Goal: Transaction & Acquisition: Purchase product/service

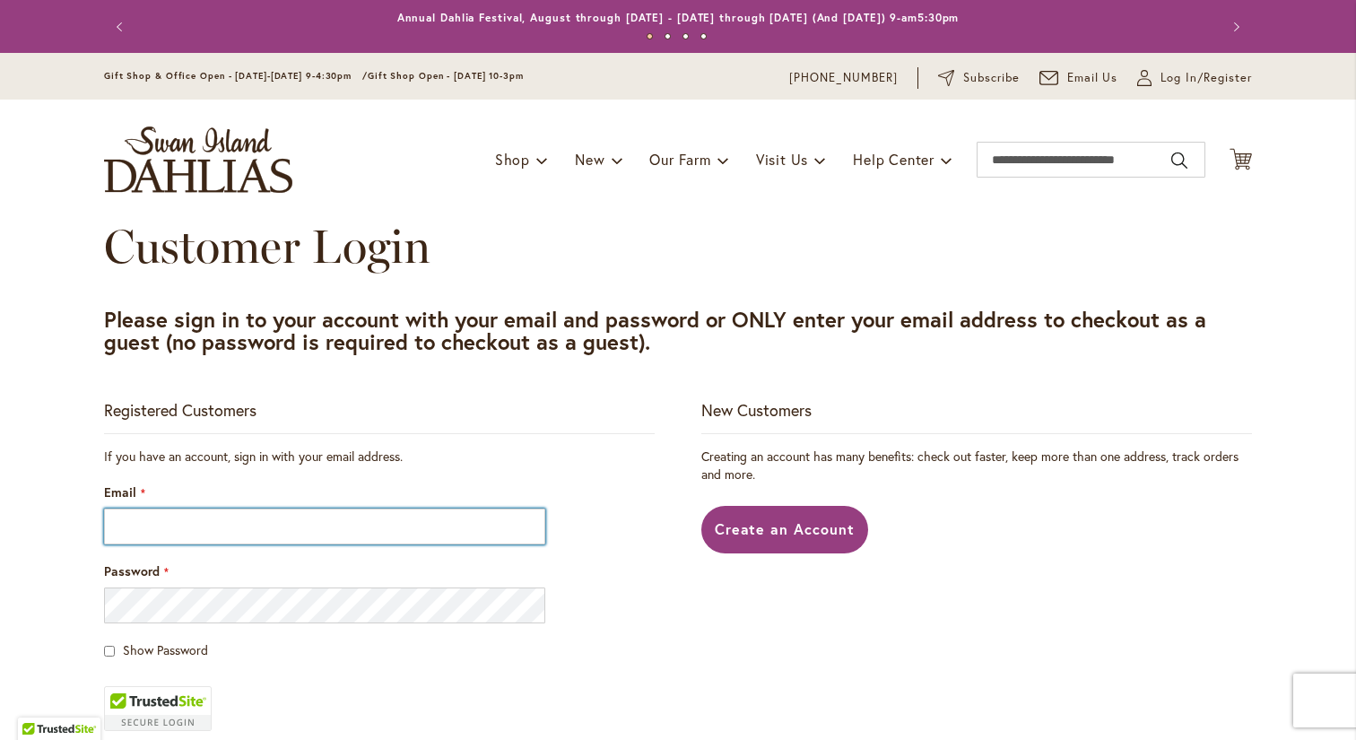
type input "**********"
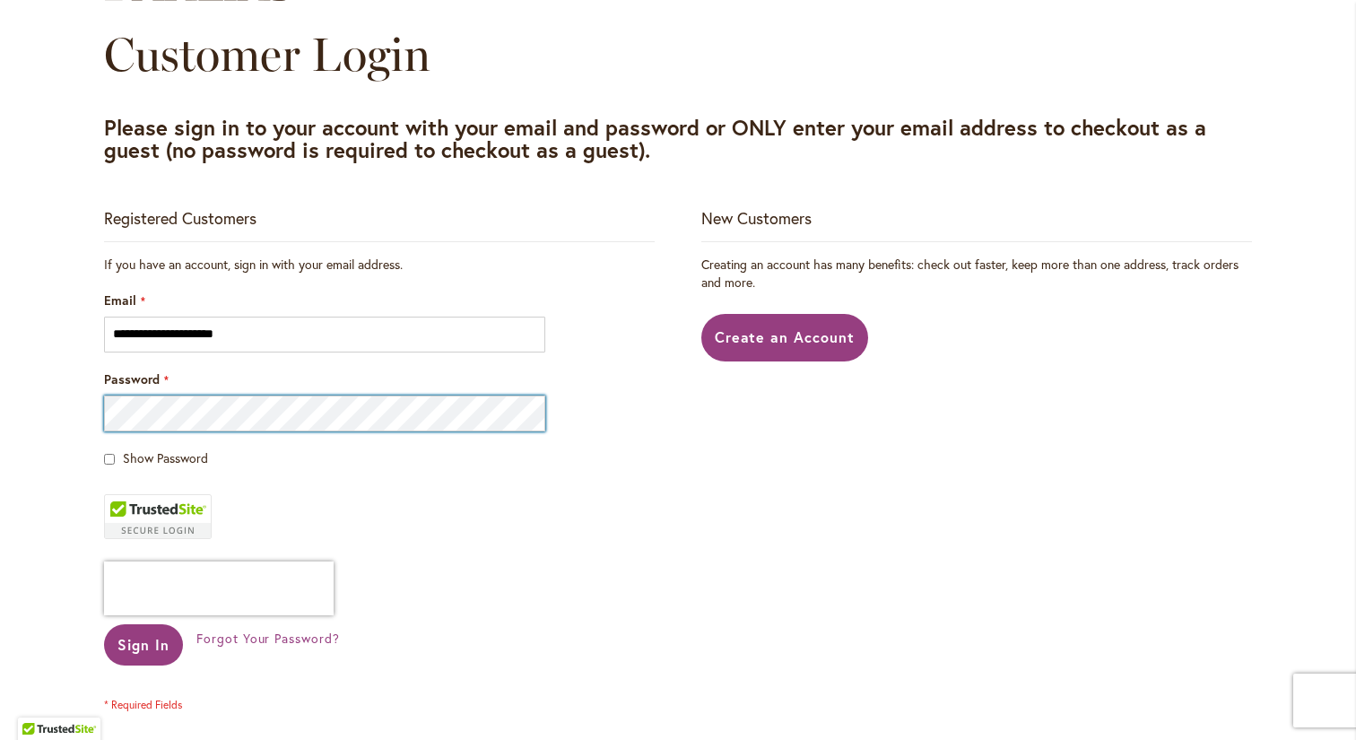
scroll to position [205, 0]
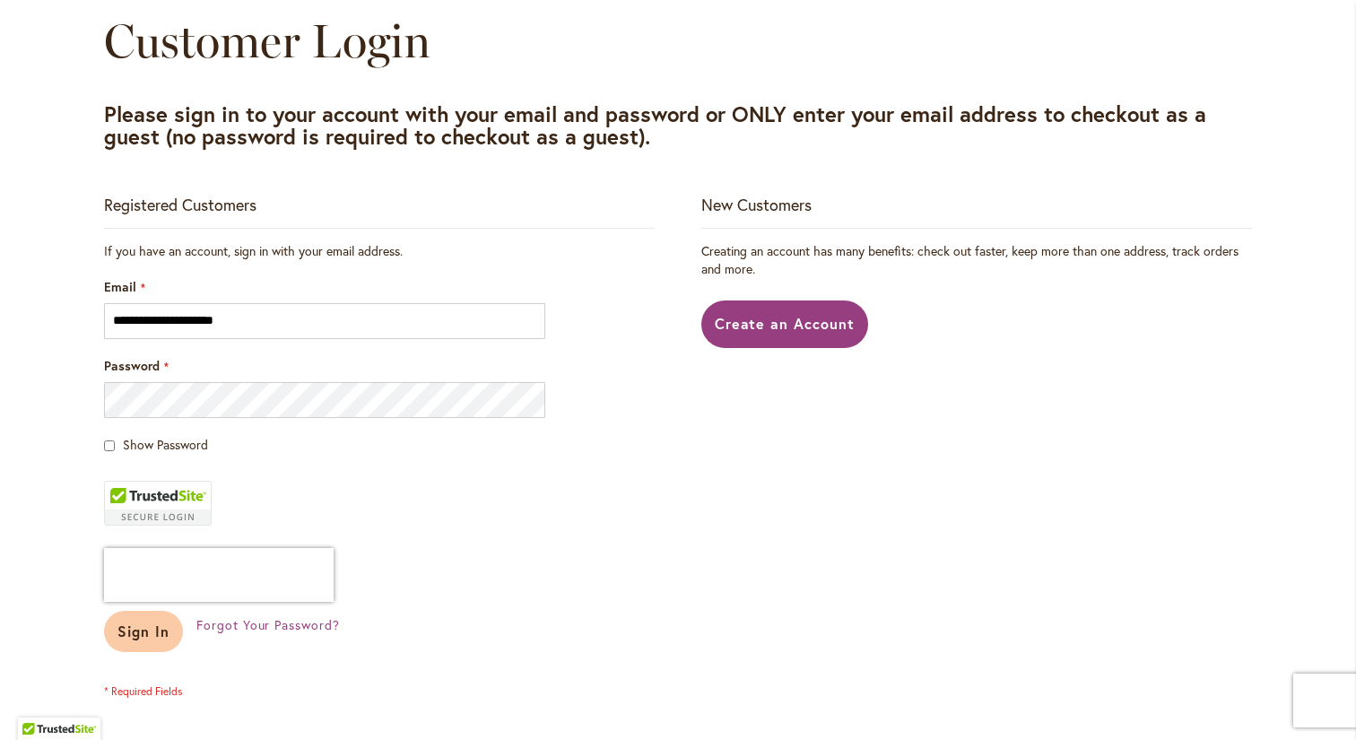
click at [152, 632] on span "Sign In" at bounding box center [143, 630] width 52 height 19
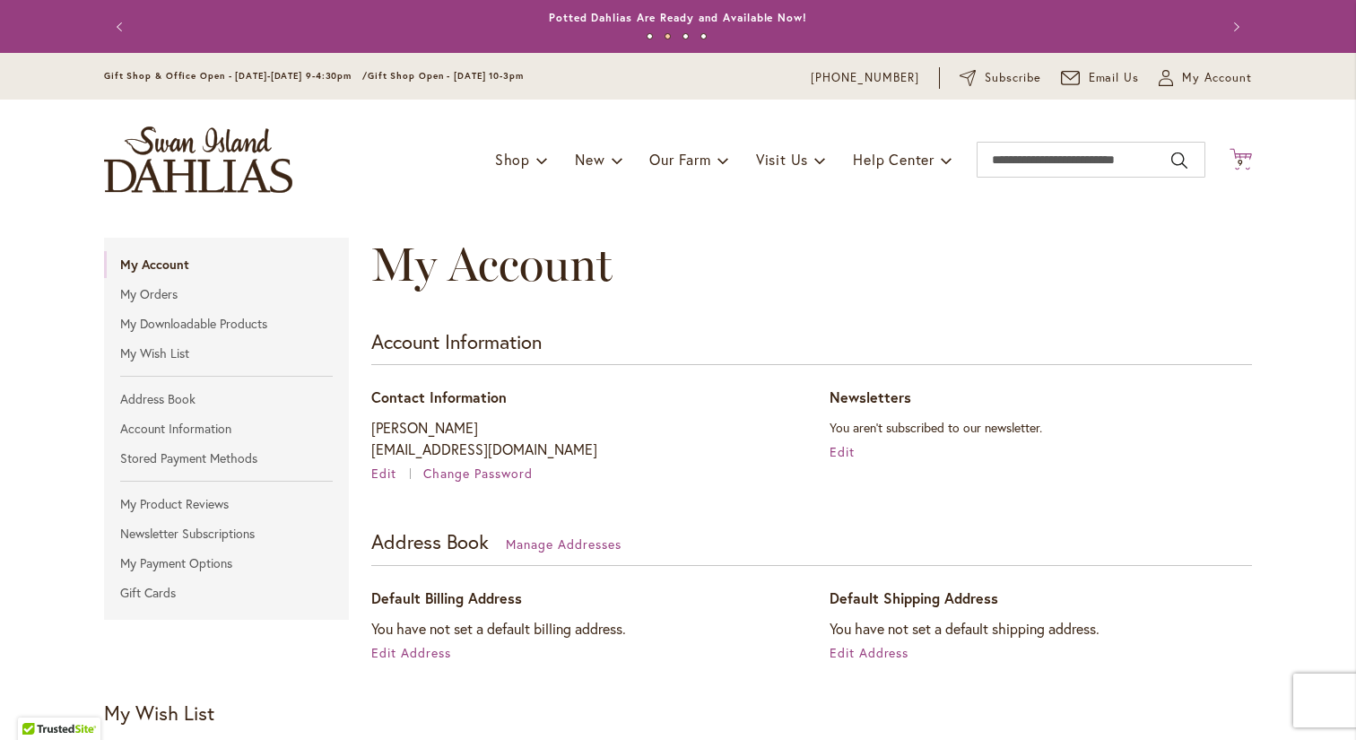
click at [1241, 159] on span "9" at bounding box center [1240, 163] width 6 height 12
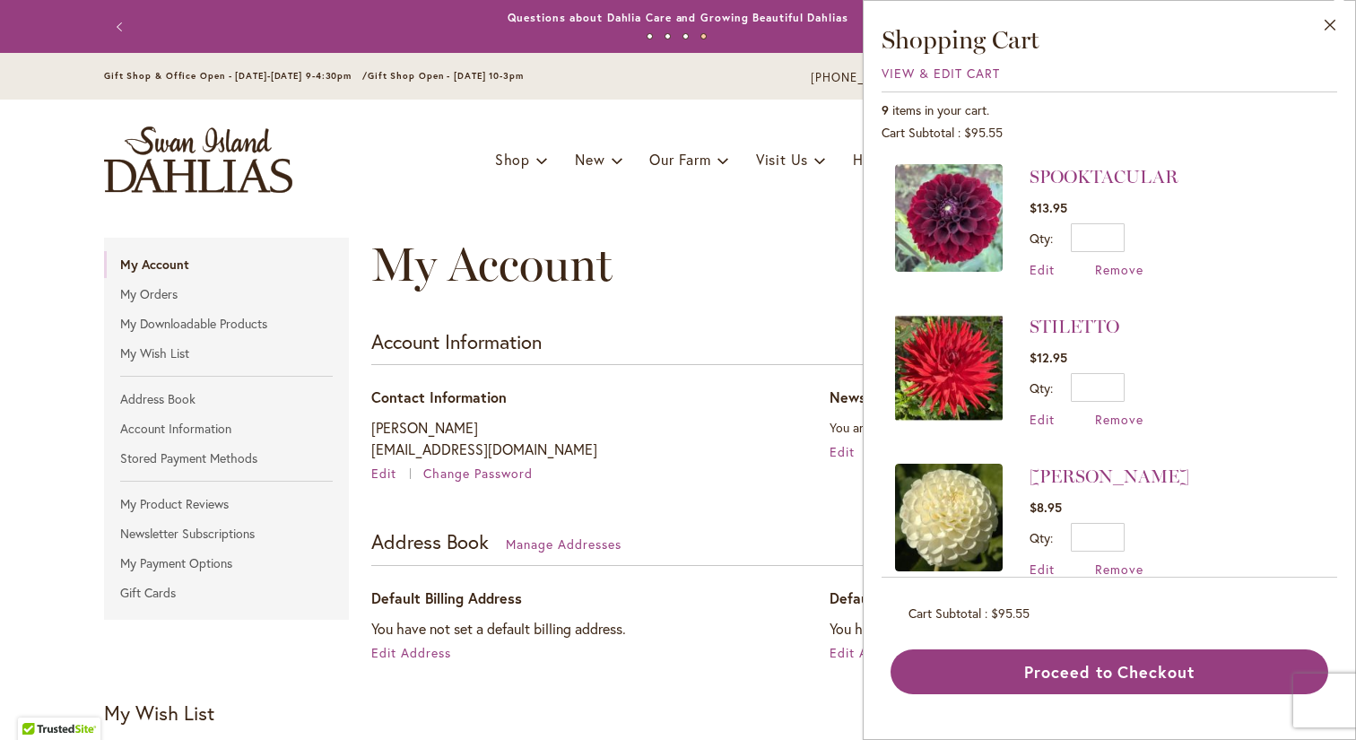
click at [975, 364] on img at bounding box center [949, 368] width 108 height 108
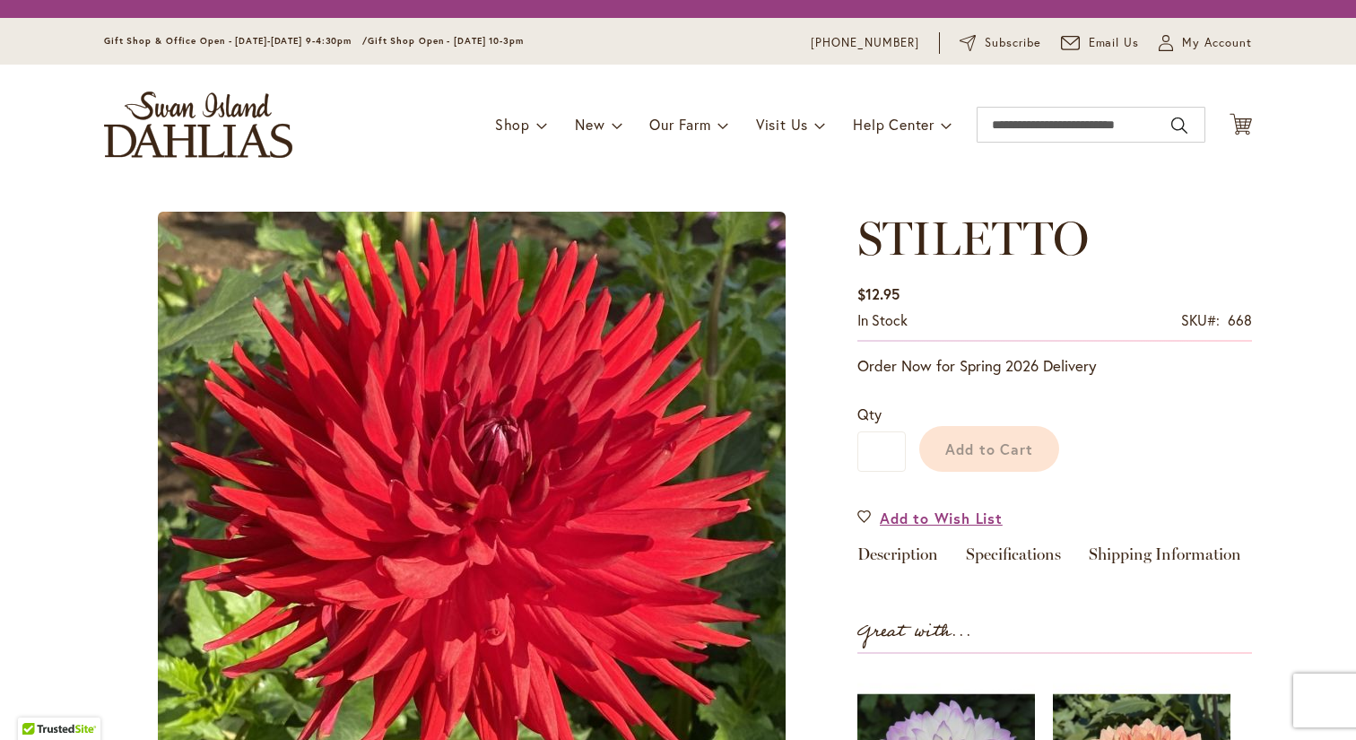
type input "***"
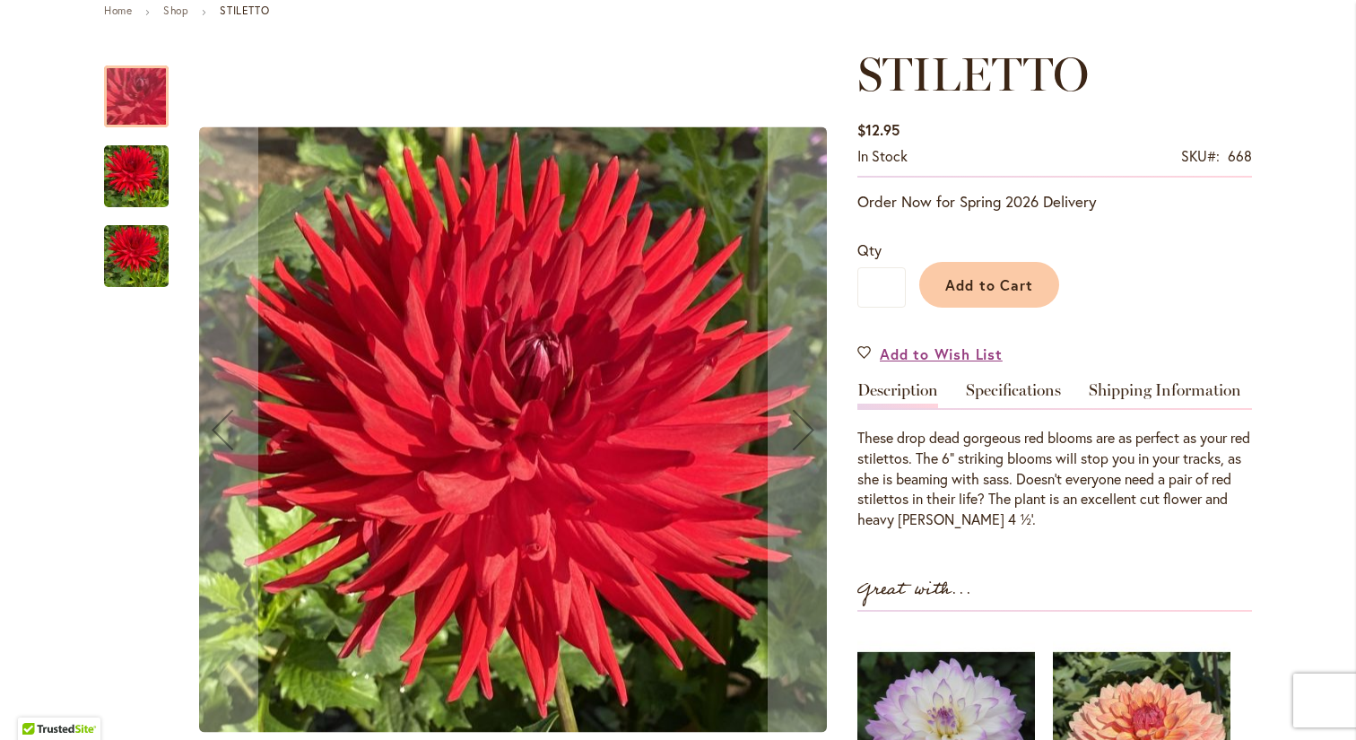
scroll to position [220, 0]
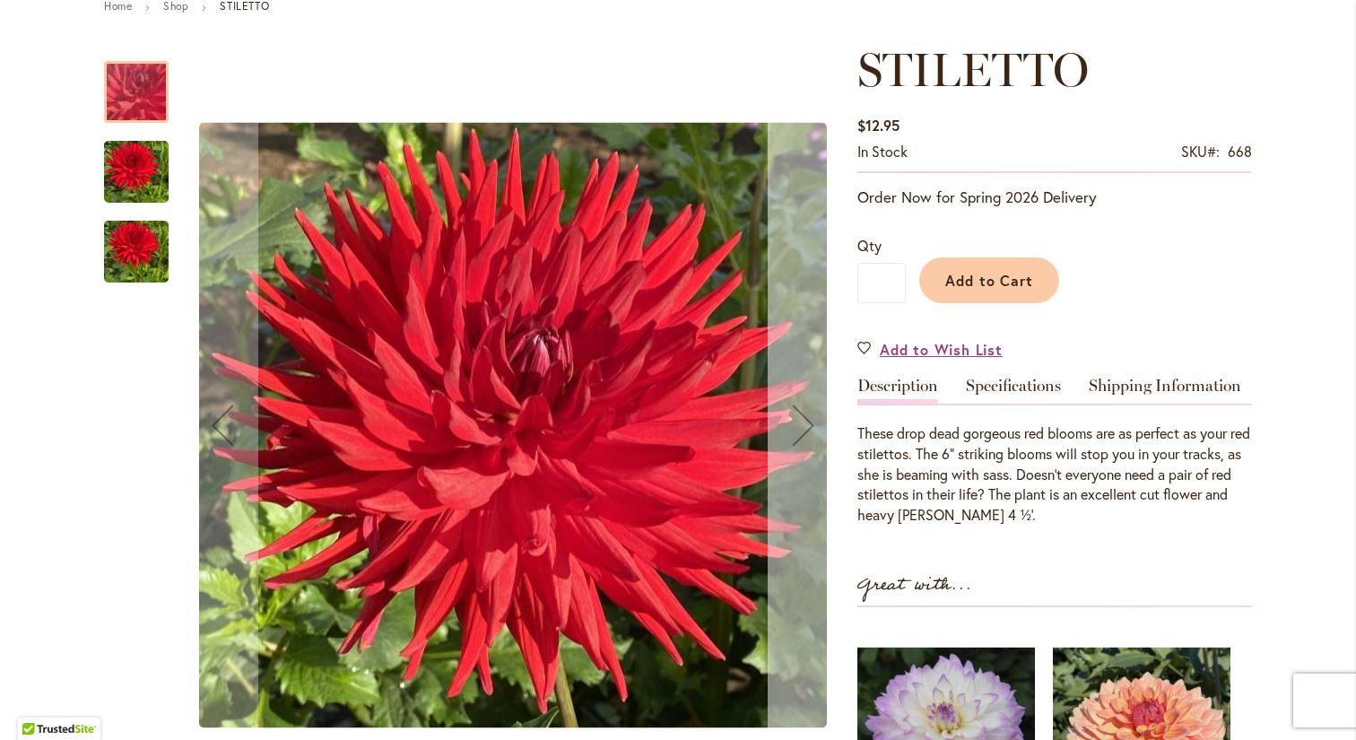
click at [801, 412] on div "Next" at bounding box center [804, 425] width 72 height 72
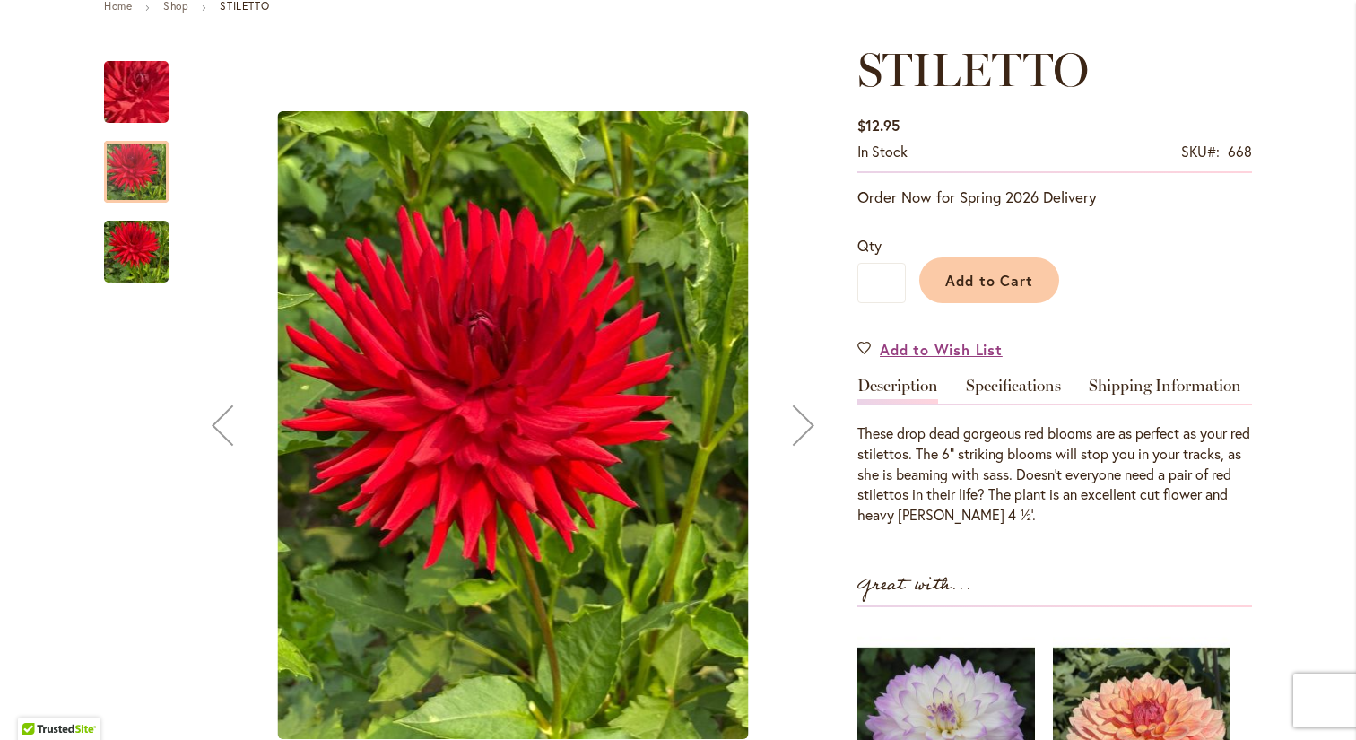
click at [809, 424] on div "Next" at bounding box center [804, 425] width 72 height 72
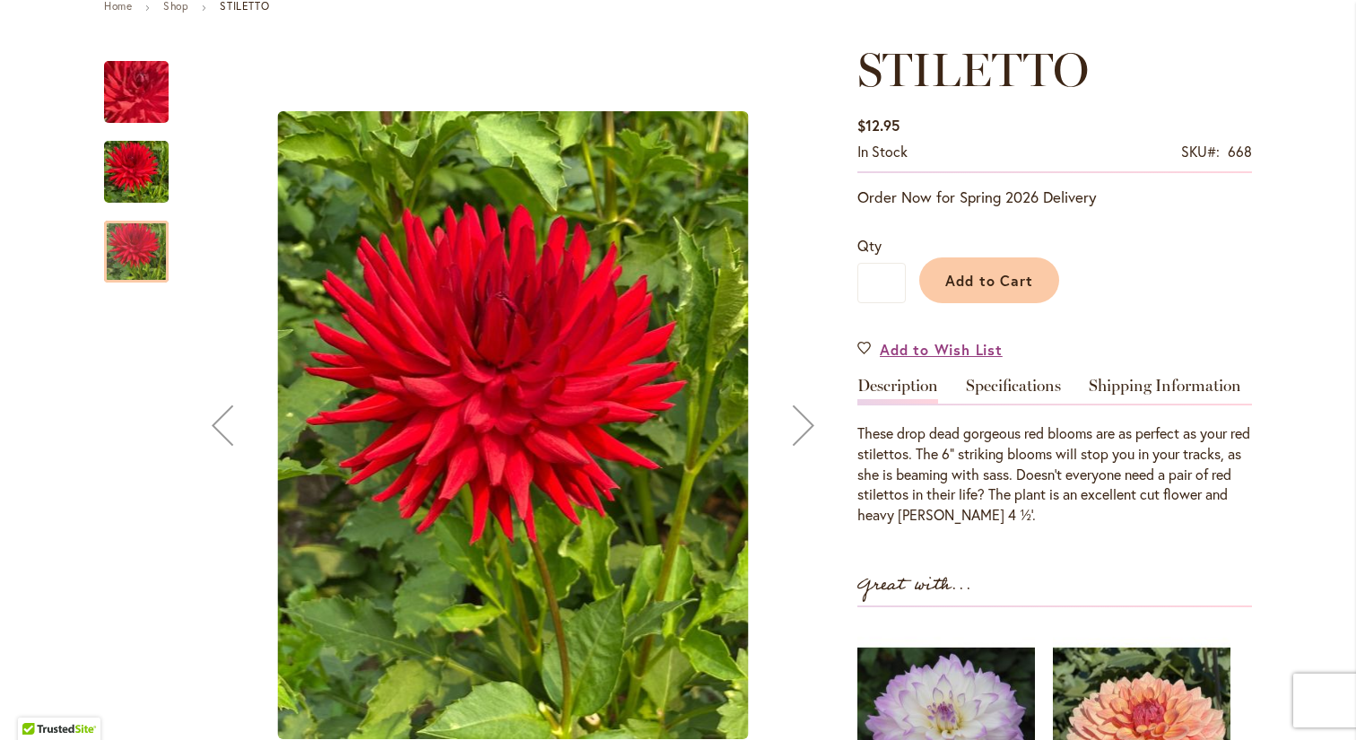
click at [809, 424] on div "Next" at bounding box center [804, 425] width 72 height 72
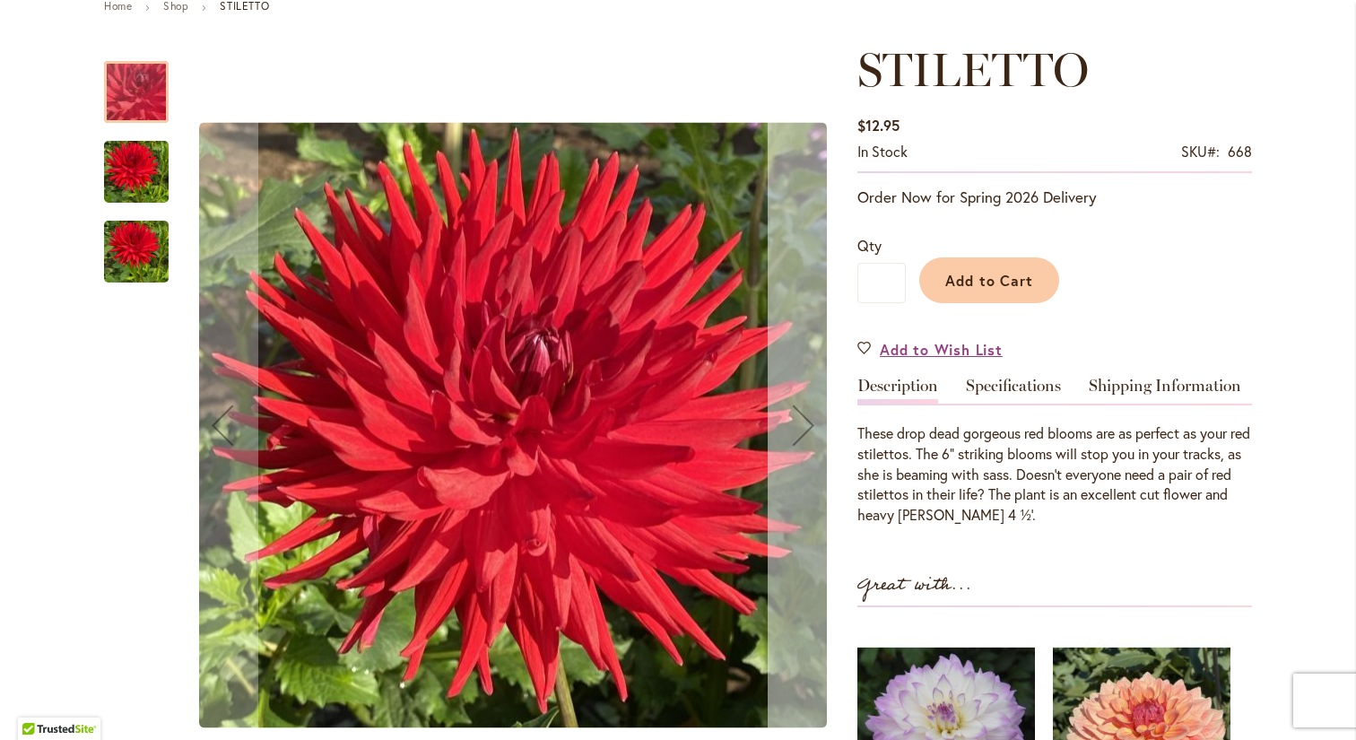
click at [809, 424] on div "Next" at bounding box center [804, 425] width 72 height 72
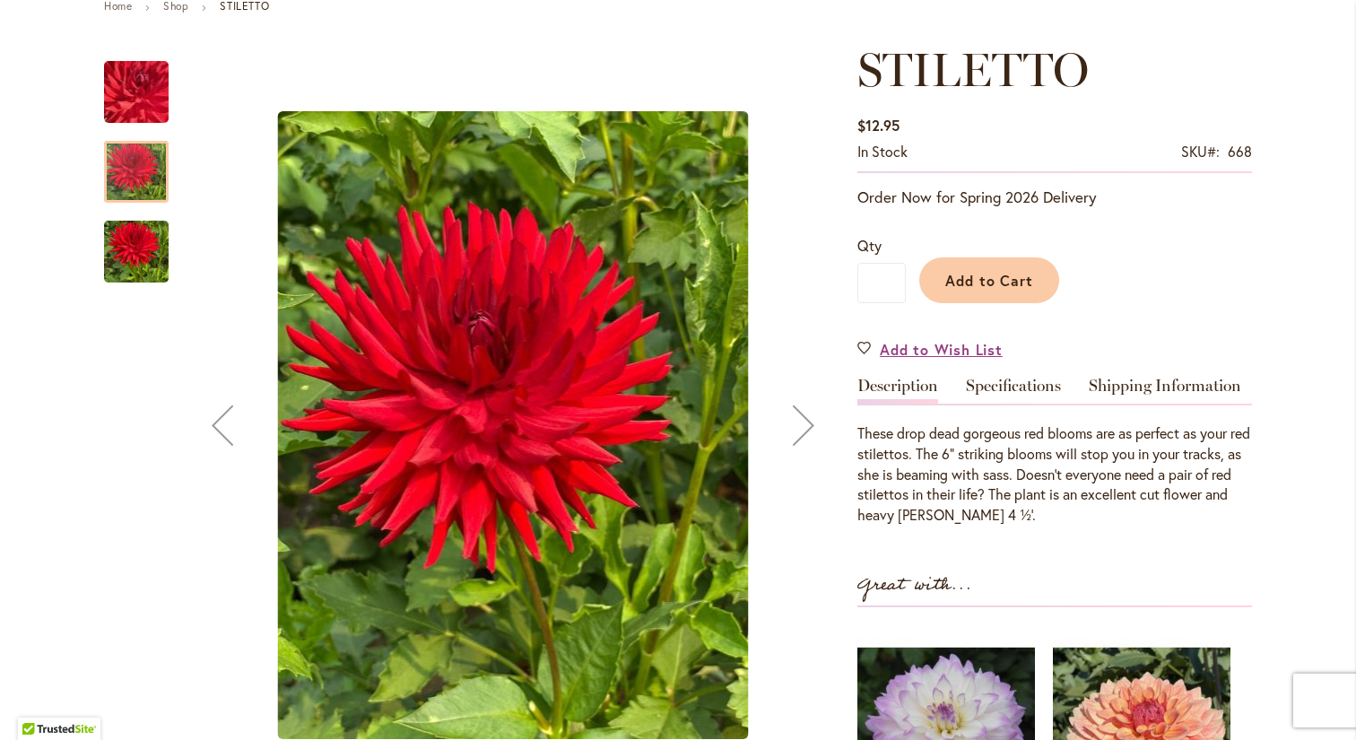
click at [809, 424] on div "Next" at bounding box center [804, 425] width 72 height 72
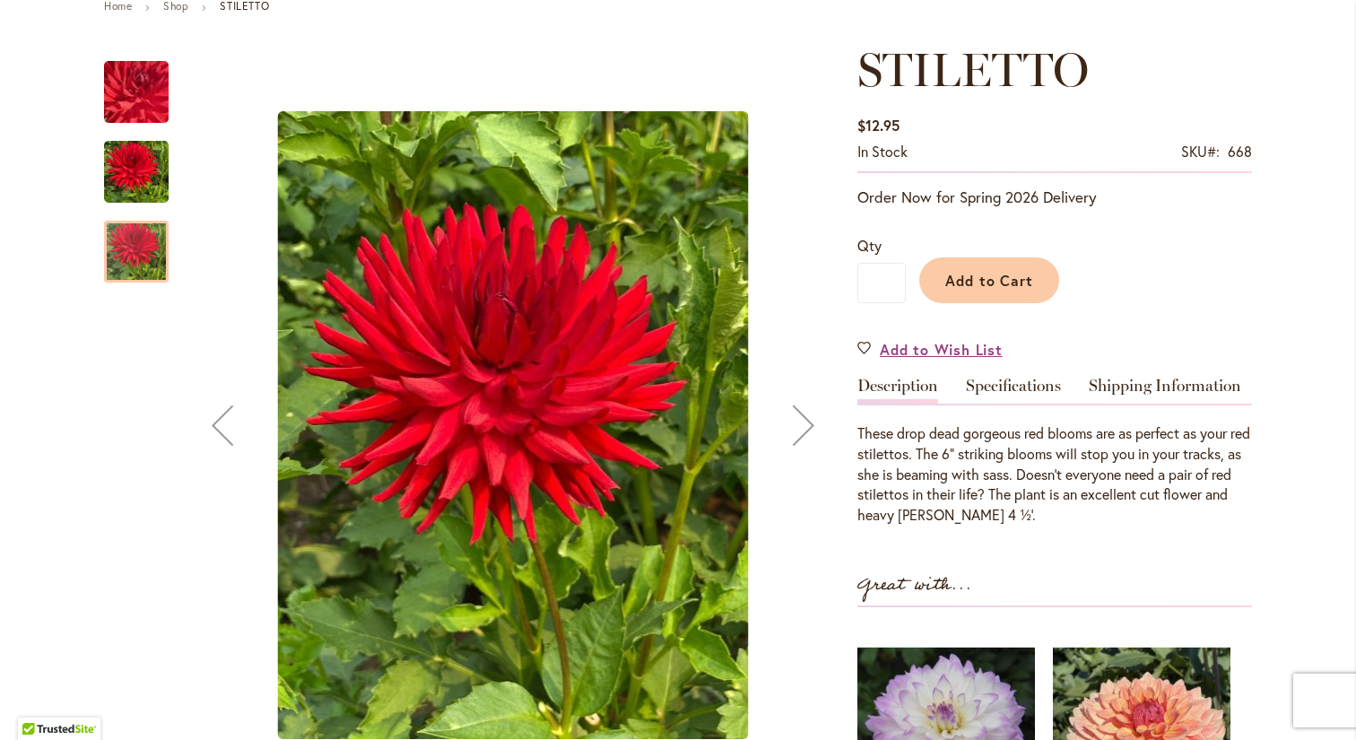
click at [812, 427] on div "Next" at bounding box center [804, 425] width 72 height 72
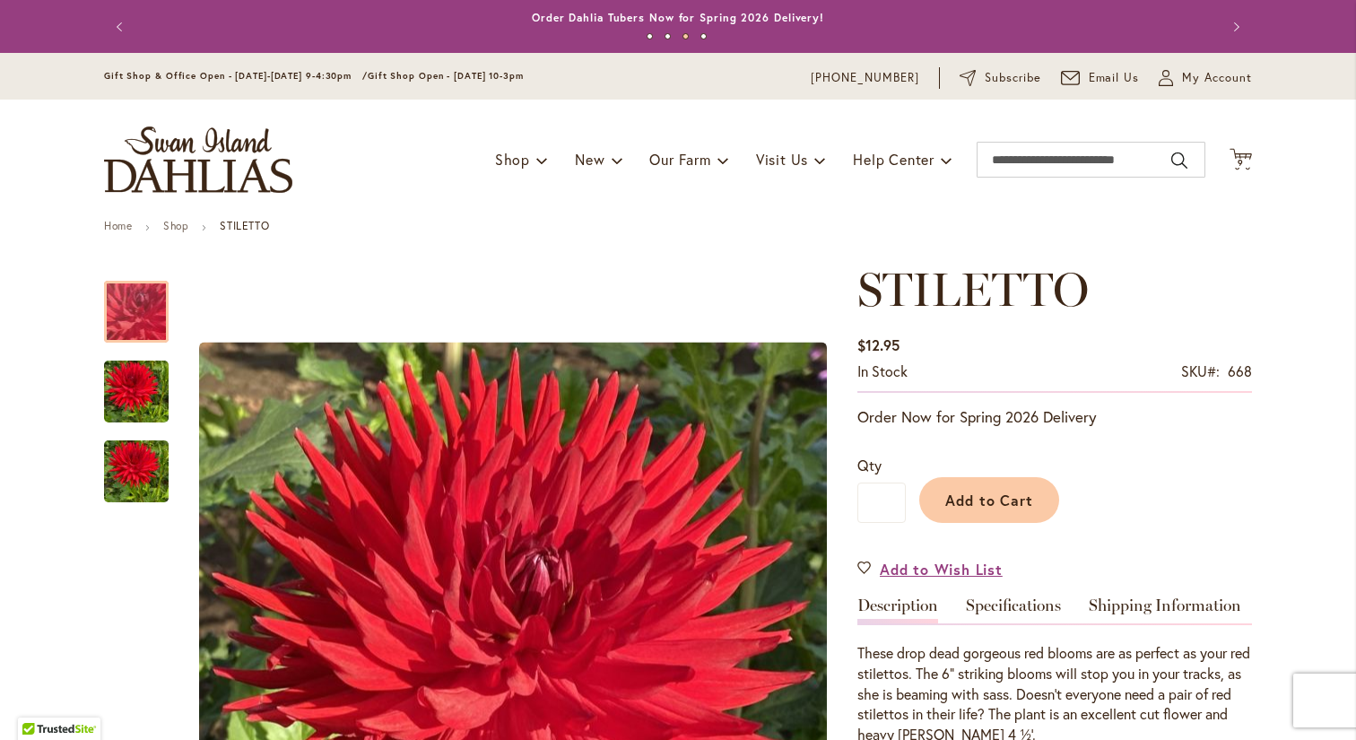
scroll to position [0, 0]
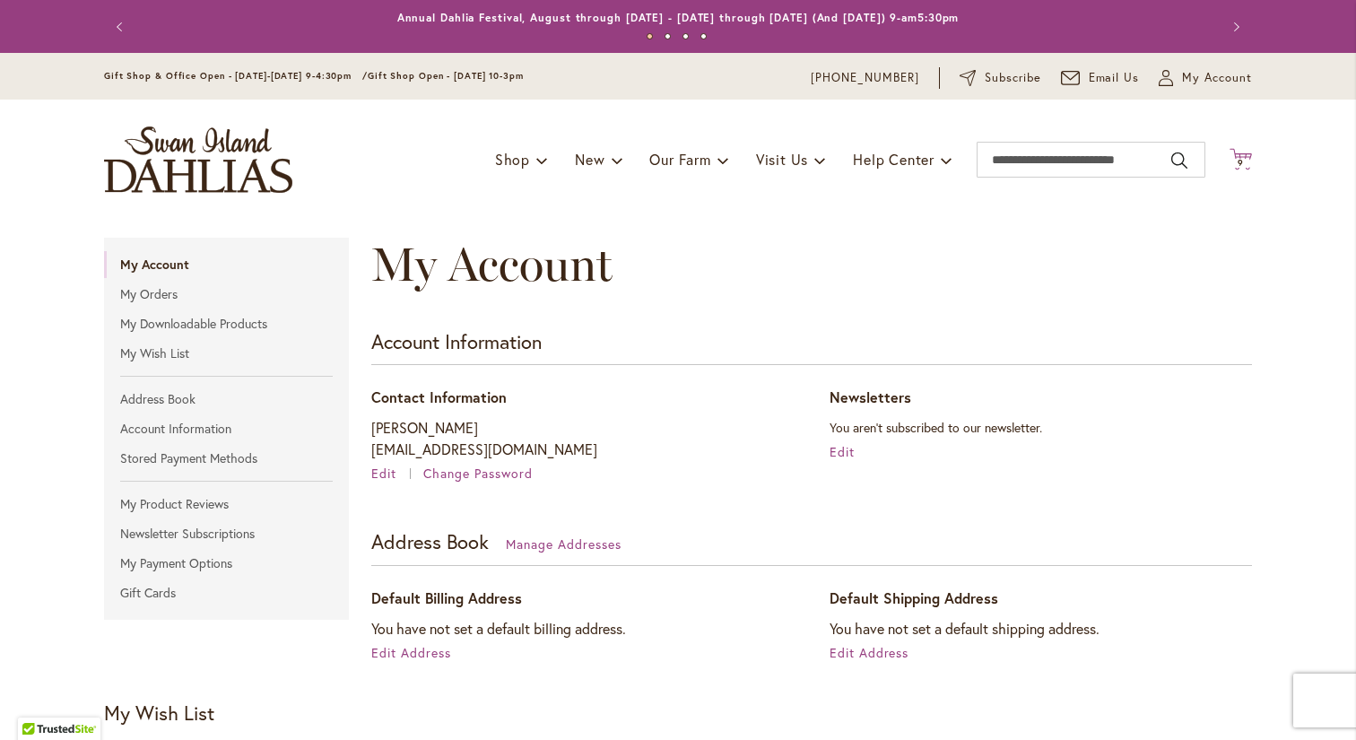
click at [1243, 164] on span "9" at bounding box center [1240, 163] width 6 height 12
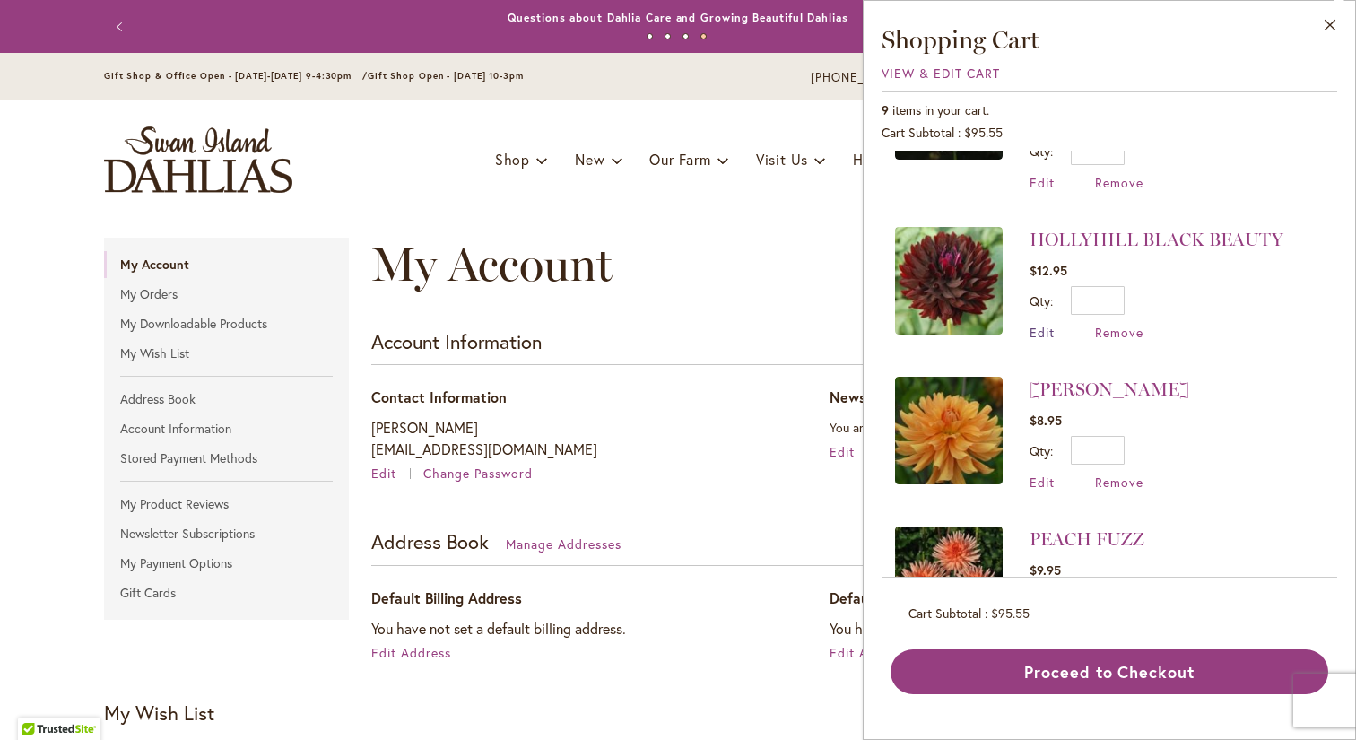
scroll to position [835, 0]
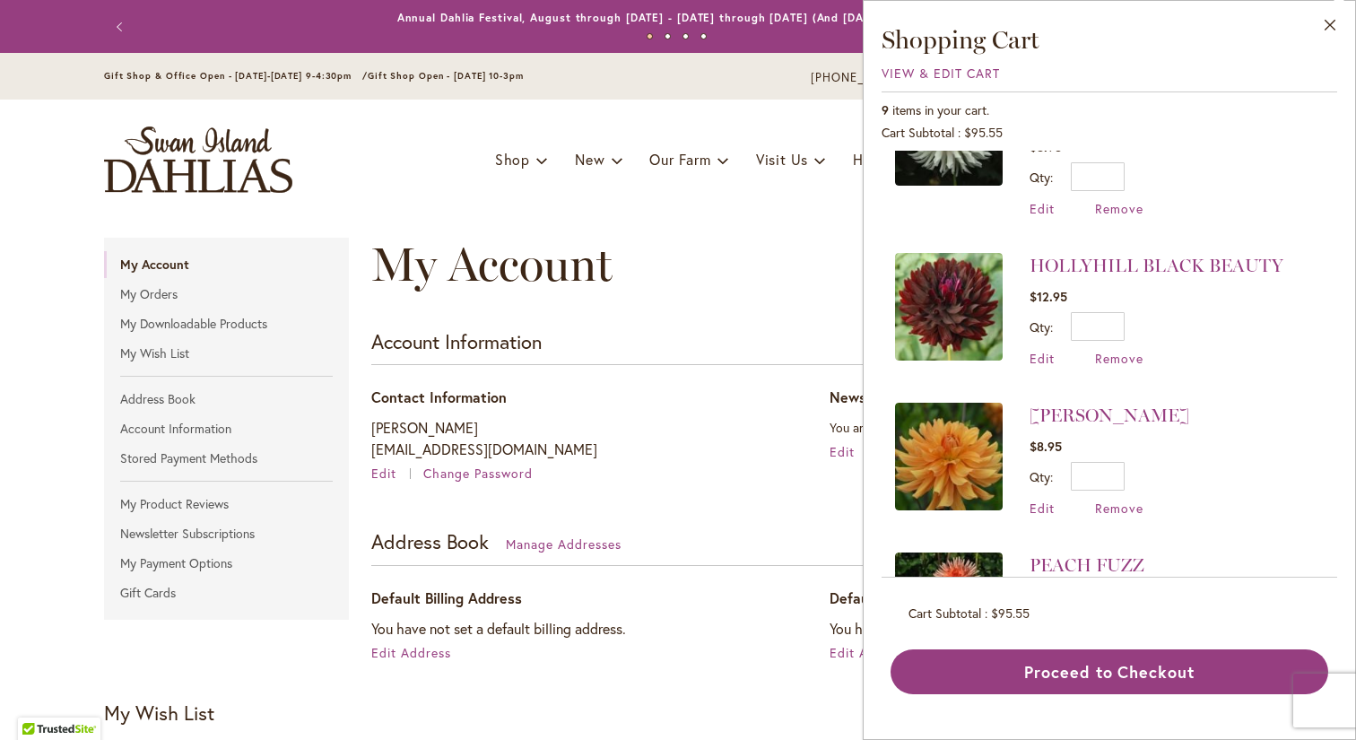
click at [945, 404] on img at bounding box center [949, 457] width 108 height 108
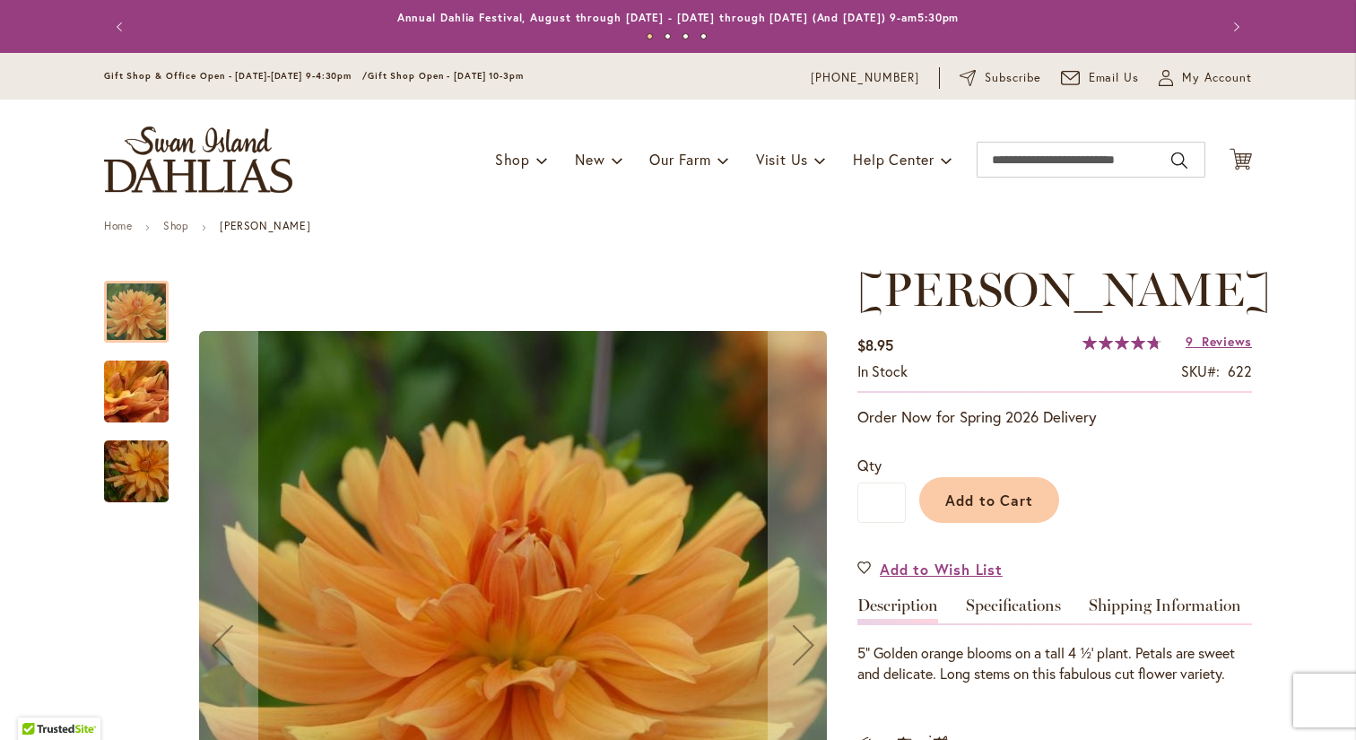
type input "***"
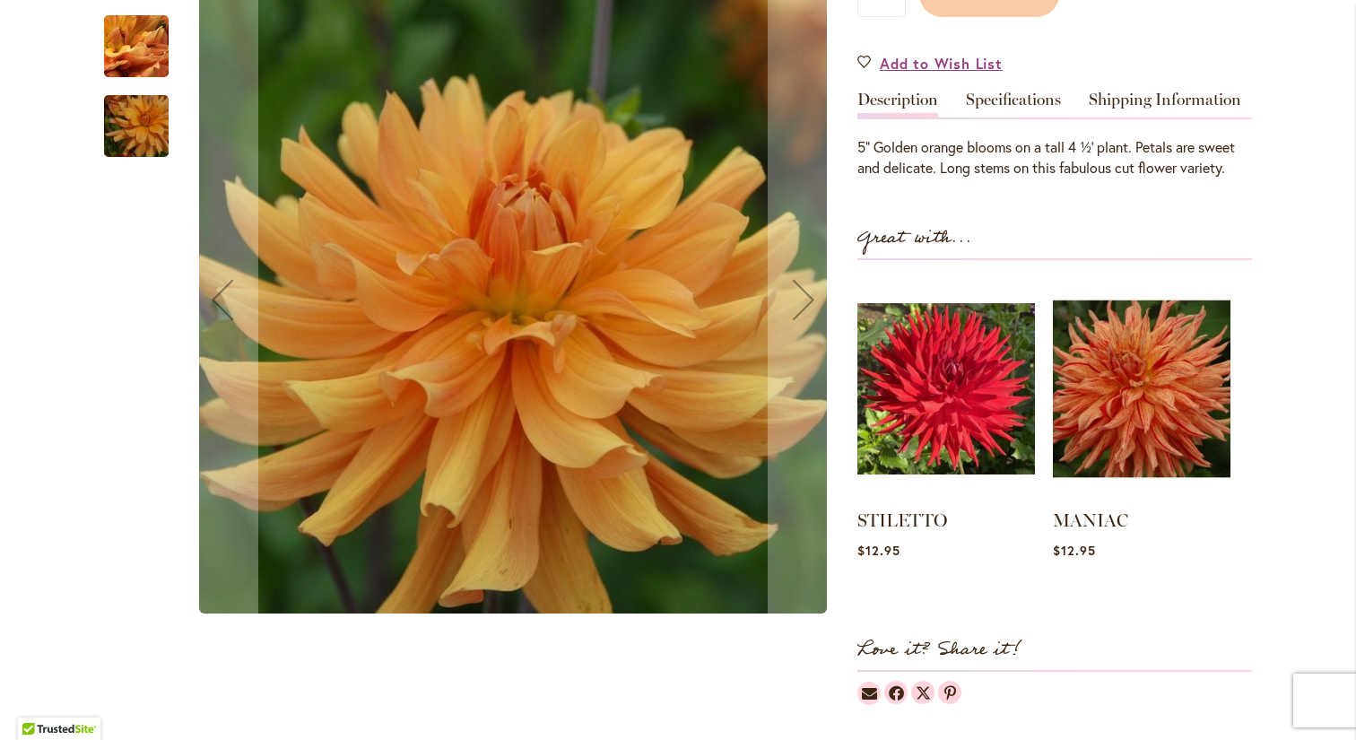
scroll to position [507, 0]
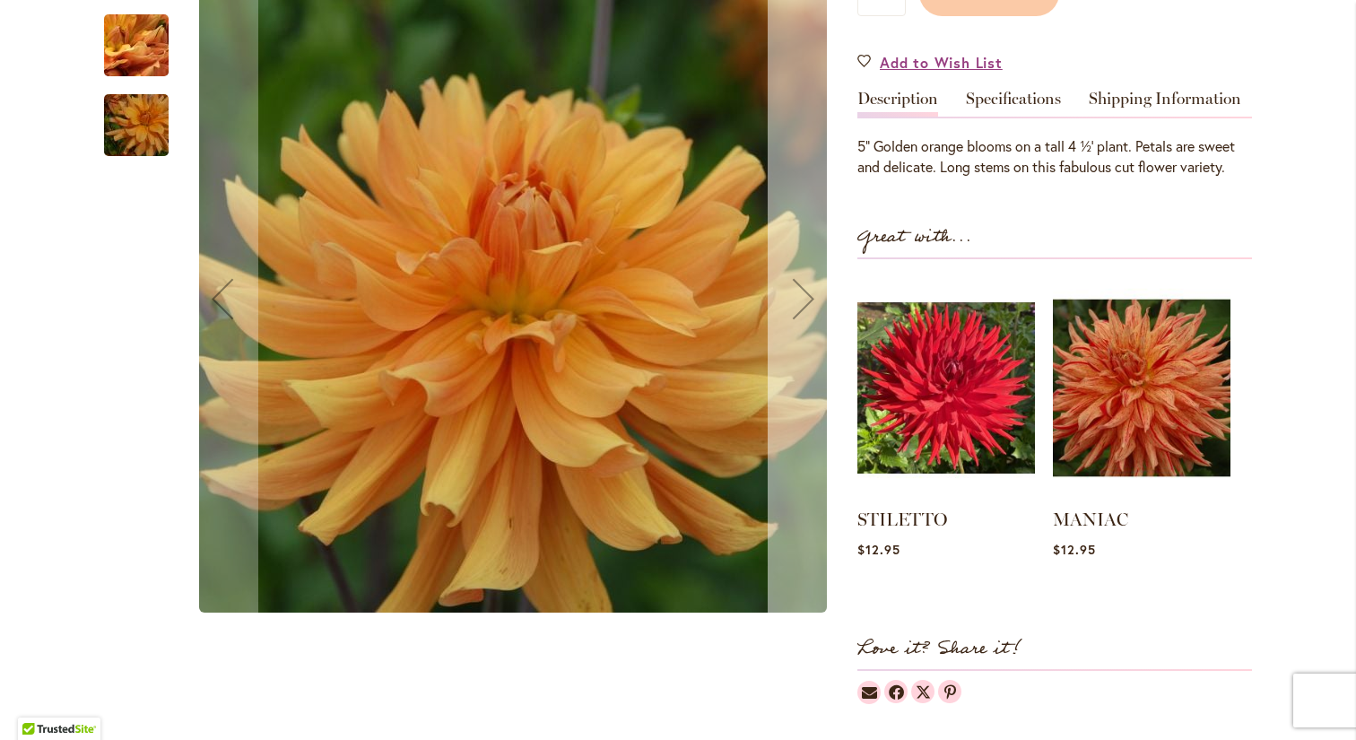
click at [799, 335] on div "Next" at bounding box center [804, 300] width 72 height 72
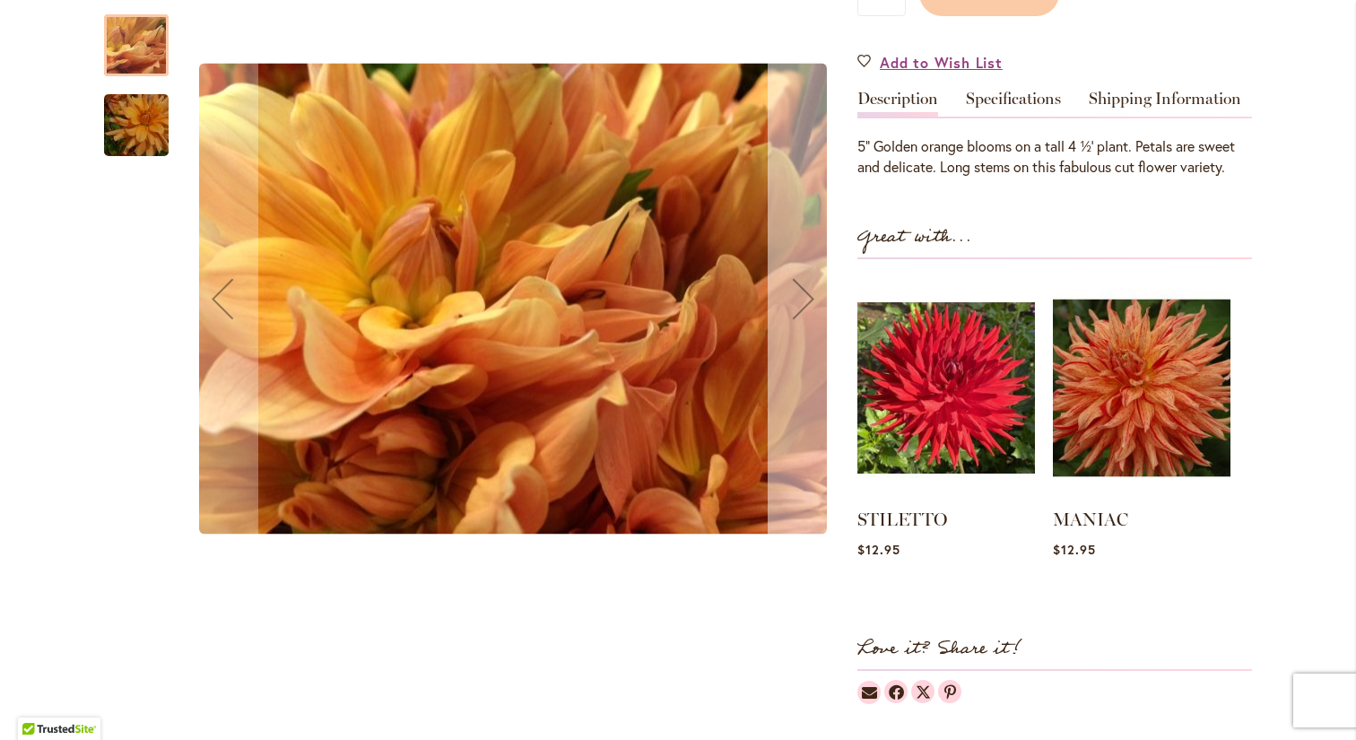
click at [810, 335] on div "Next" at bounding box center [804, 300] width 72 height 72
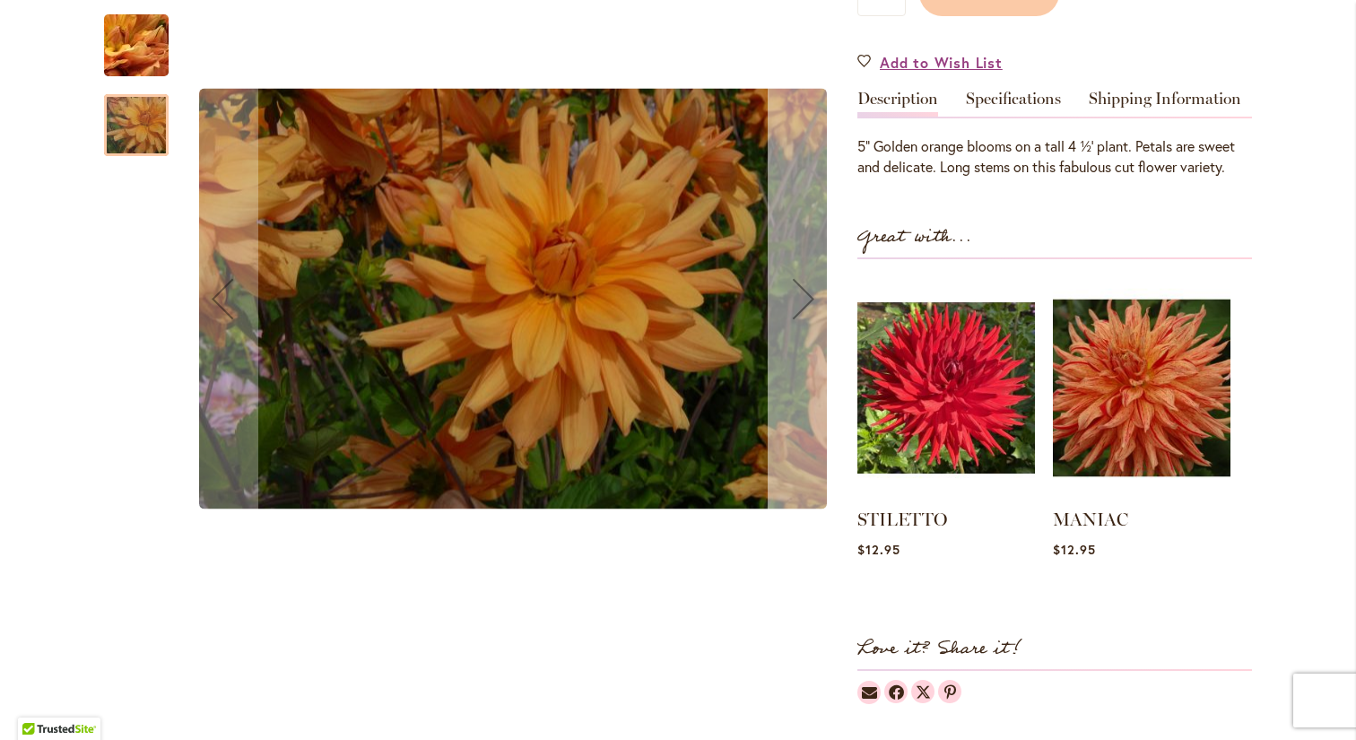
click at [810, 335] on div "Next" at bounding box center [804, 300] width 72 height 72
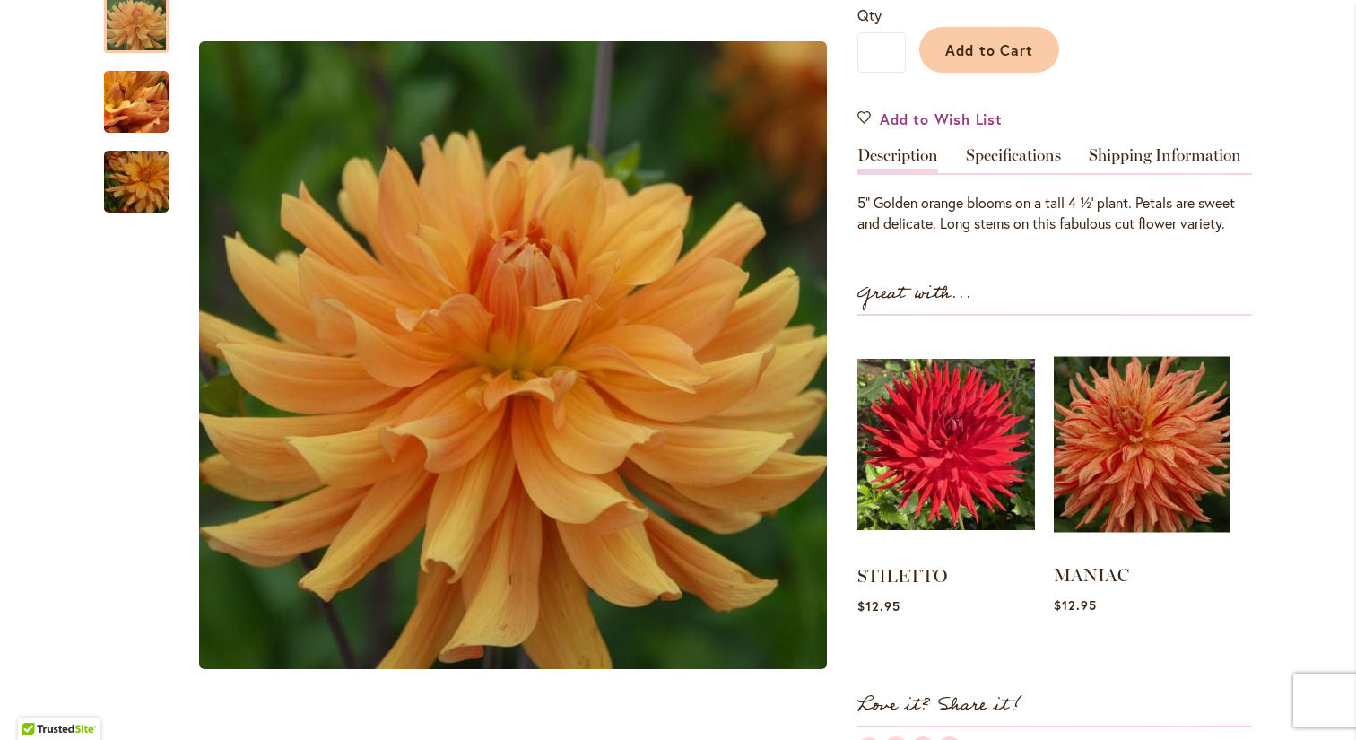
scroll to position [456, 0]
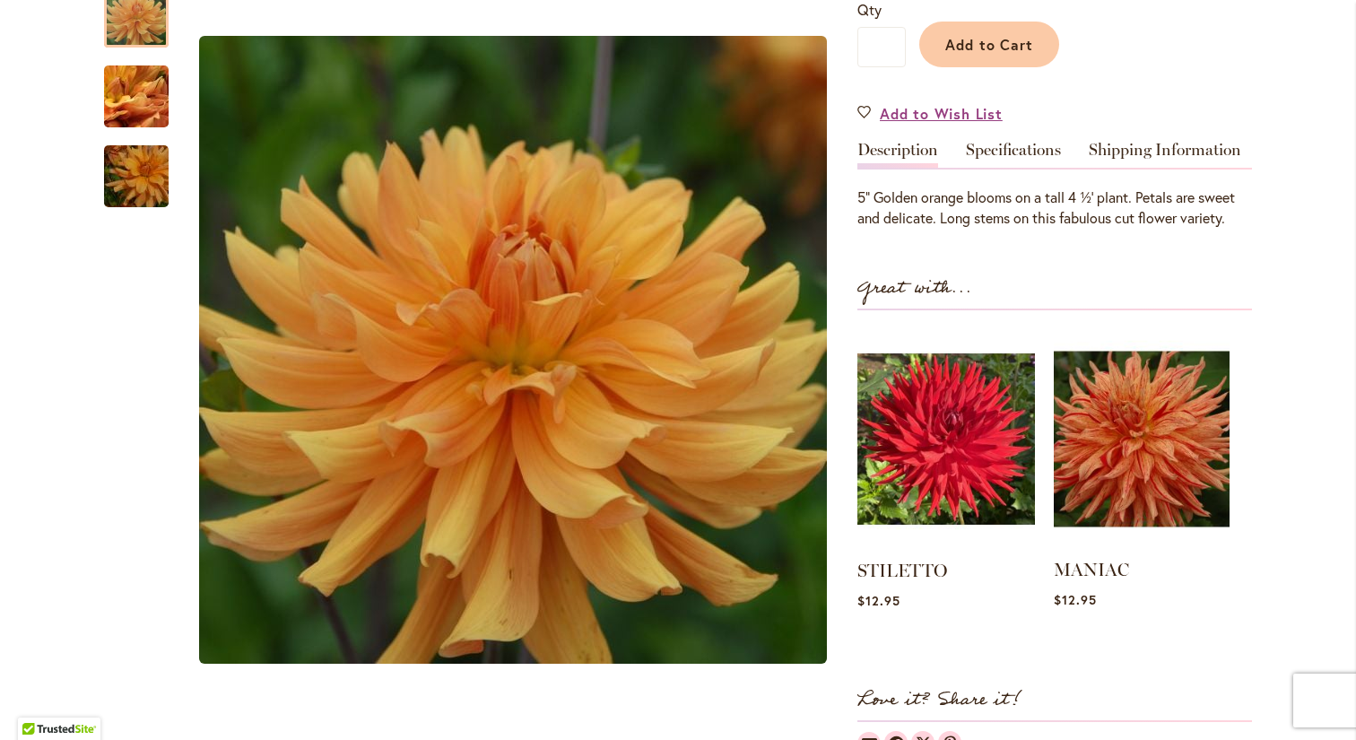
click at [1142, 535] on img at bounding box center [1142, 439] width 176 height 220
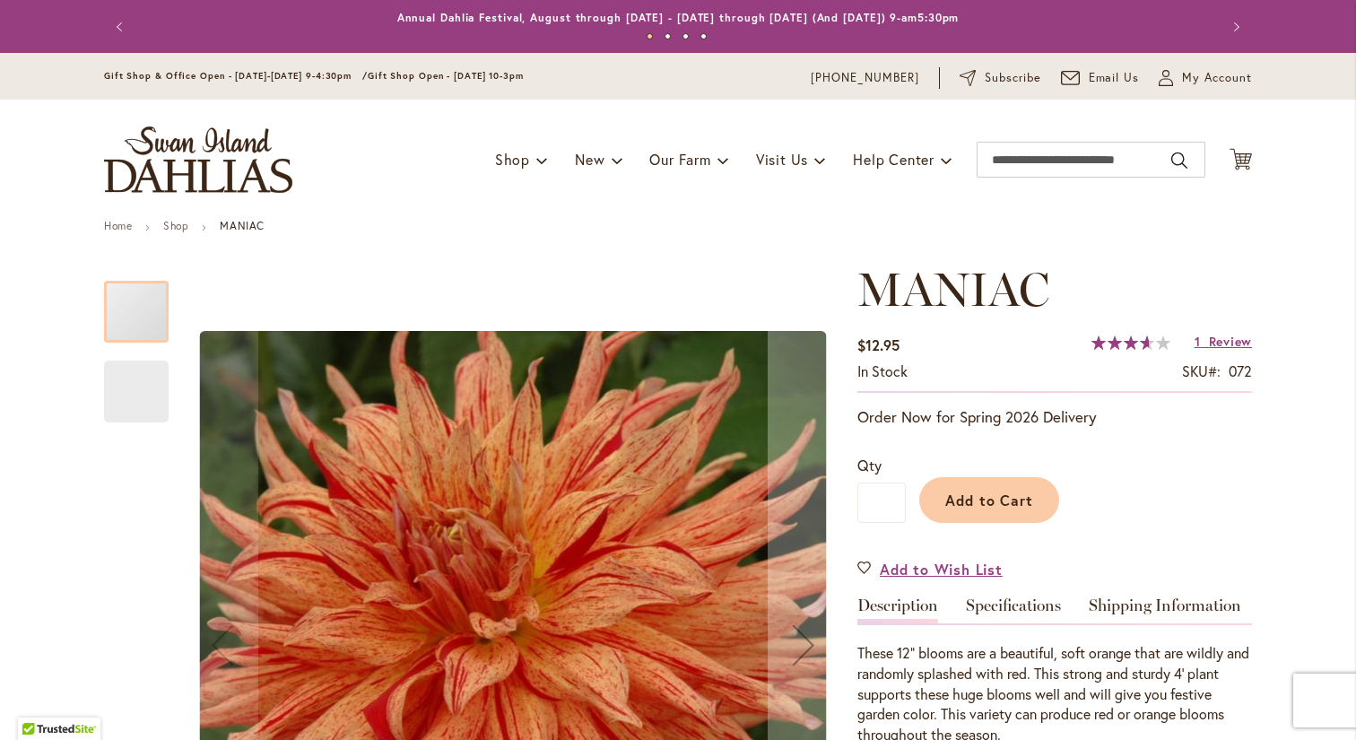
type input "***"
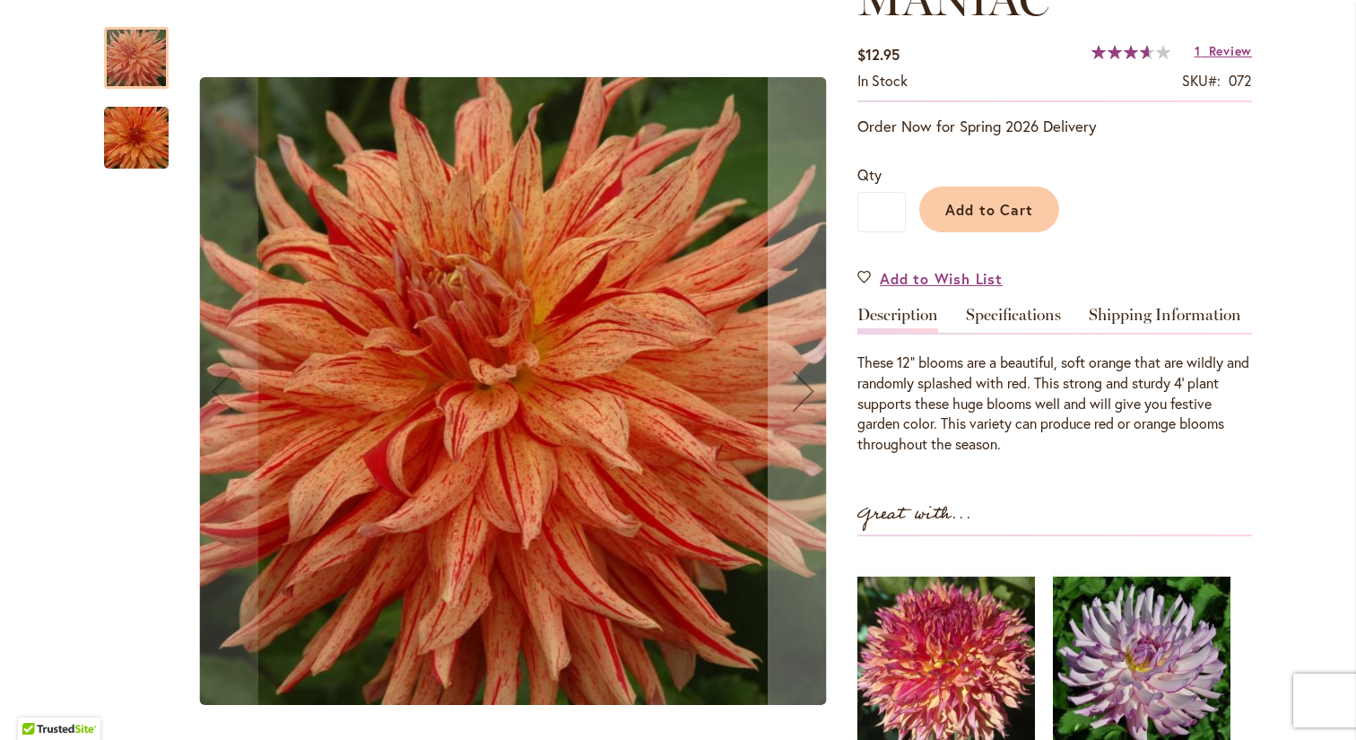
scroll to position [289, 0]
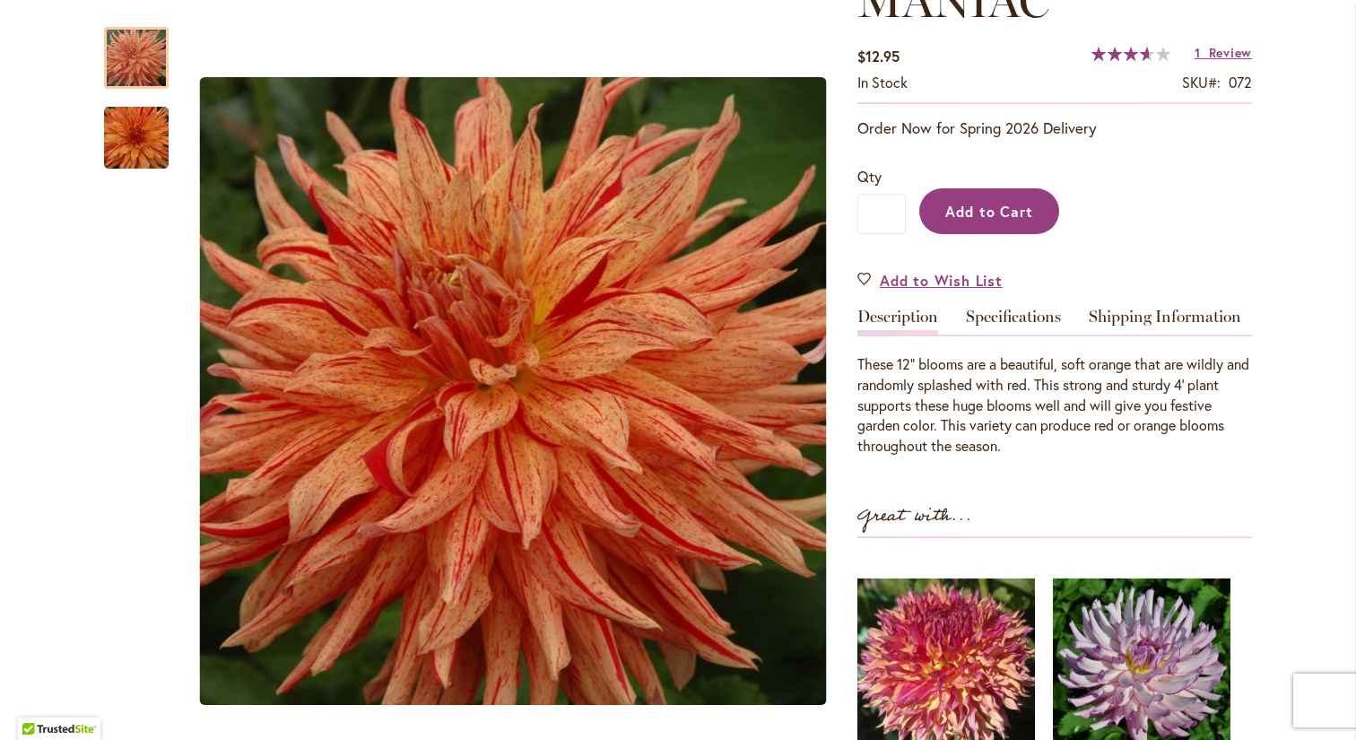
click at [1008, 208] on span "Add to Cart" at bounding box center [989, 211] width 89 height 19
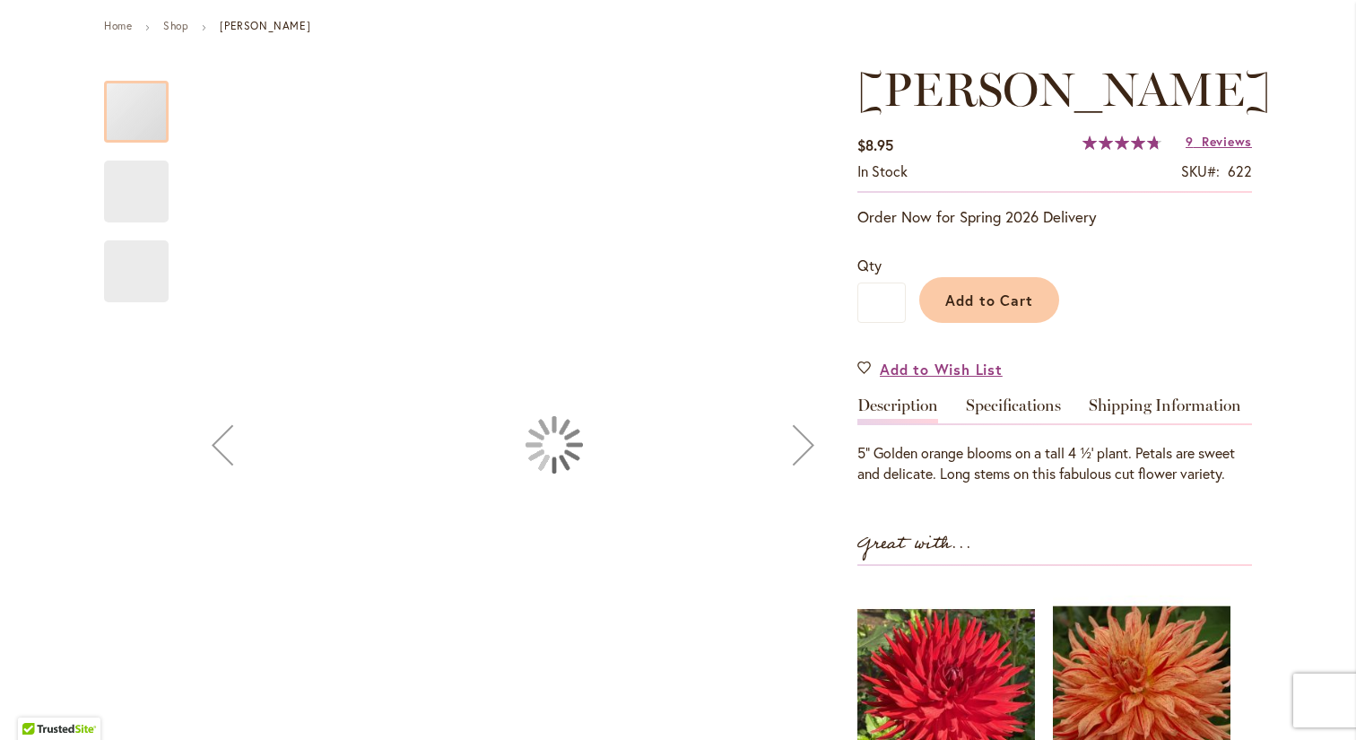
type input "***"
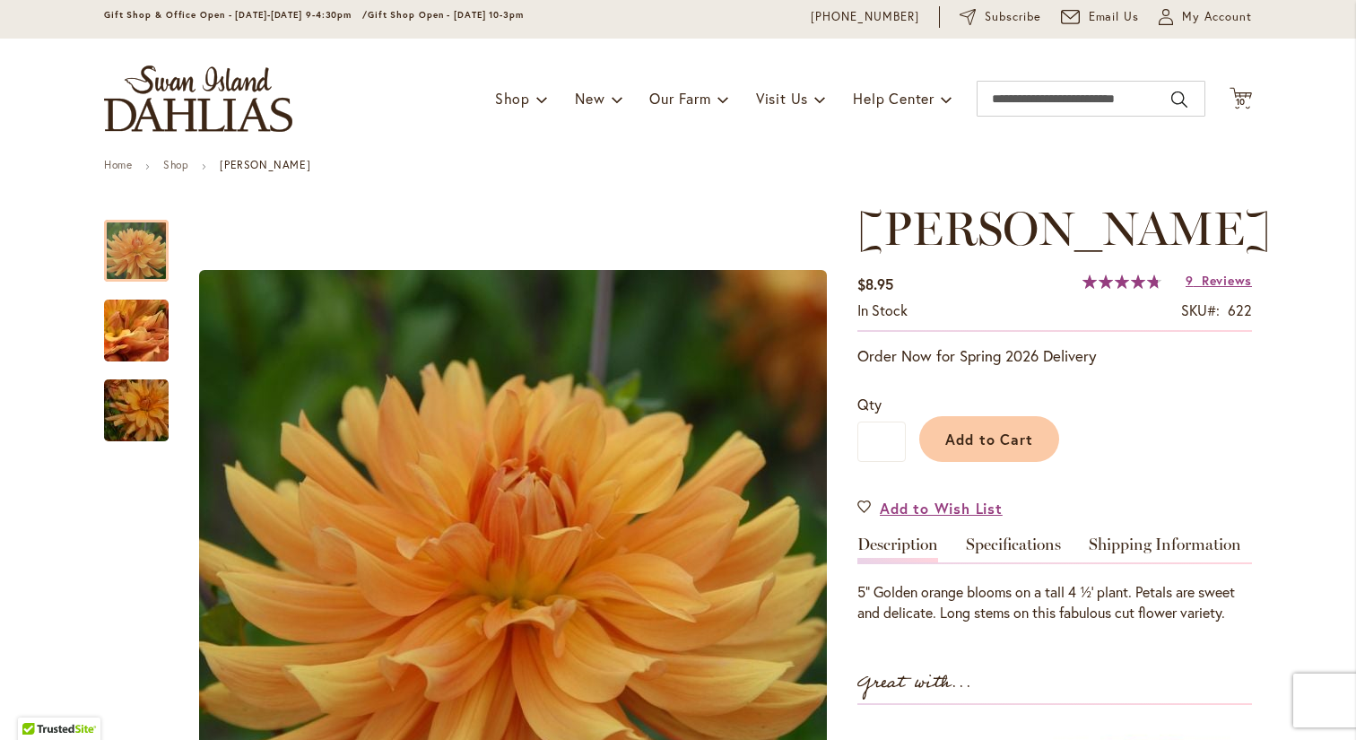
scroll to position [26, 0]
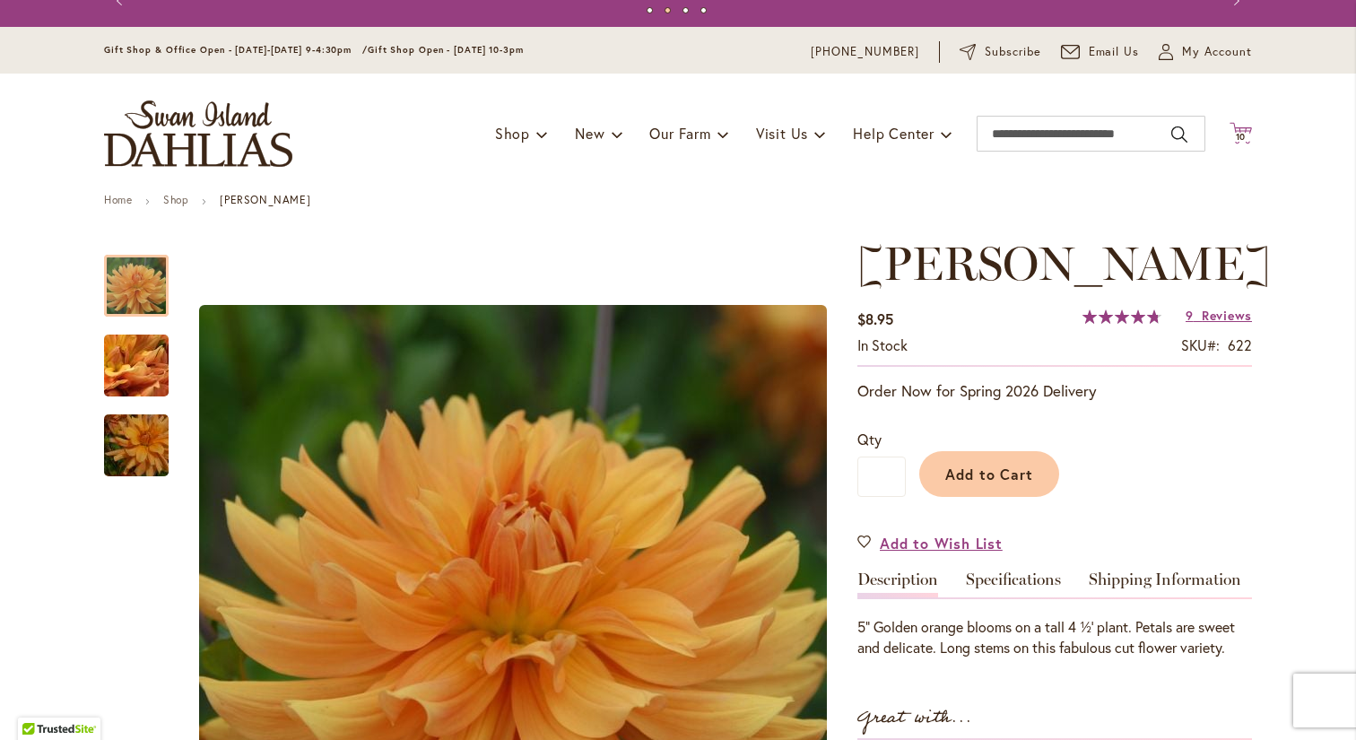
click at [1240, 134] on span "10" at bounding box center [1241, 137] width 11 height 12
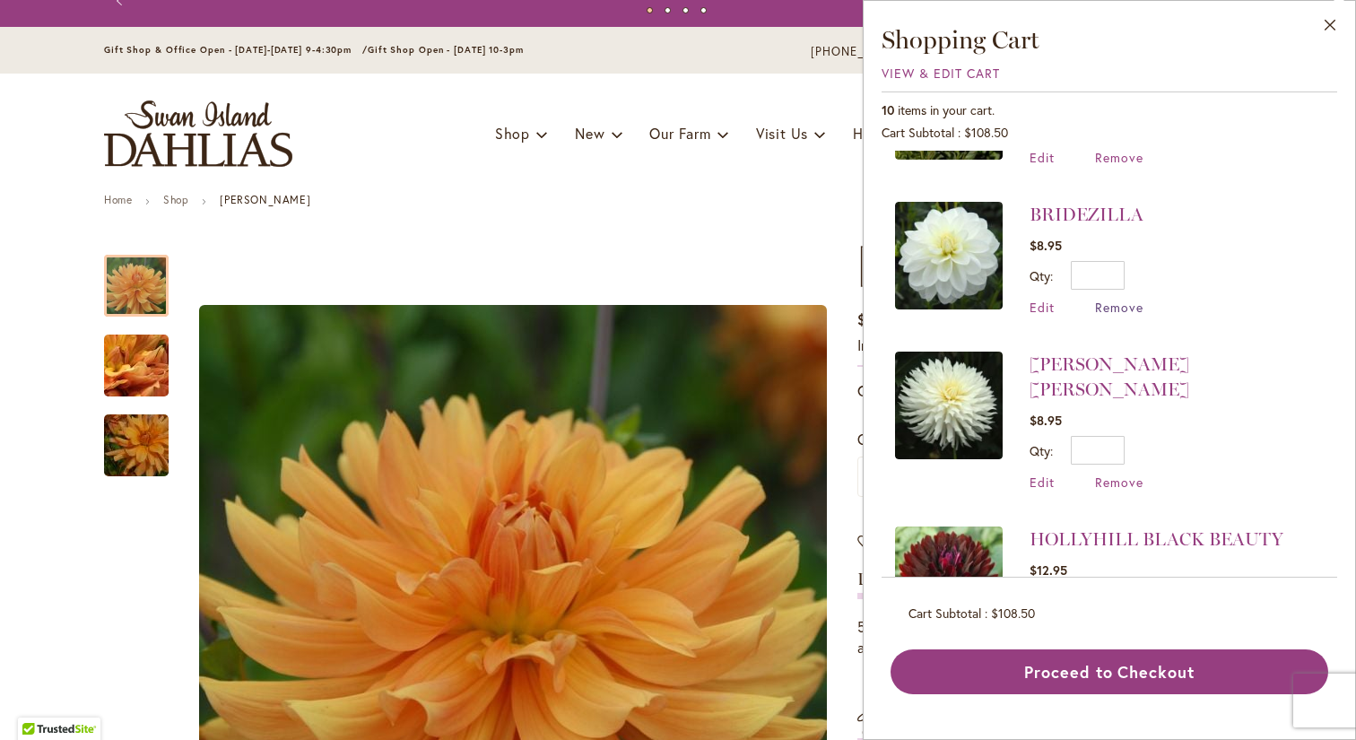
scroll to position [713, 0]
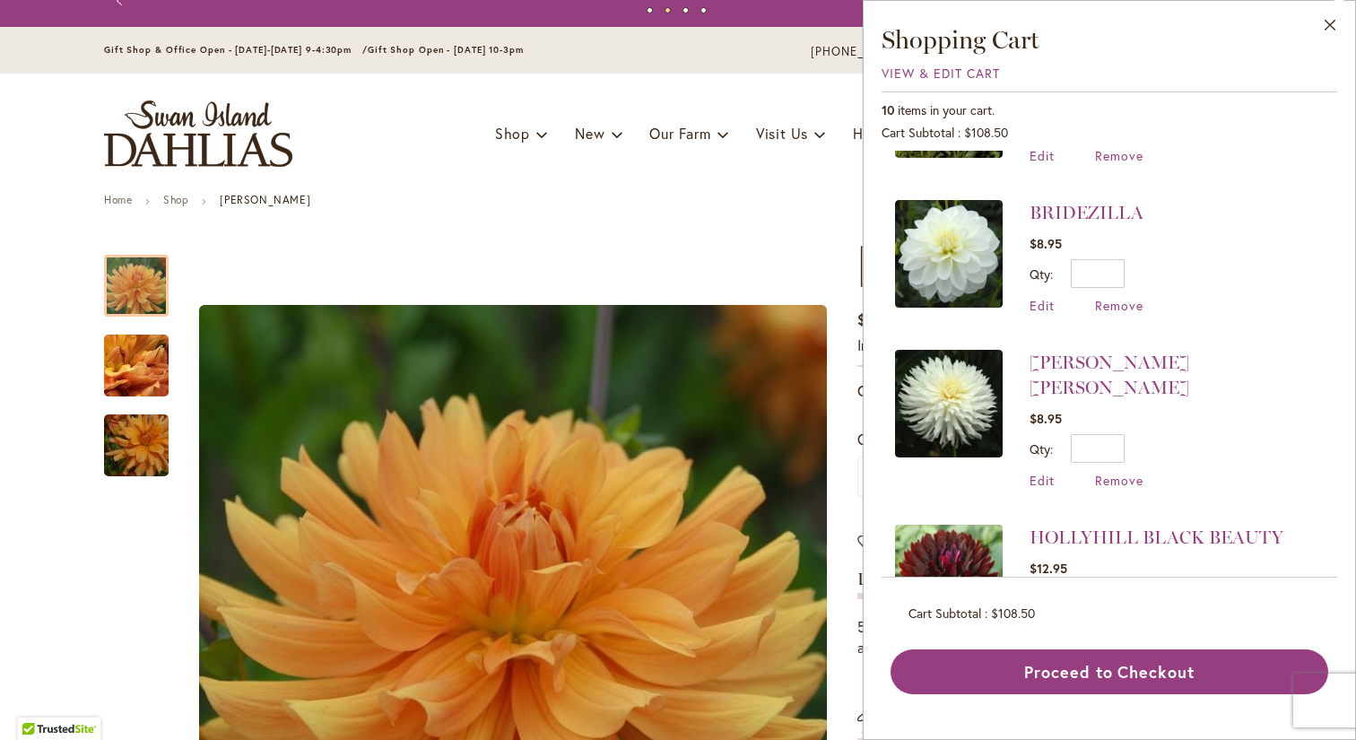
click at [952, 401] on img at bounding box center [949, 404] width 108 height 108
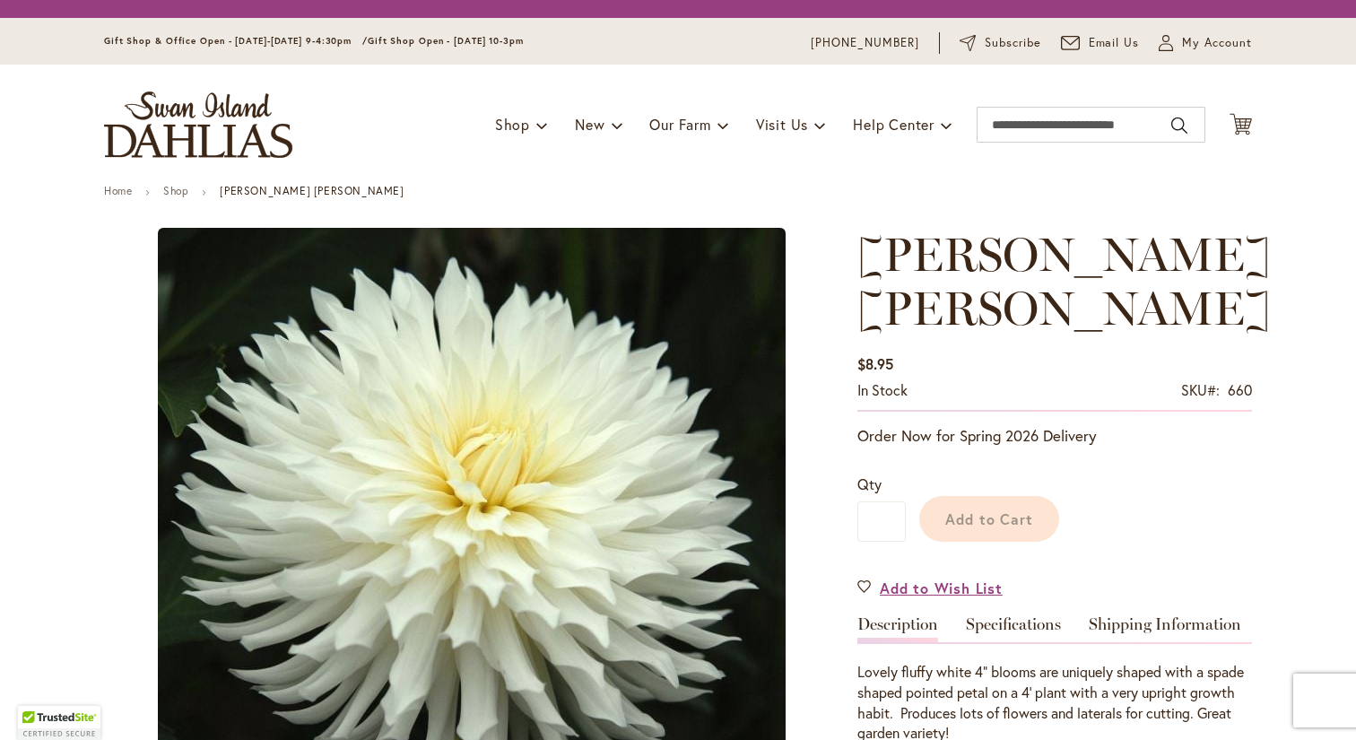
type input "***"
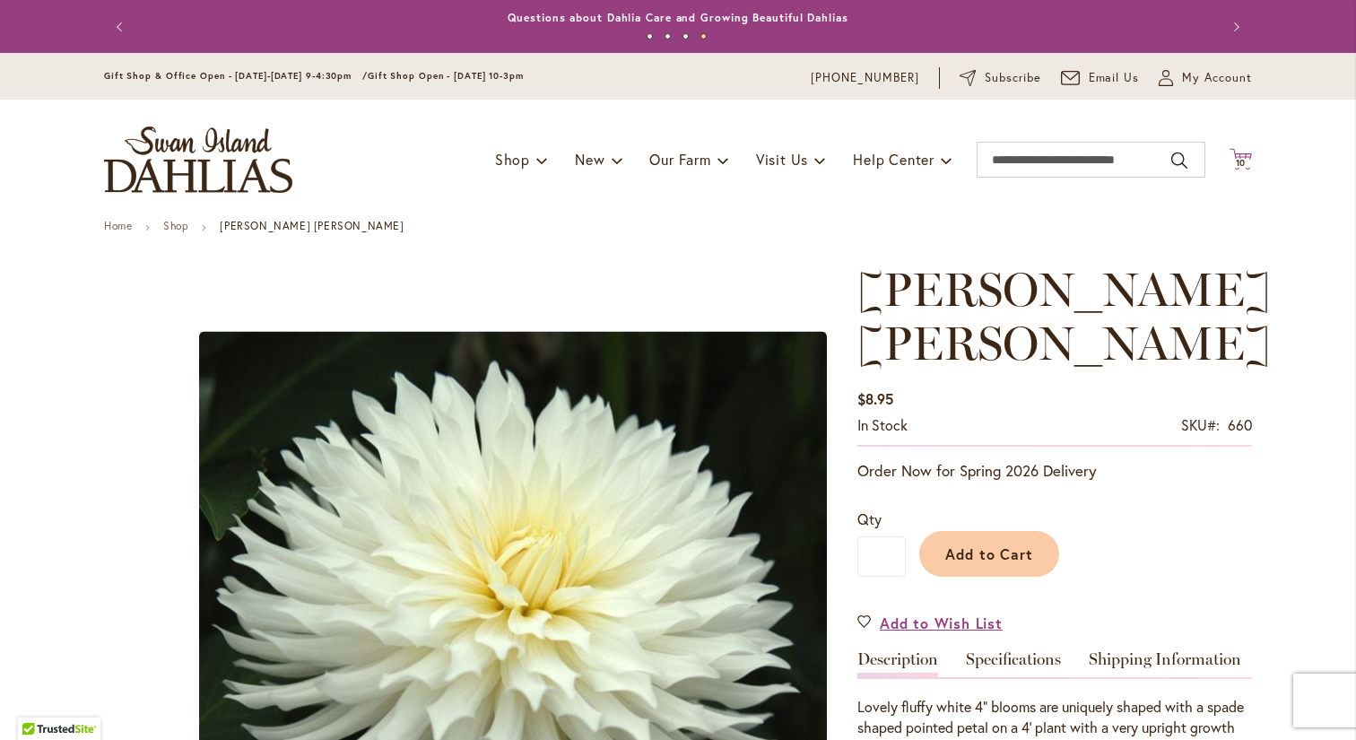
click at [1240, 161] on span "10" at bounding box center [1241, 163] width 11 height 12
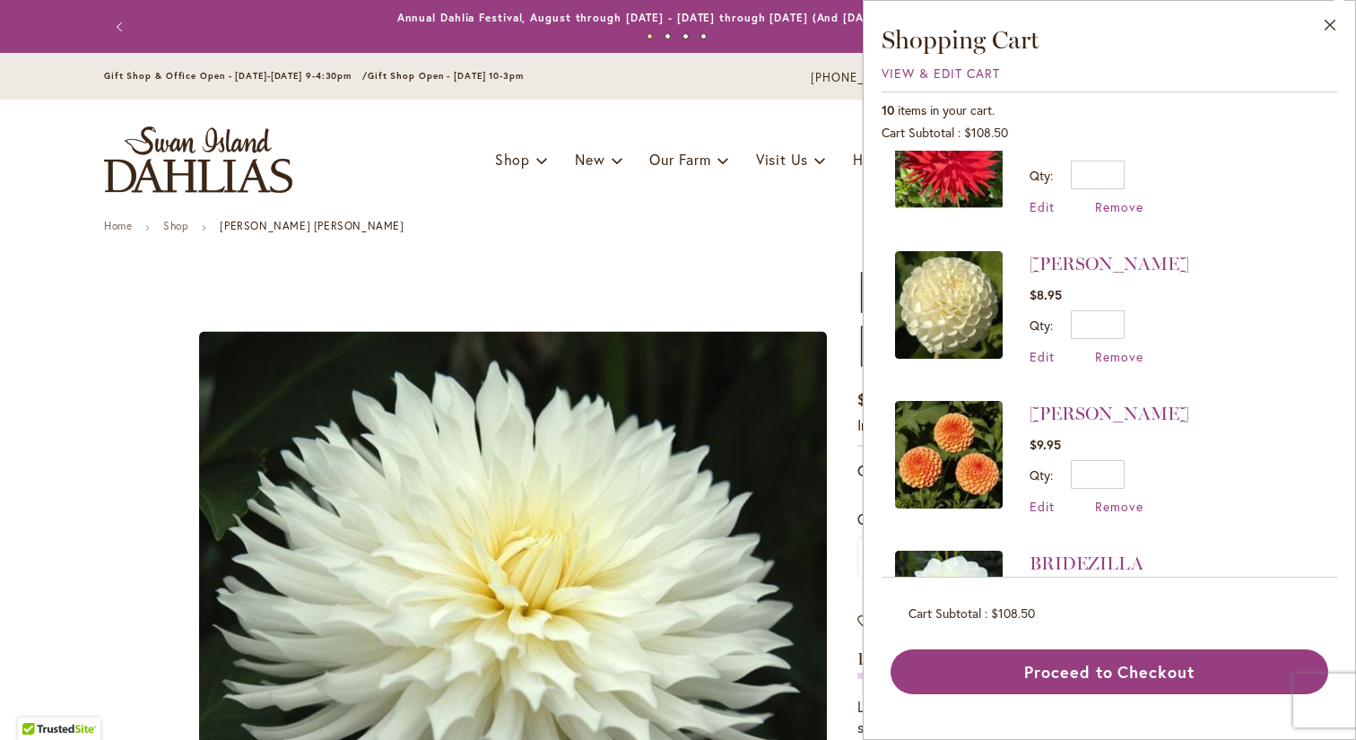
scroll to position [436, 0]
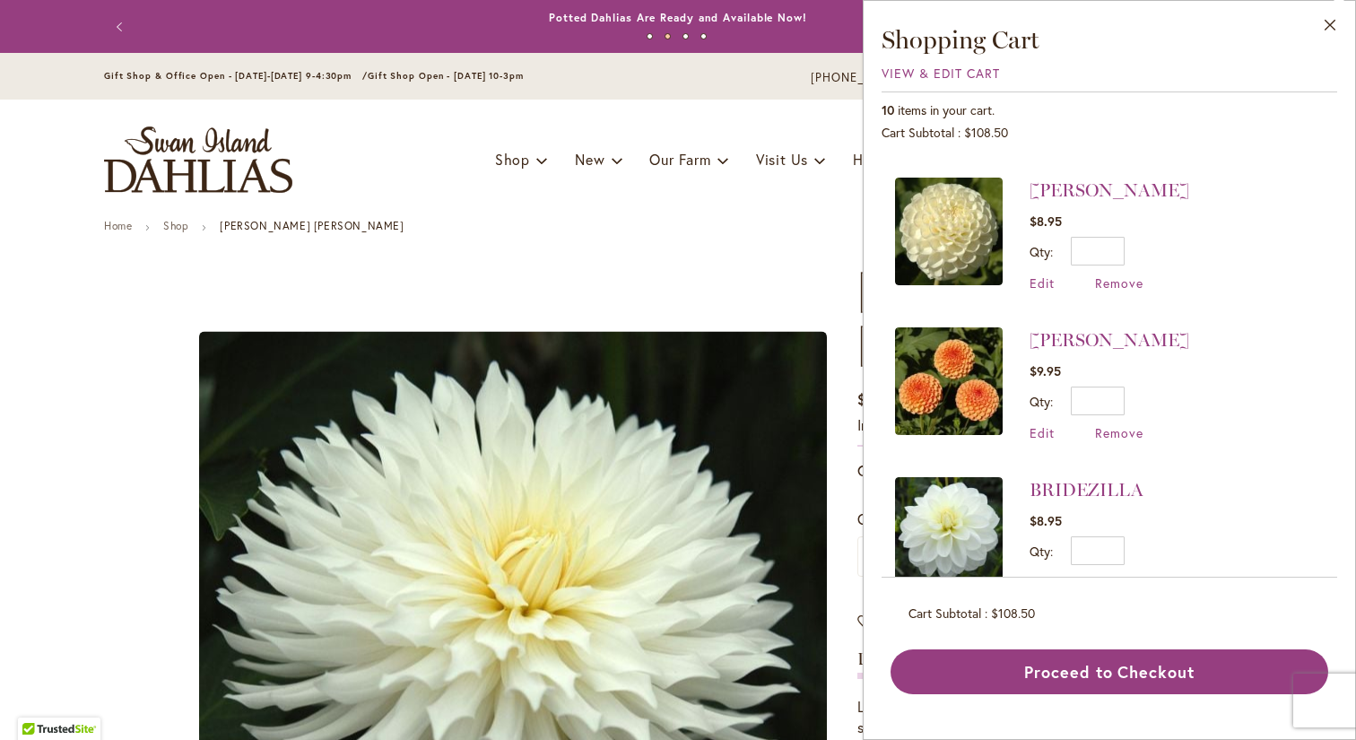
click at [962, 389] on img at bounding box center [949, 381] width 108 height 108
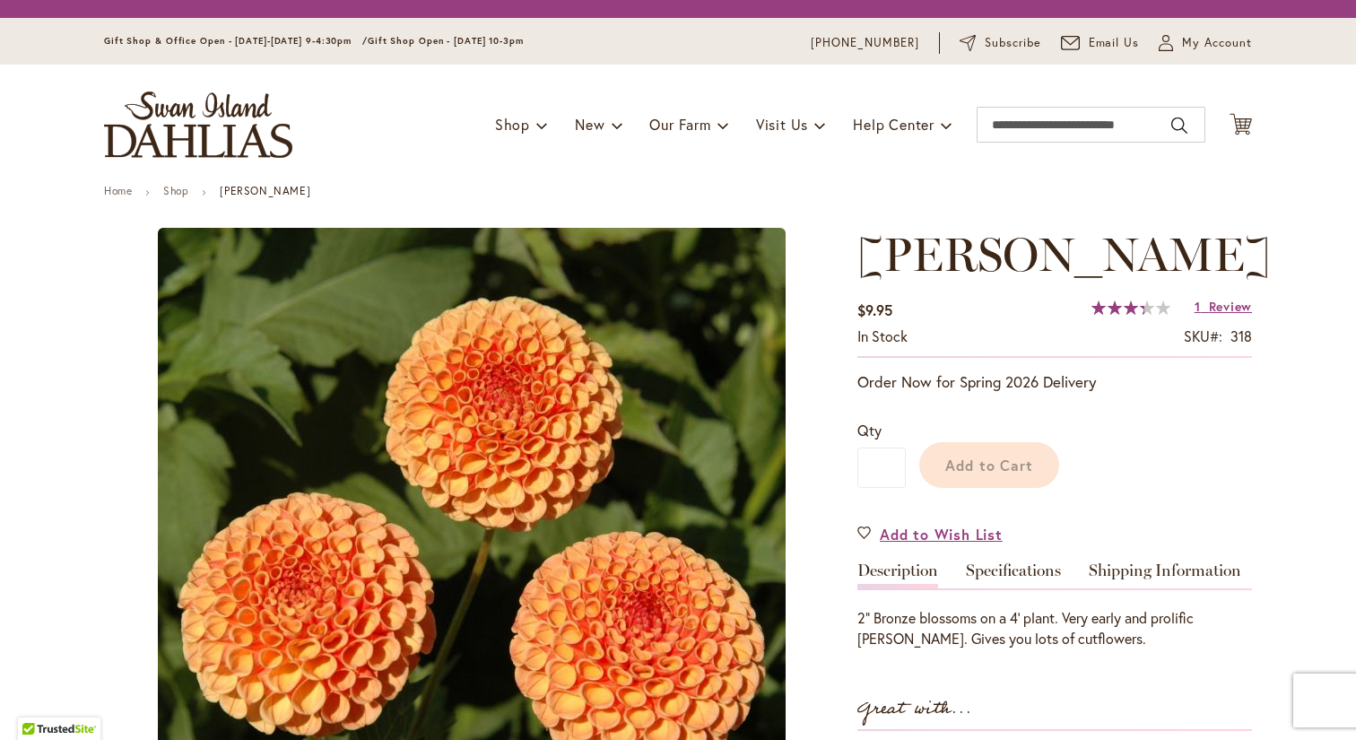
type input "***"
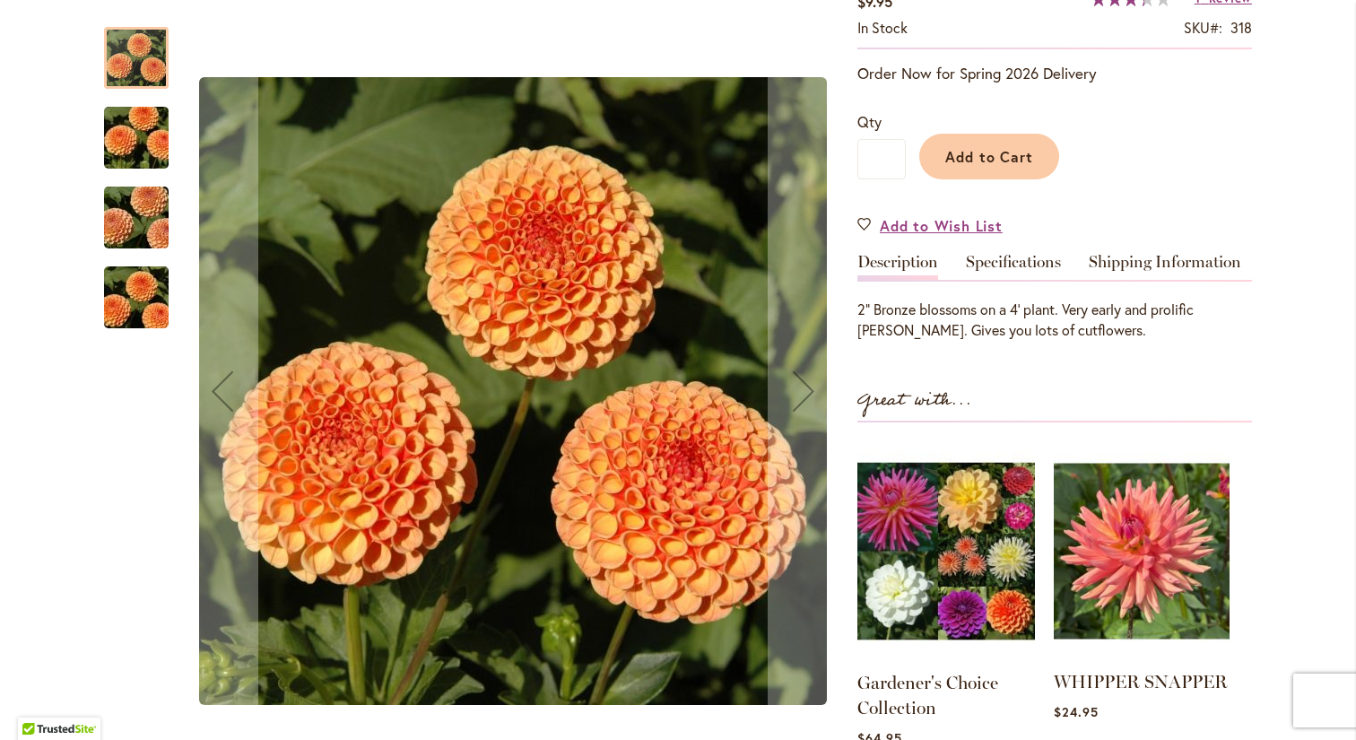
scroll to position [335, 0]
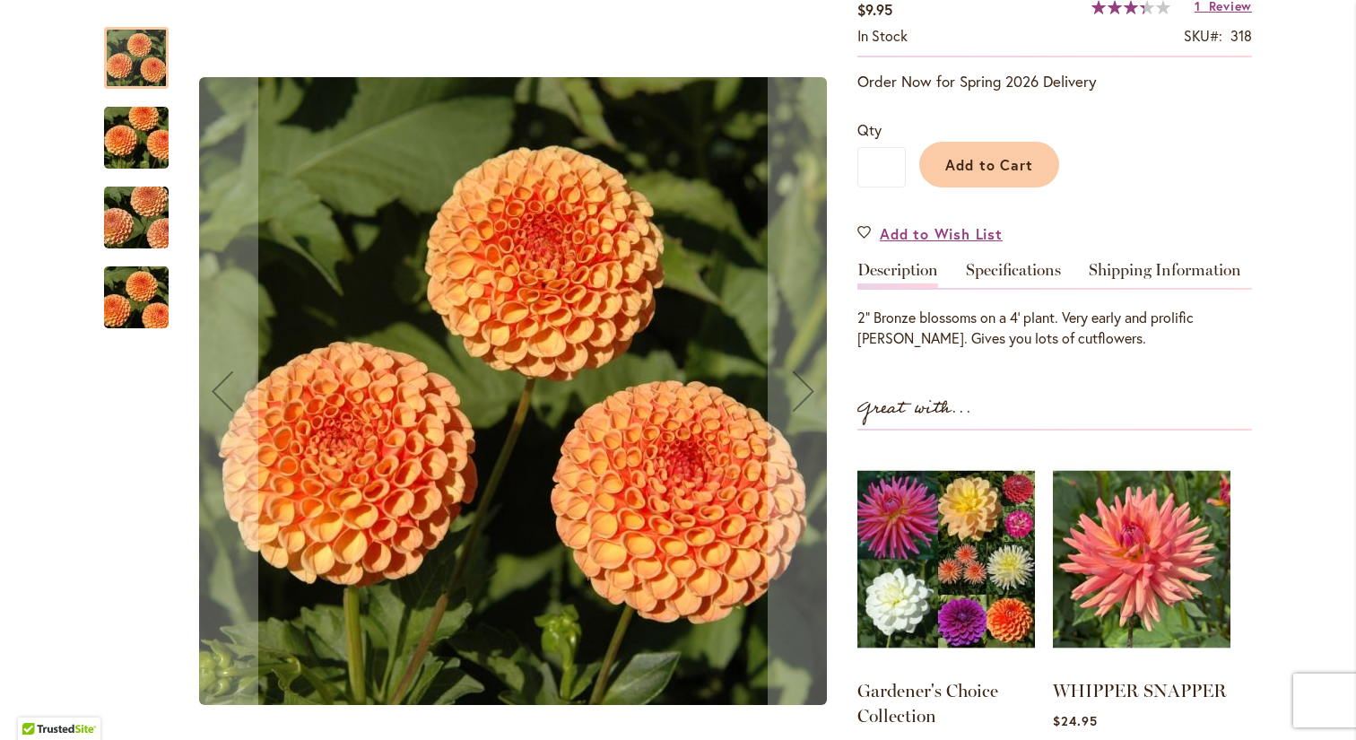
click at [150, 307] on img "AMBER QUEEN" at bounding box center [136, 298] width 129 height 86
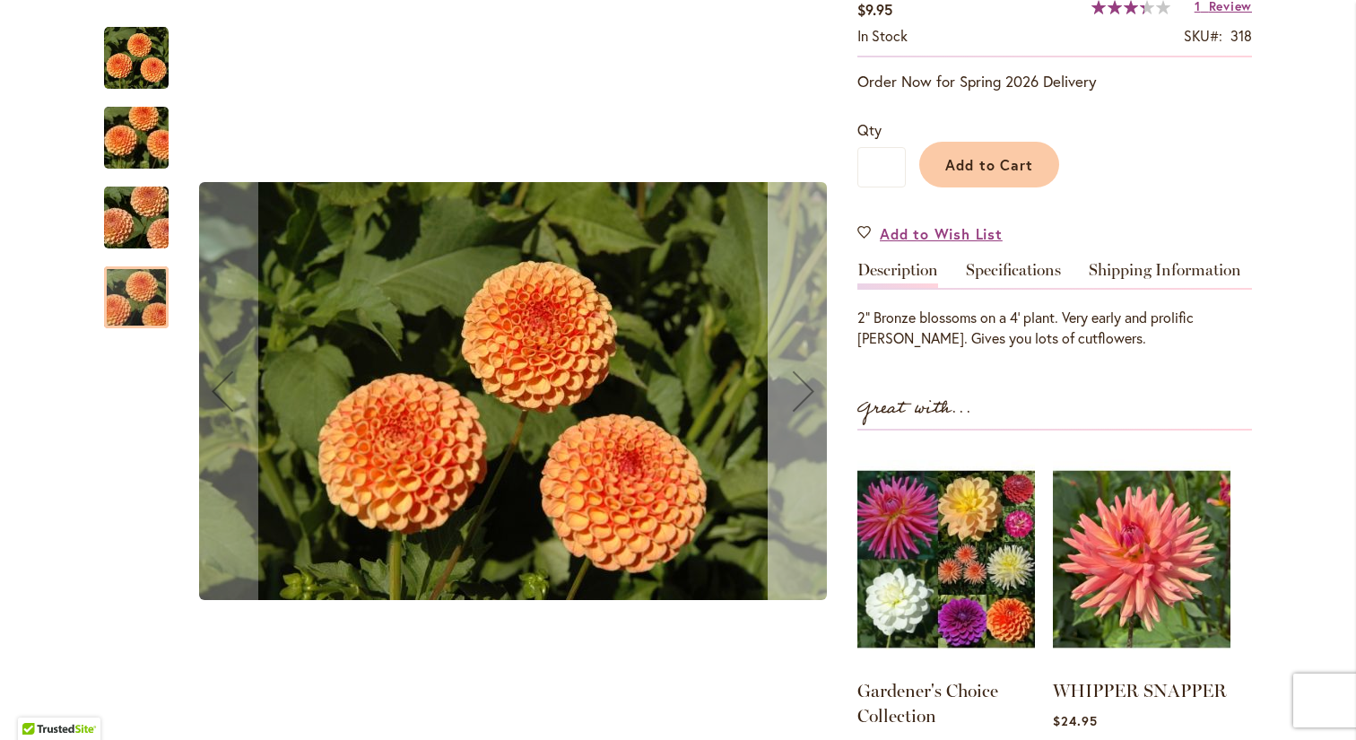
click at [812, 393] on div "Next" at bounding box center [804, 391] width 72 height 72
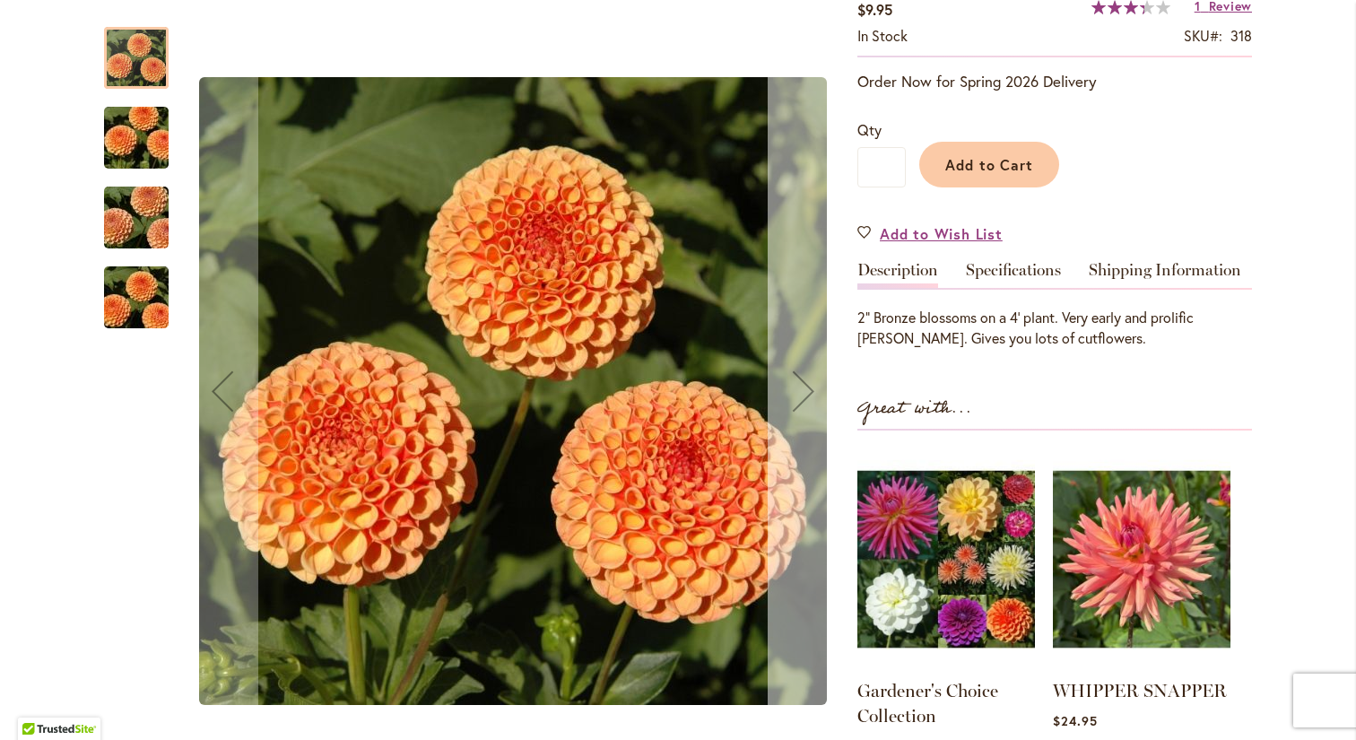
click at [812, 393] on div "Next" at bounding box center [804, 391] width 72 height 72
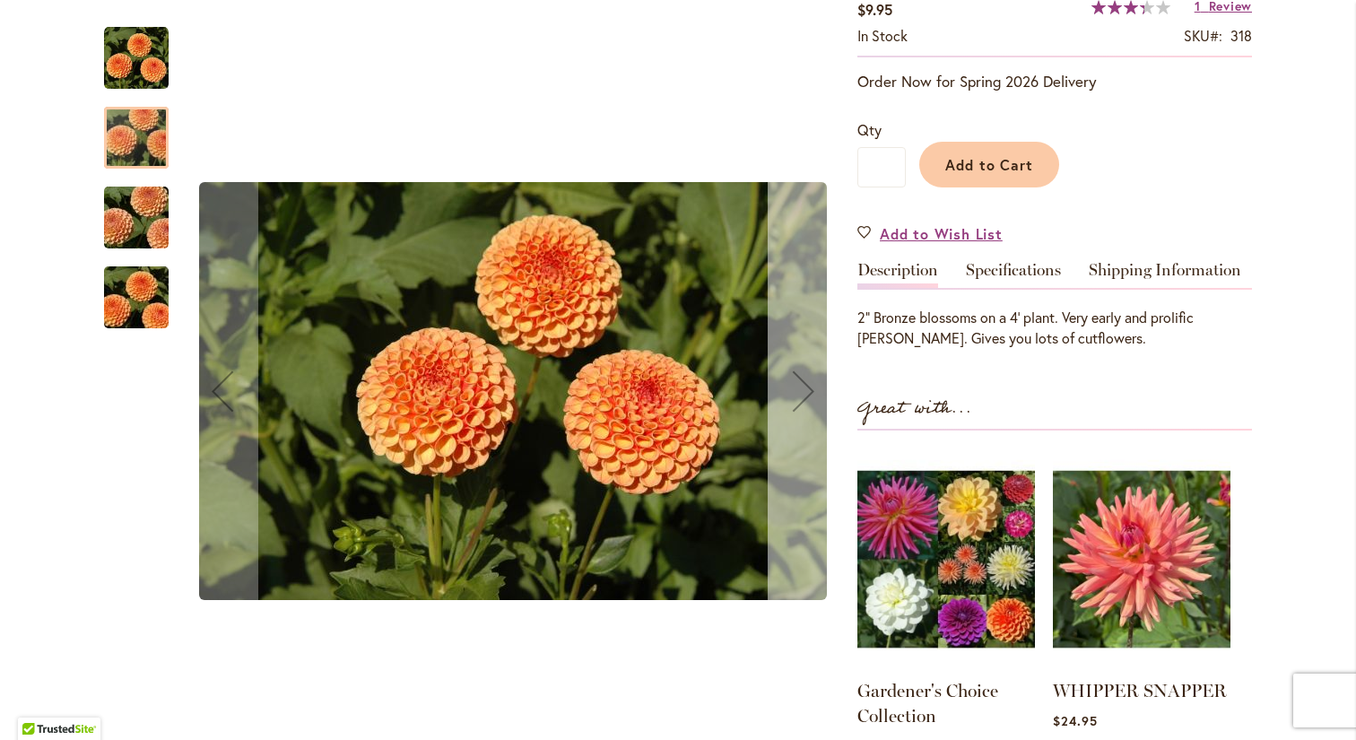
click at [812, 393] on div "Next" at bounding box center [804, 391] width 72 height 72
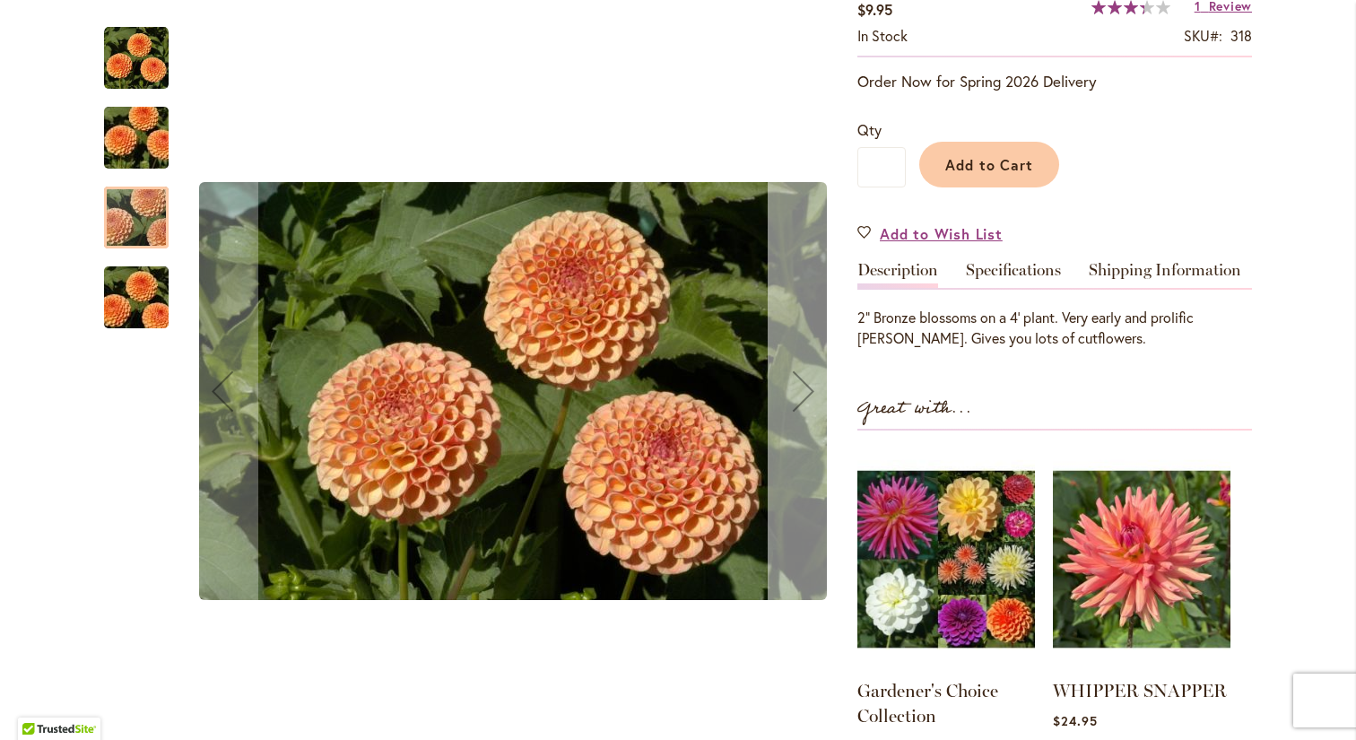
click at [812, 393] on div "Next" at bounding box center [804, 391] width 72 height 72
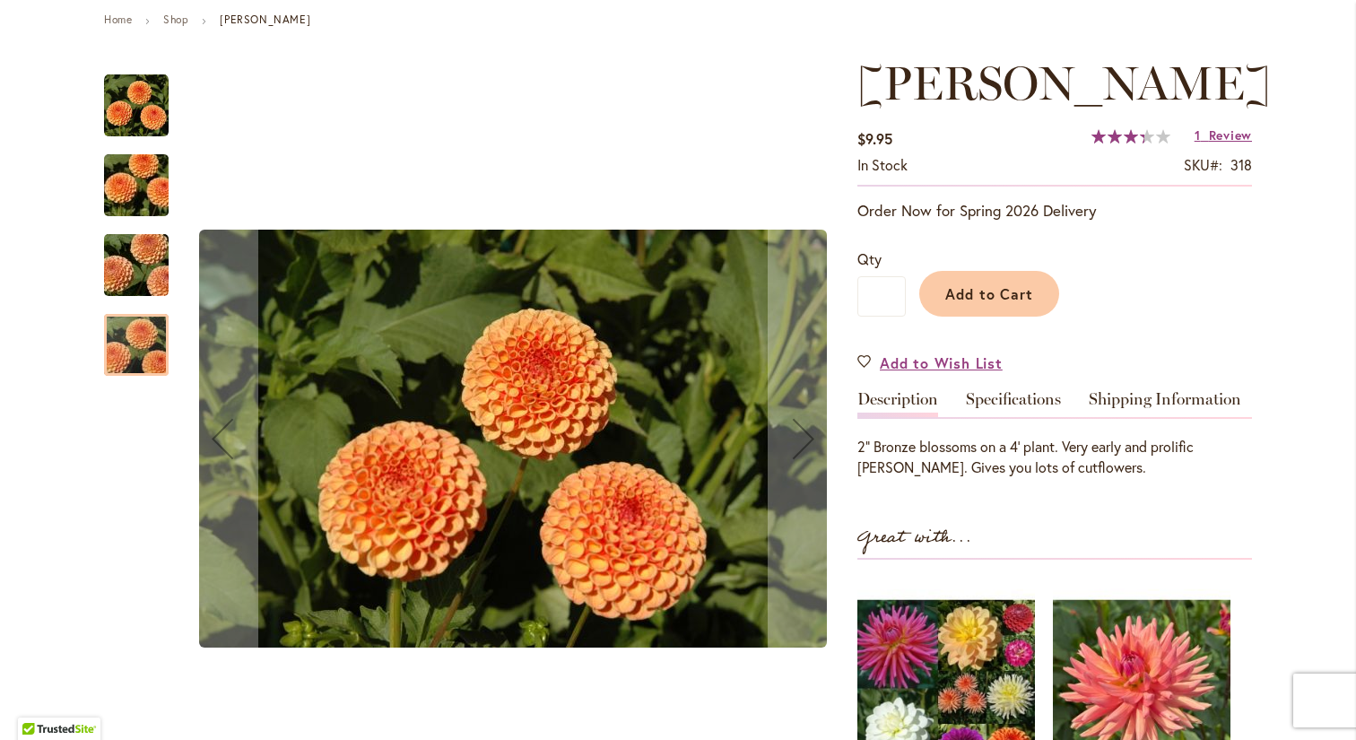
scroll to position [177, 0]
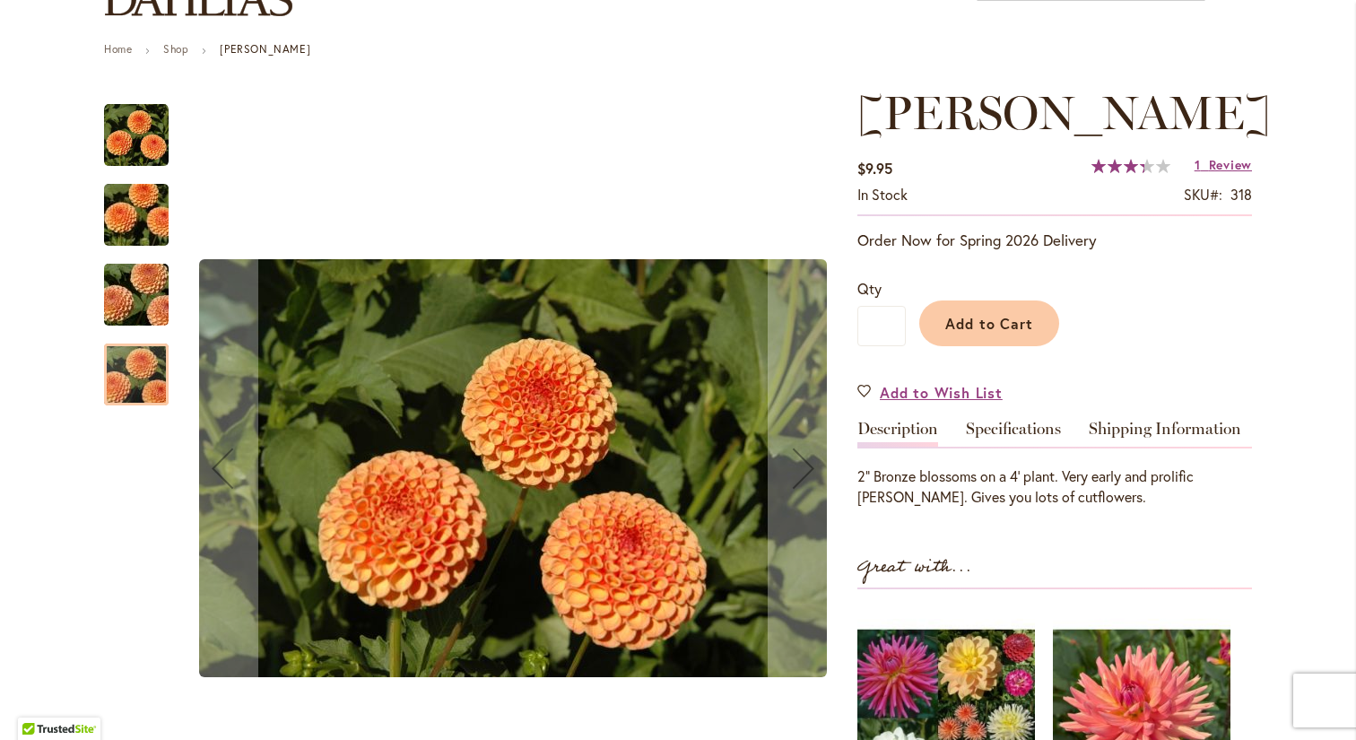
click at [135, 213] on img "AMBER QUEEN" at bounding box center [136, 215] width 129 height 86
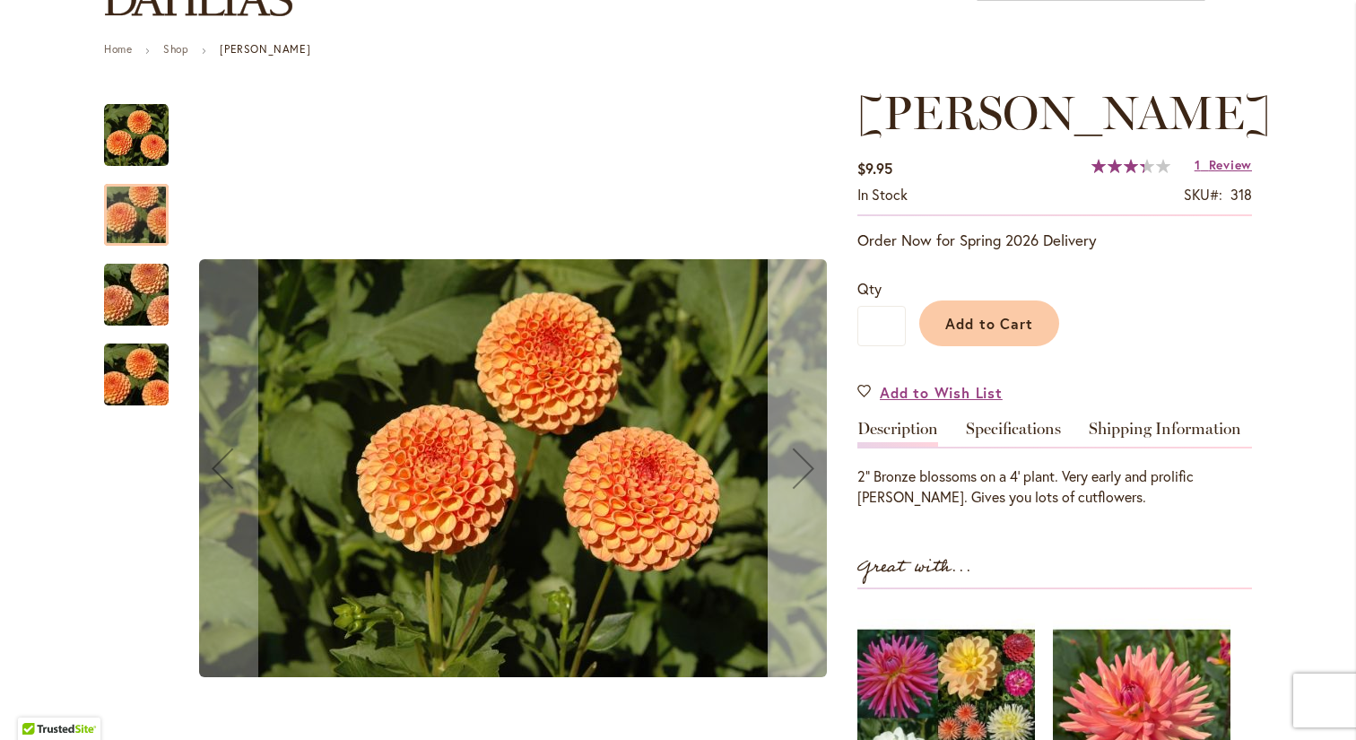
click at [811, 469] on div "Next" at bounding box center [804, 468] width 72 height 72
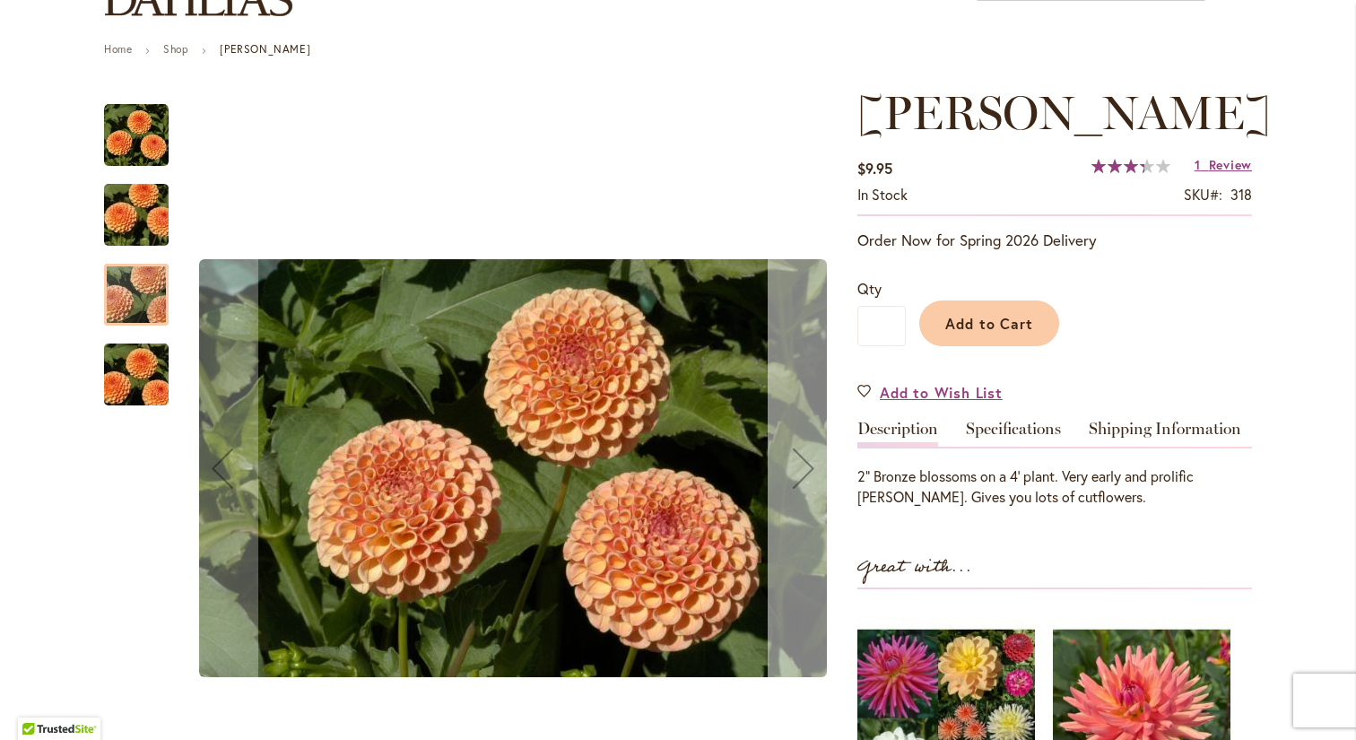
click at [811, 469] on div "Next" at bounding box center [804, 468] width 72 height 72
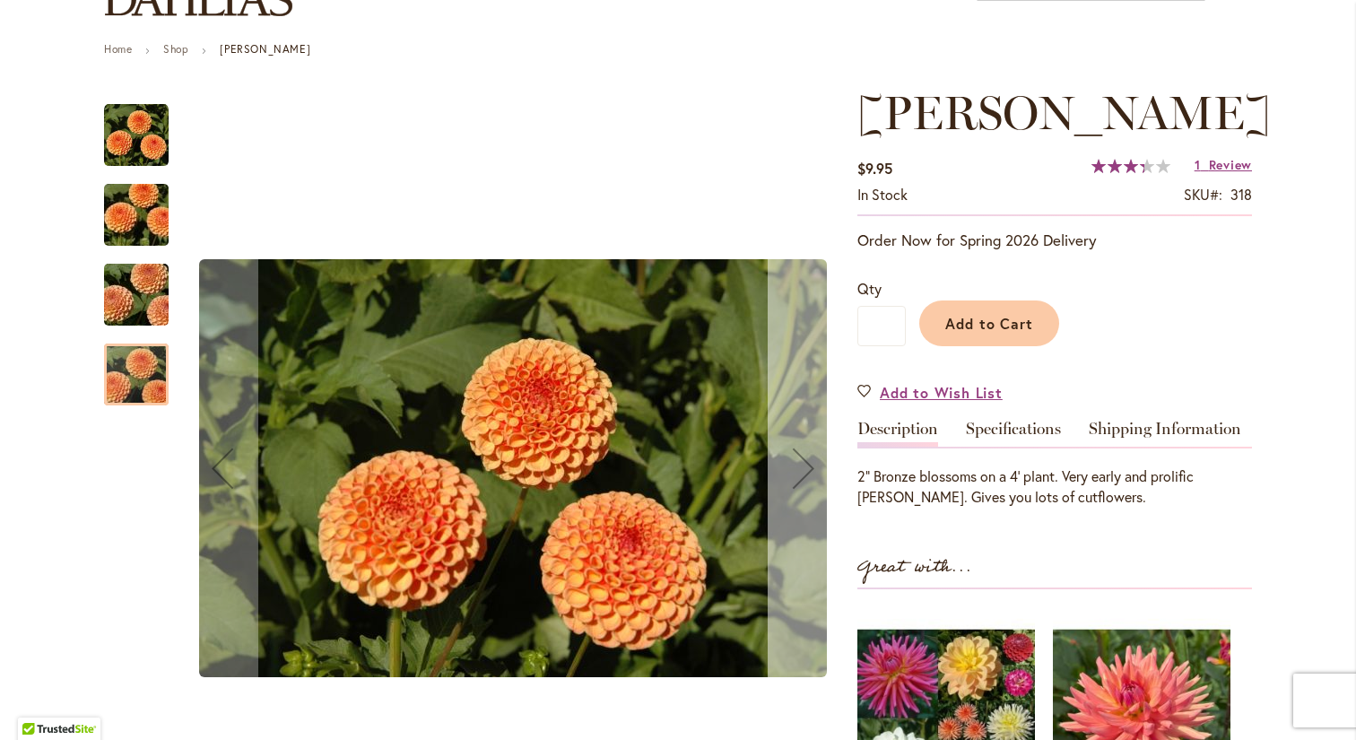
click at [811, 469] on div "Next" at bounding box center [804, 468] width 72 height 72
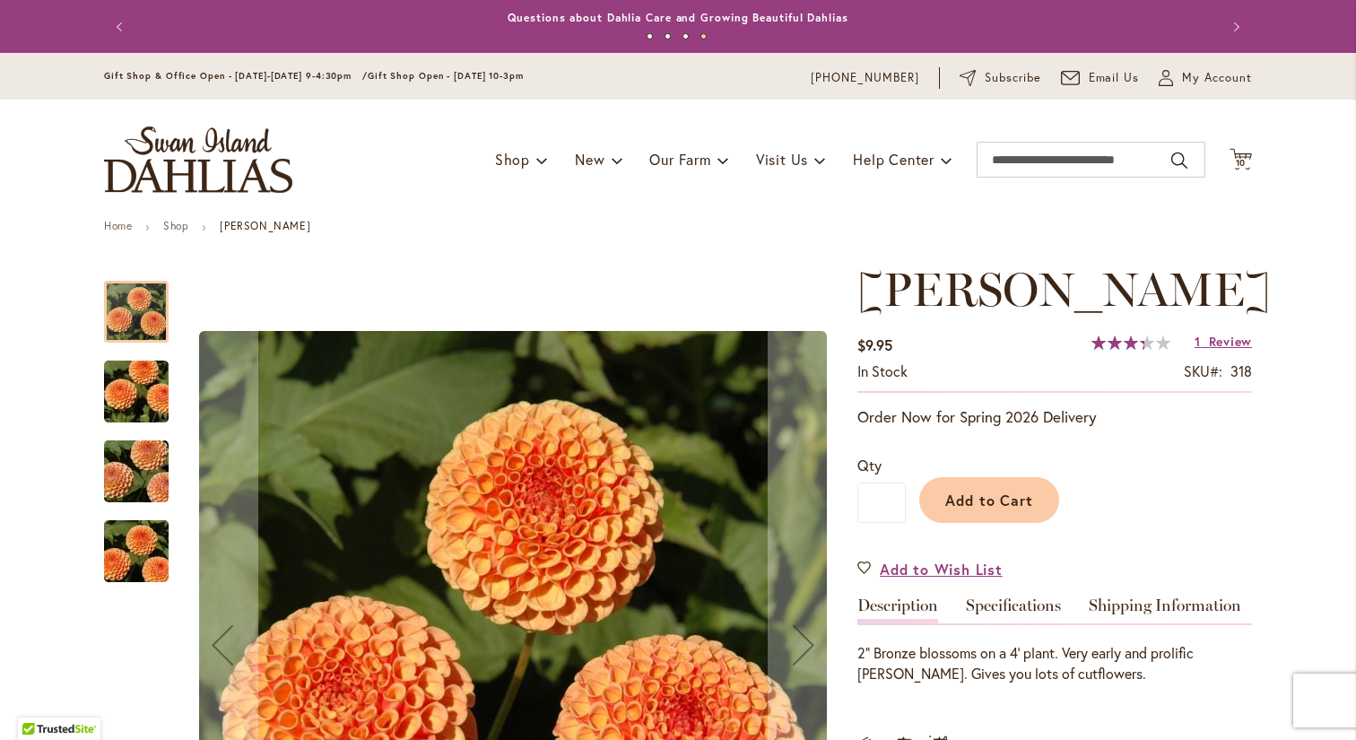
scroll to position [0, 0]
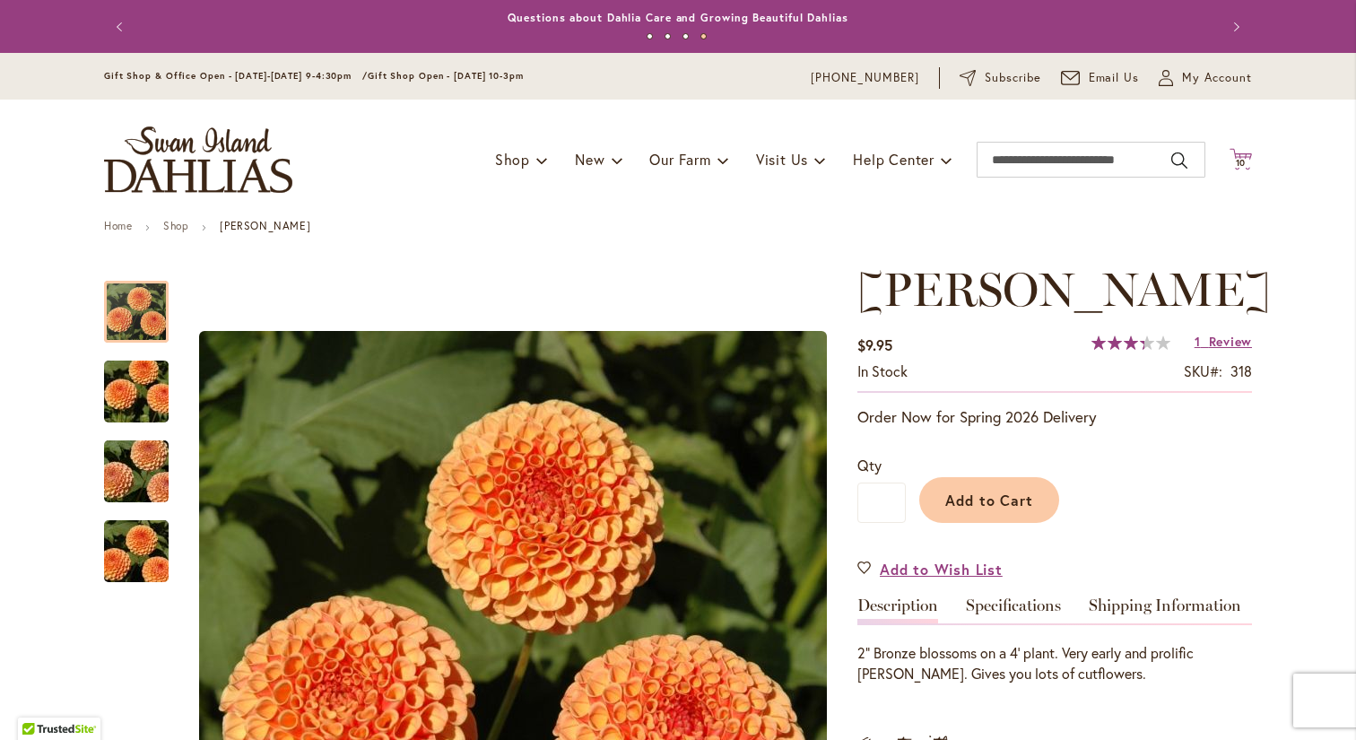
click at [1244, 158] on span "10" at bounding box center [1241, 163] width 11 height 12
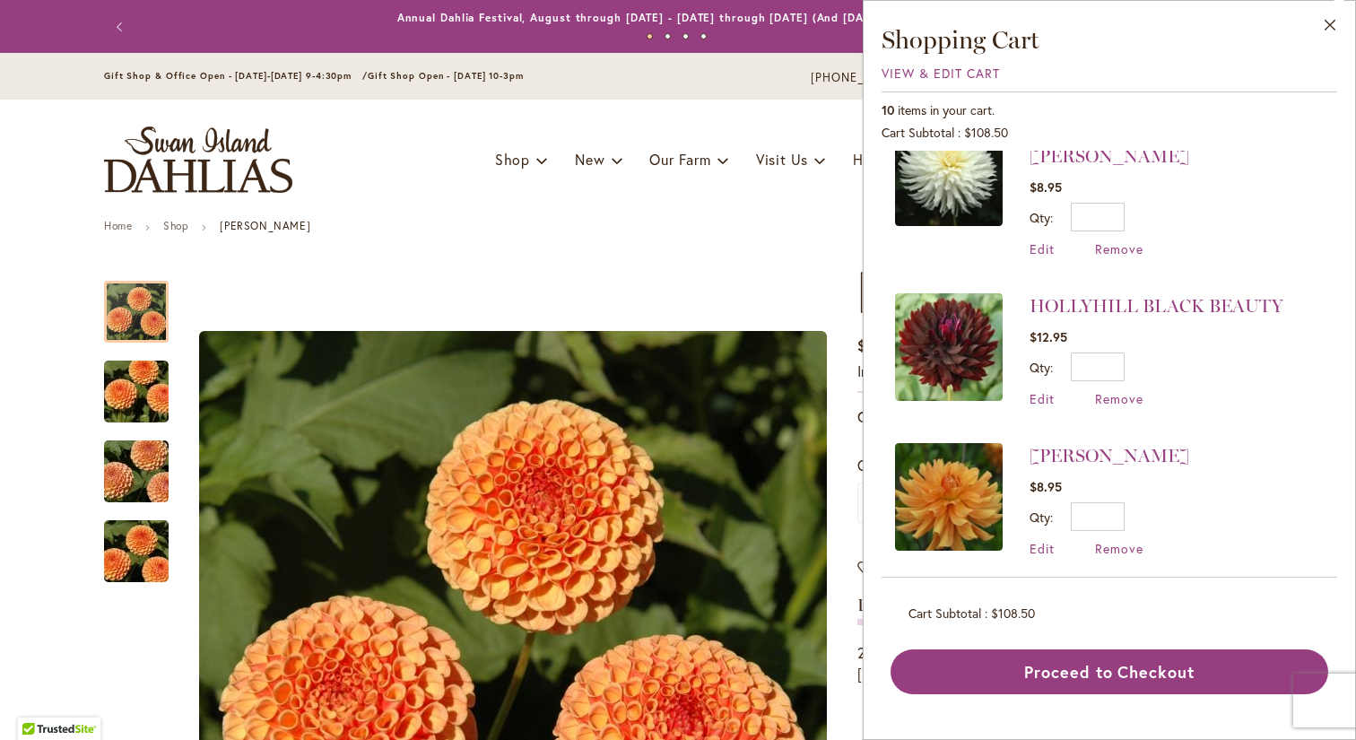
scroll to position [953, 0]
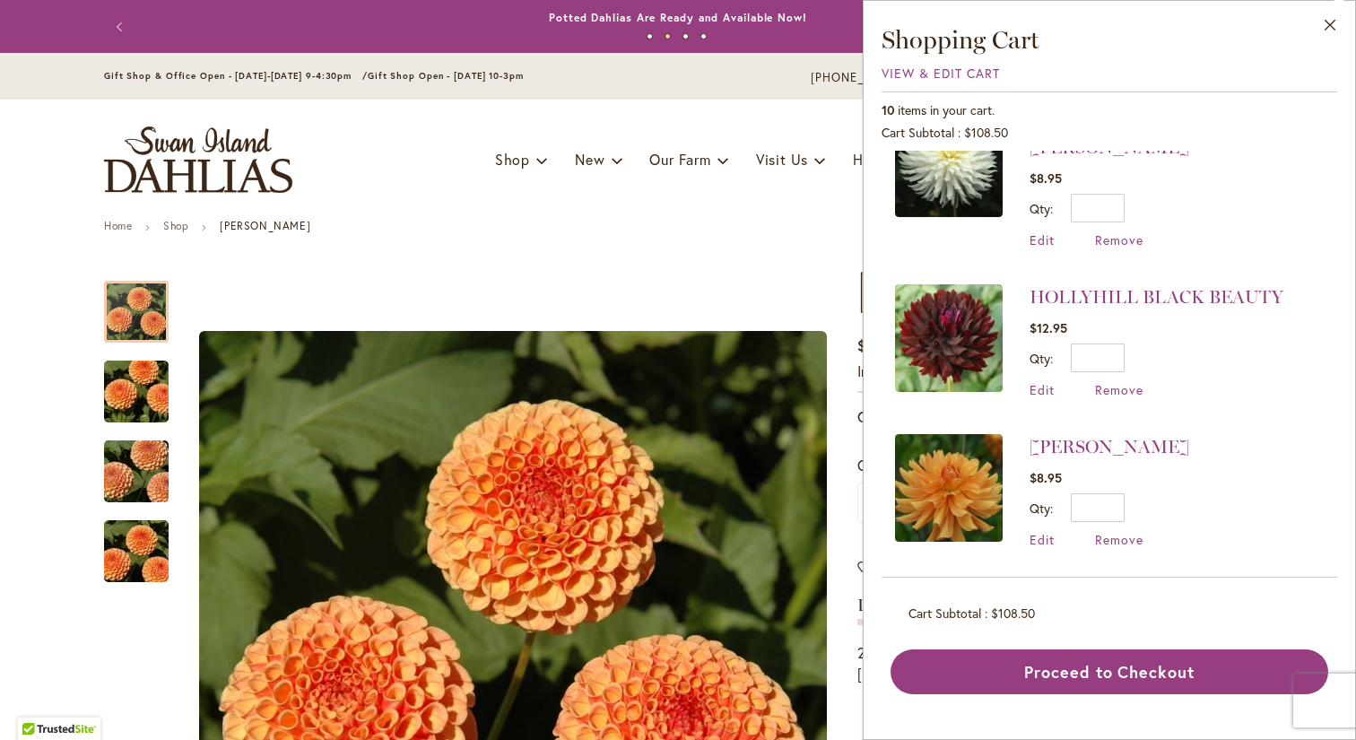
click at [969, 303] on img at bounding box center [949, 338] width 108 height 108
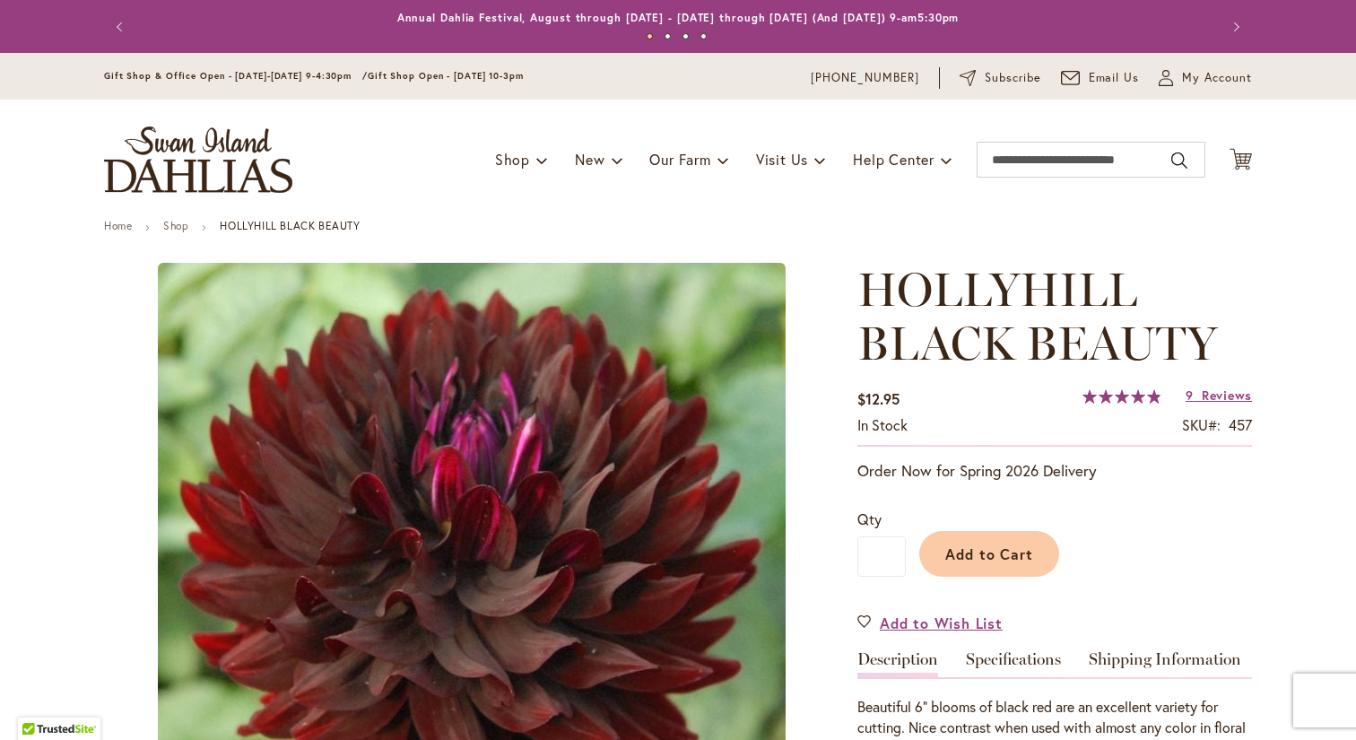
type input "***"
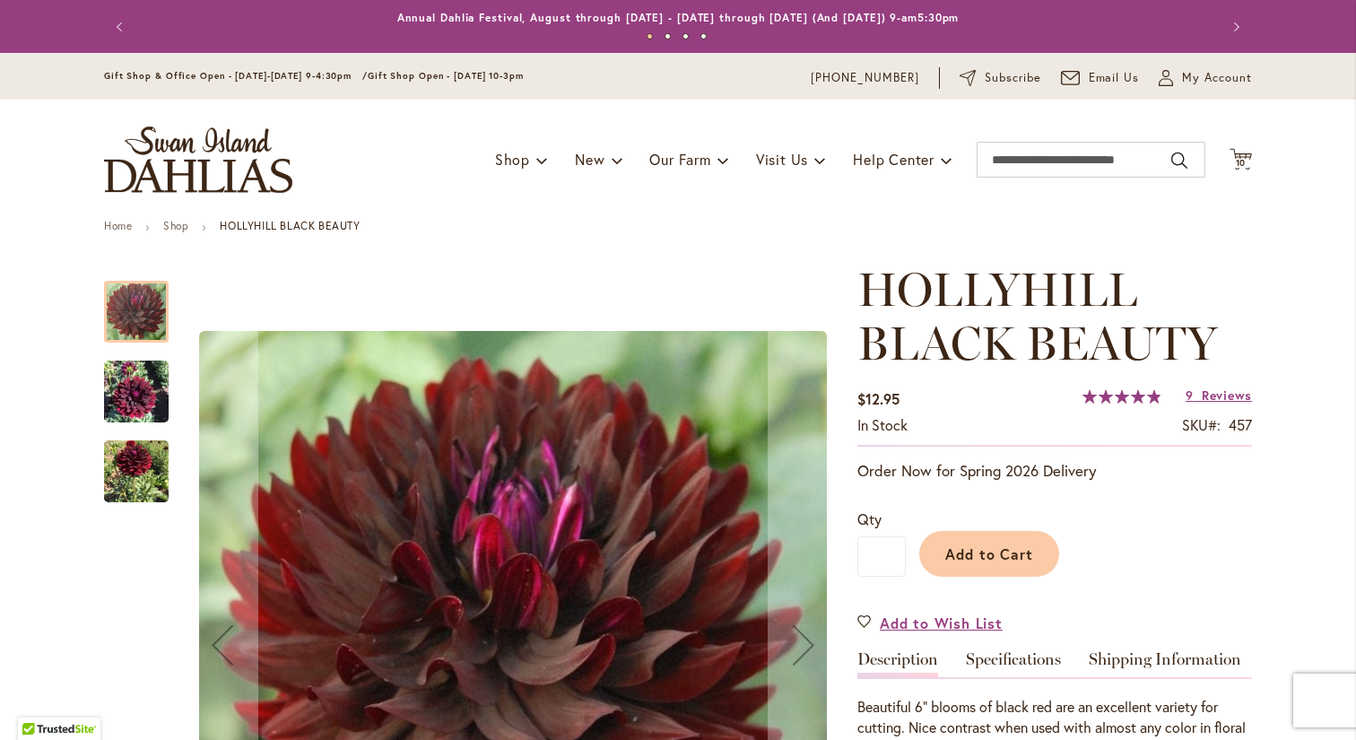
scroll to position [212, 0]
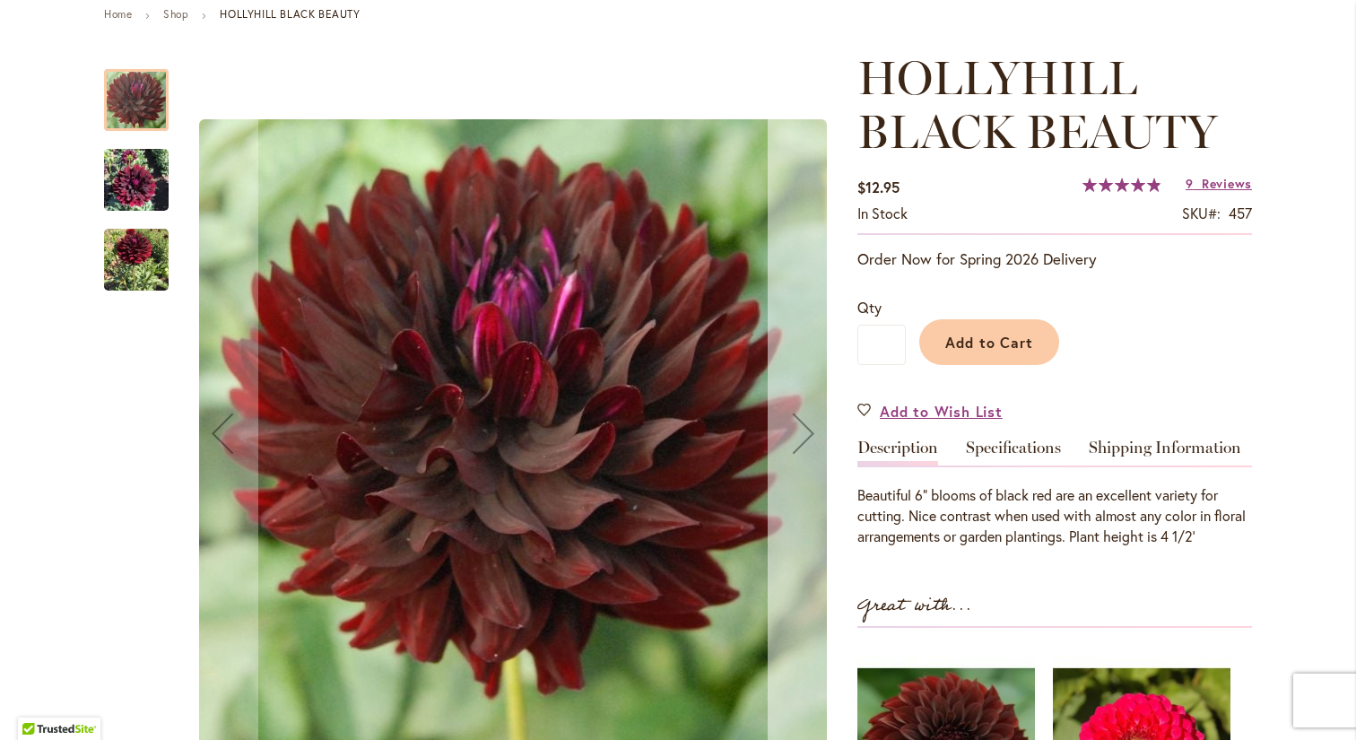
click at [809, 427] on div "Next" at bounding box center [804, 433] width 72 height 72
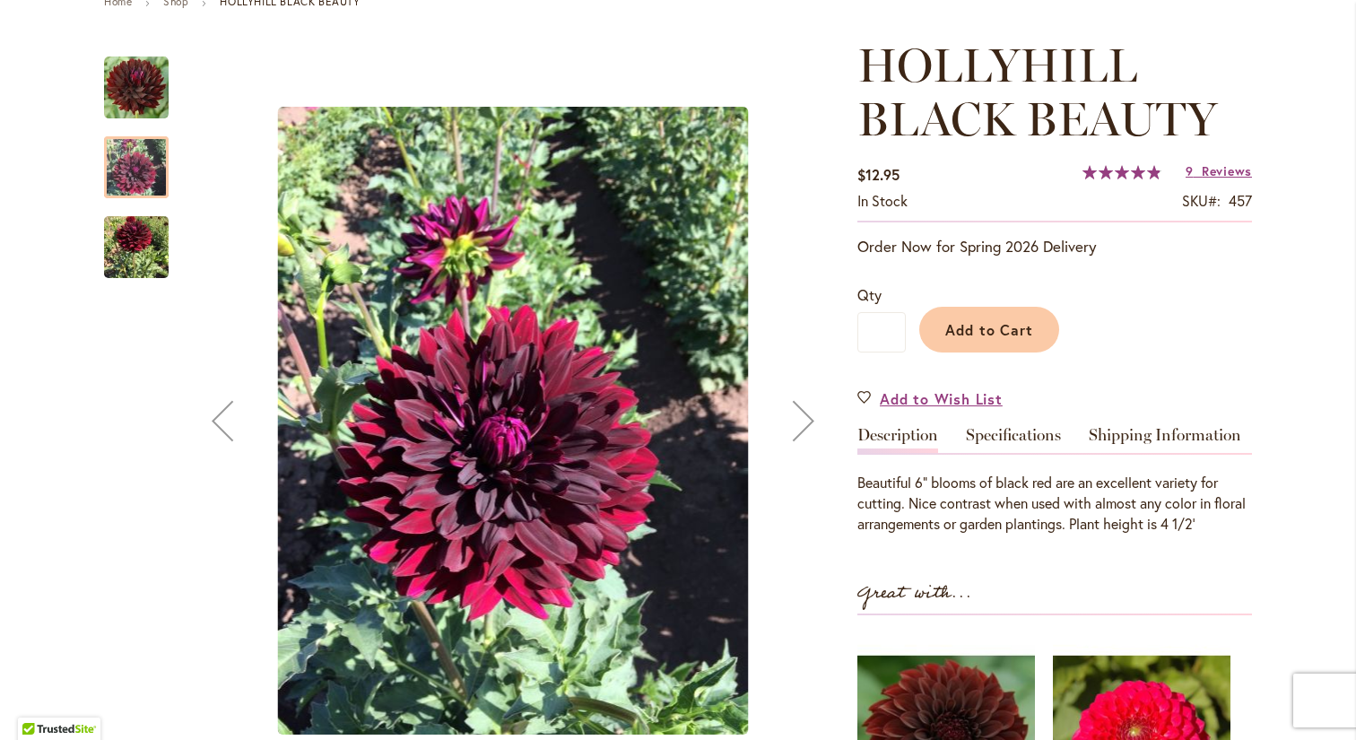
scroll to position [196, 0]
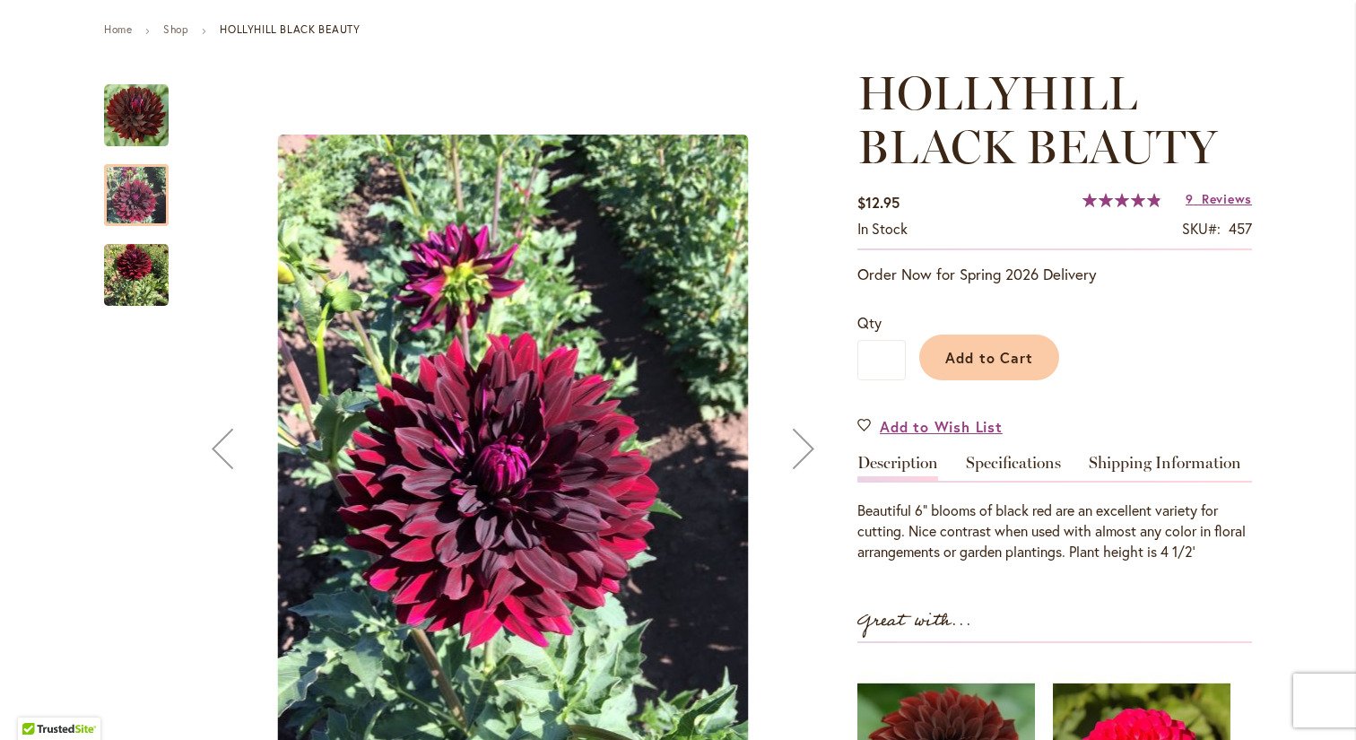
click at [809, 447] on div "Next" at bounding box center [804, 448] width 72 height 72
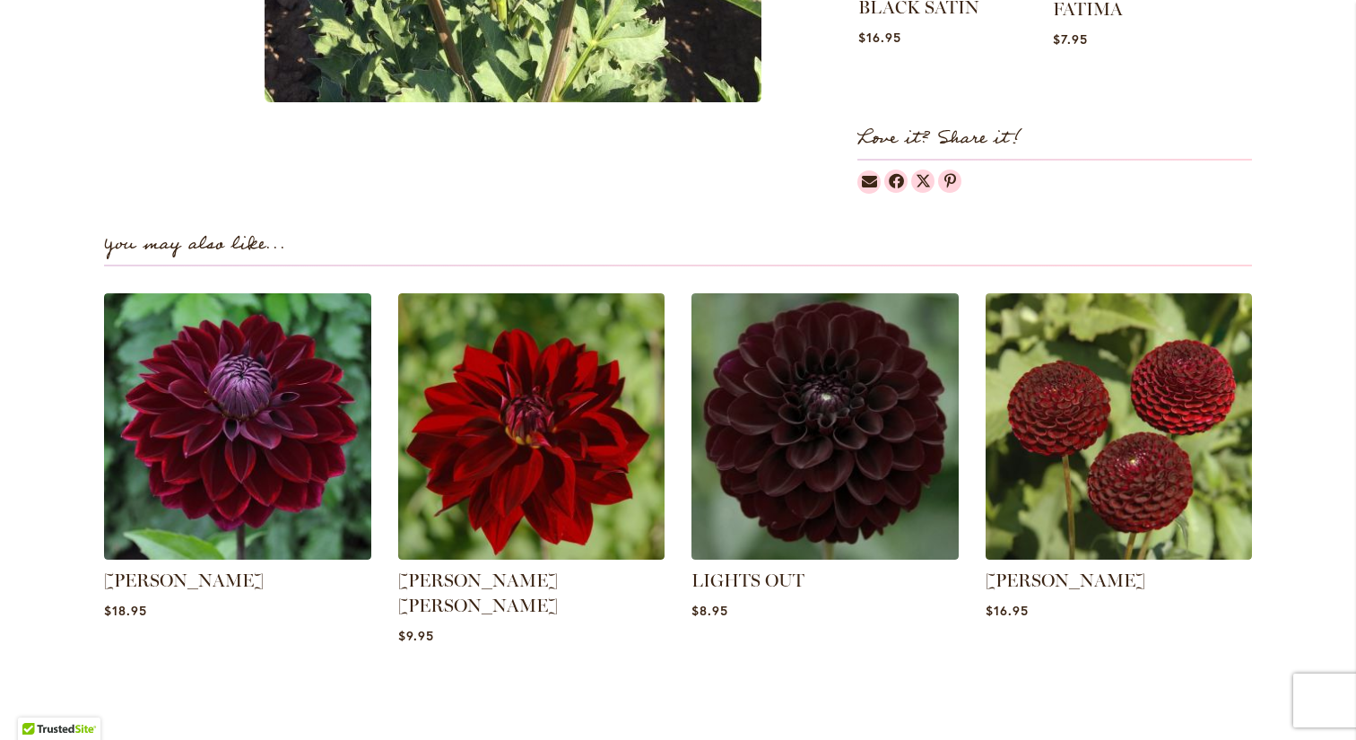
scroll to position [1090, 0]
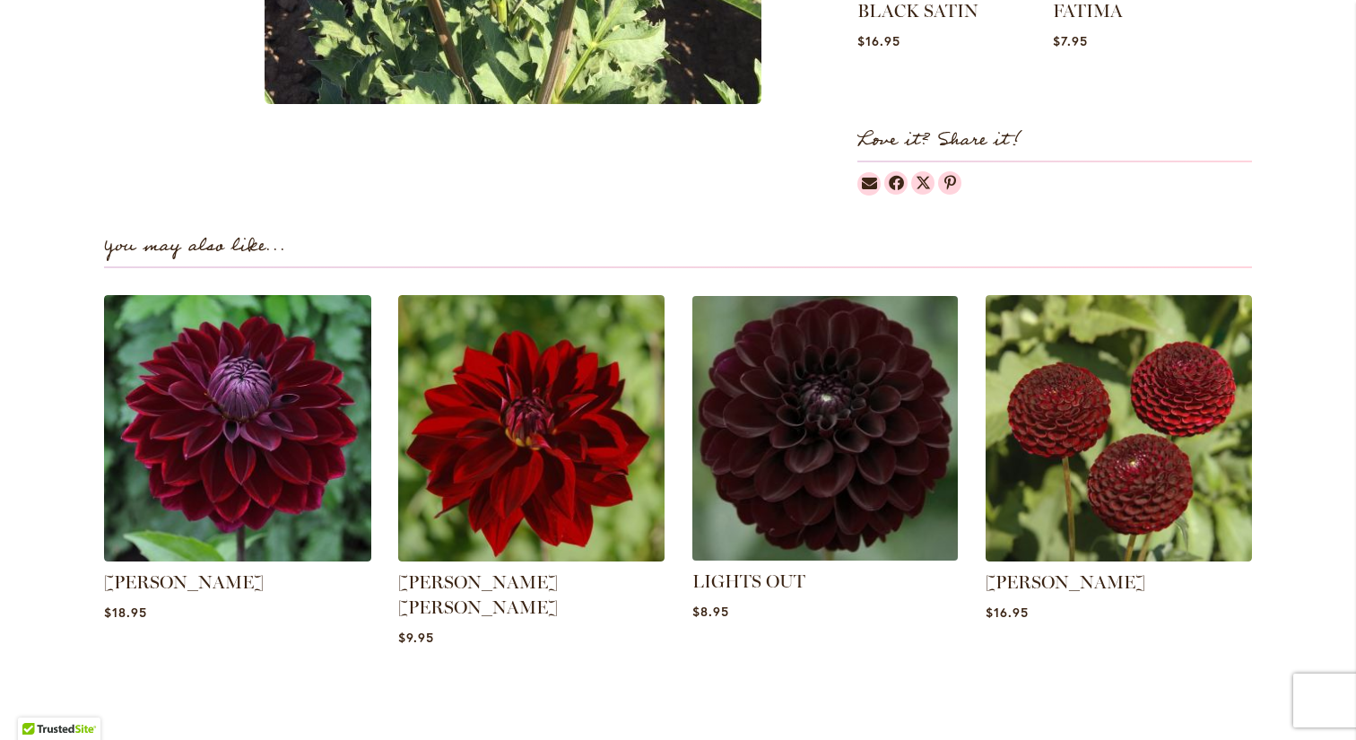
click at [857, 489] on img at bounding box center [825, 428] width 278 height 278
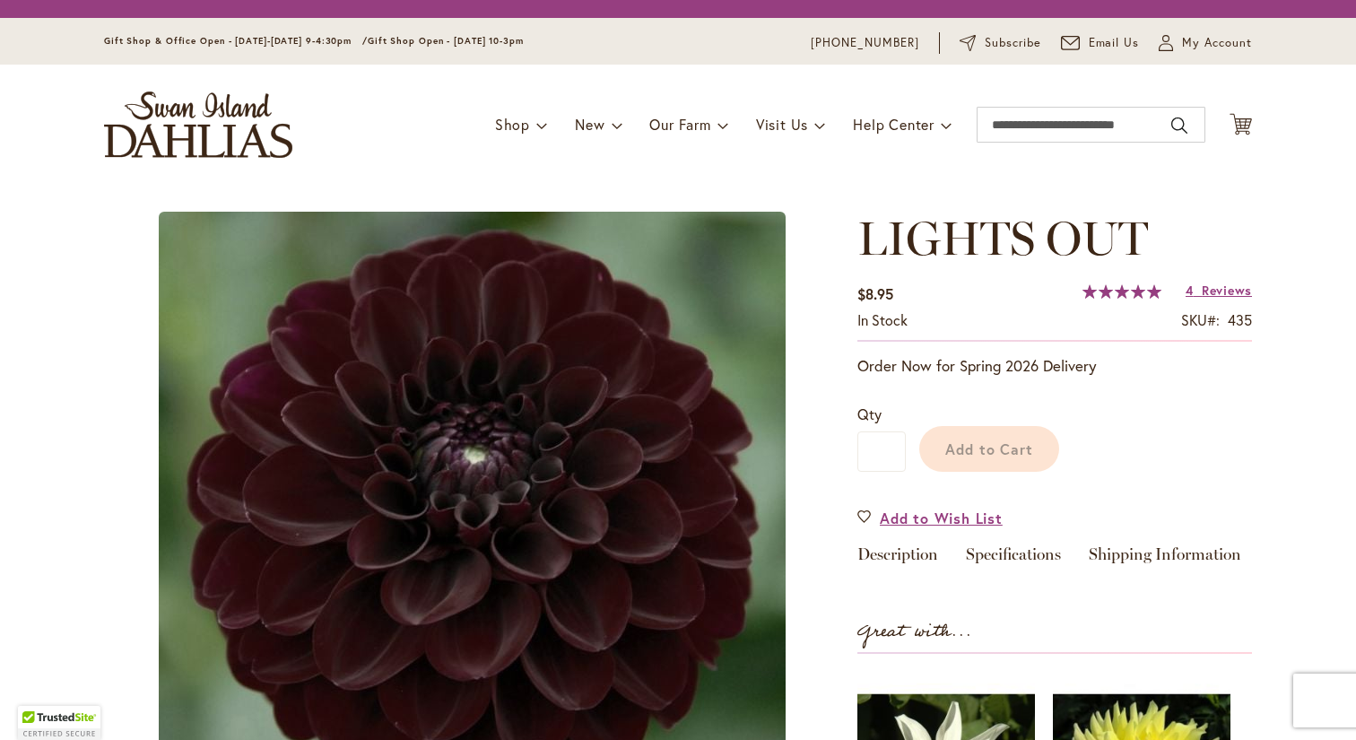
type input "***"
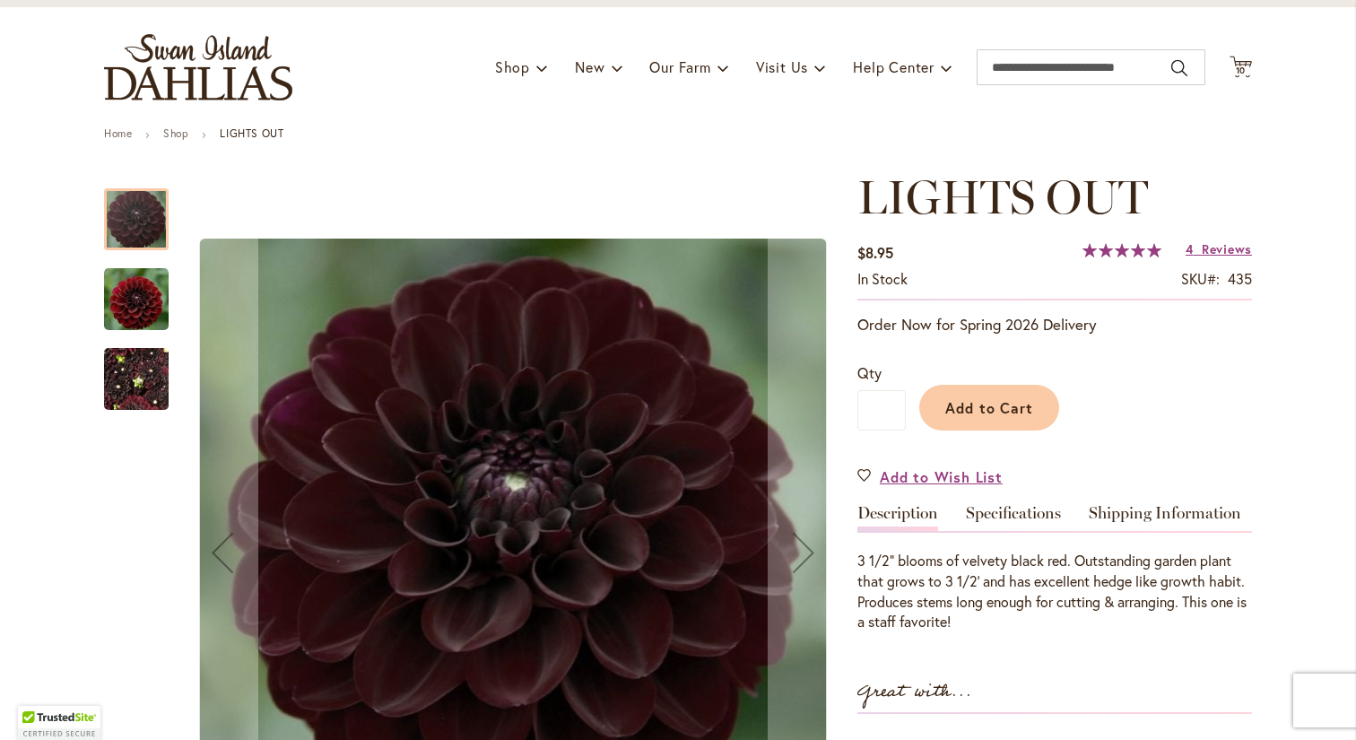
scroll to position [271, 0]
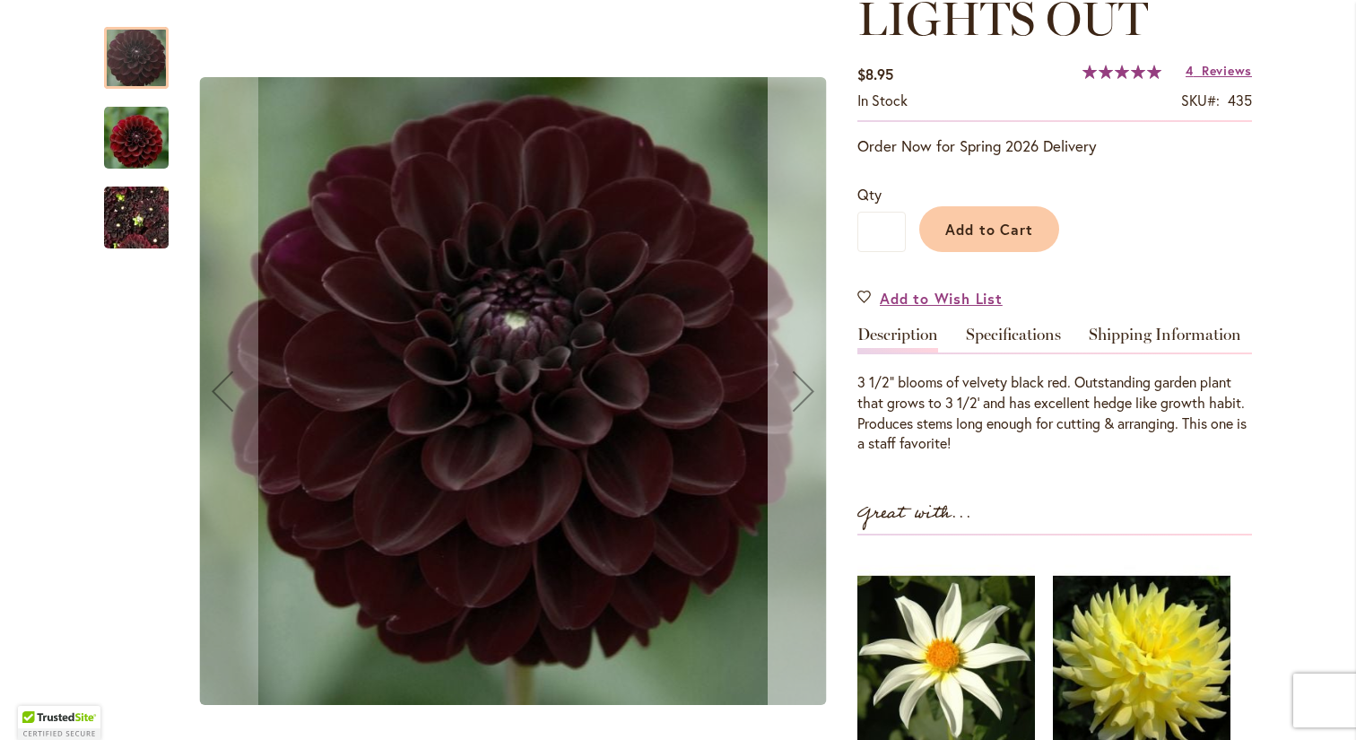
click at [803, 390] on div "Next" at bounding box center [804, 391] width 72 height 72
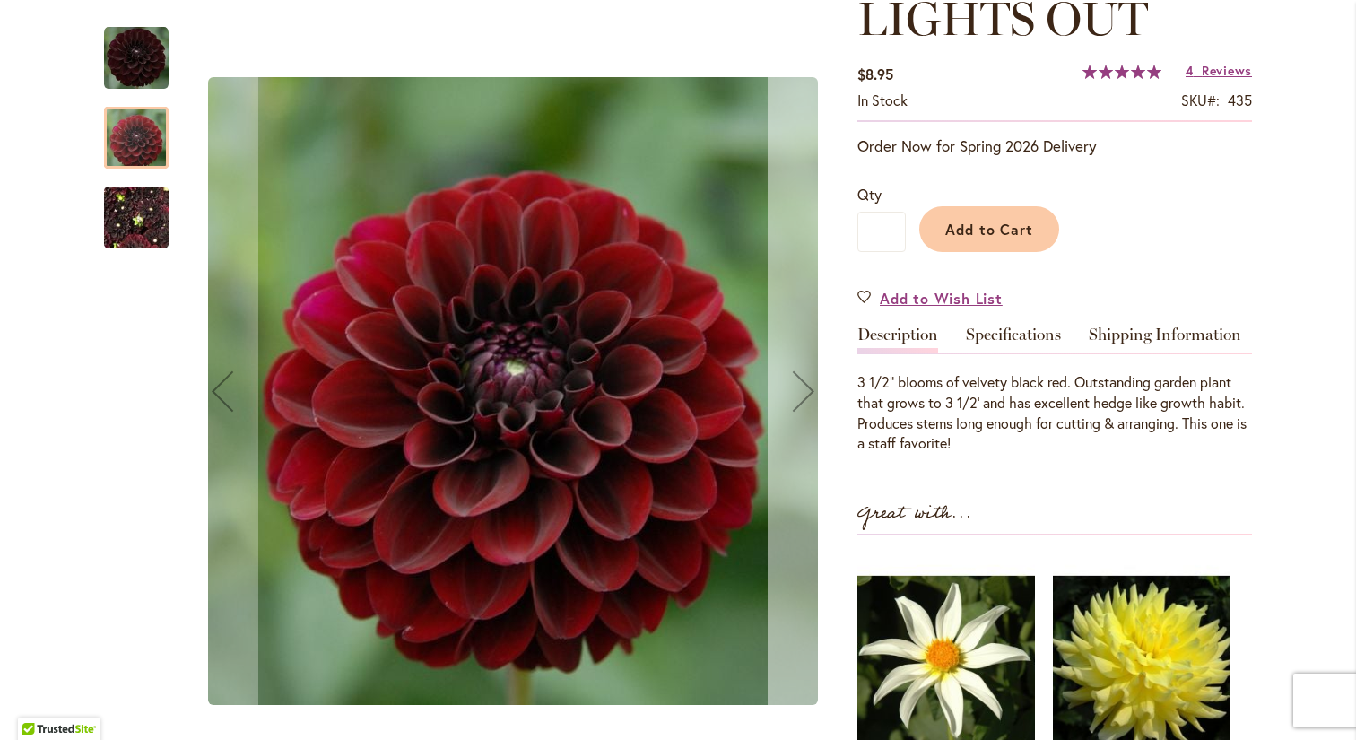
click at [803, 390] on div "Next" at bounding box center [804, 391] width 72 height 72
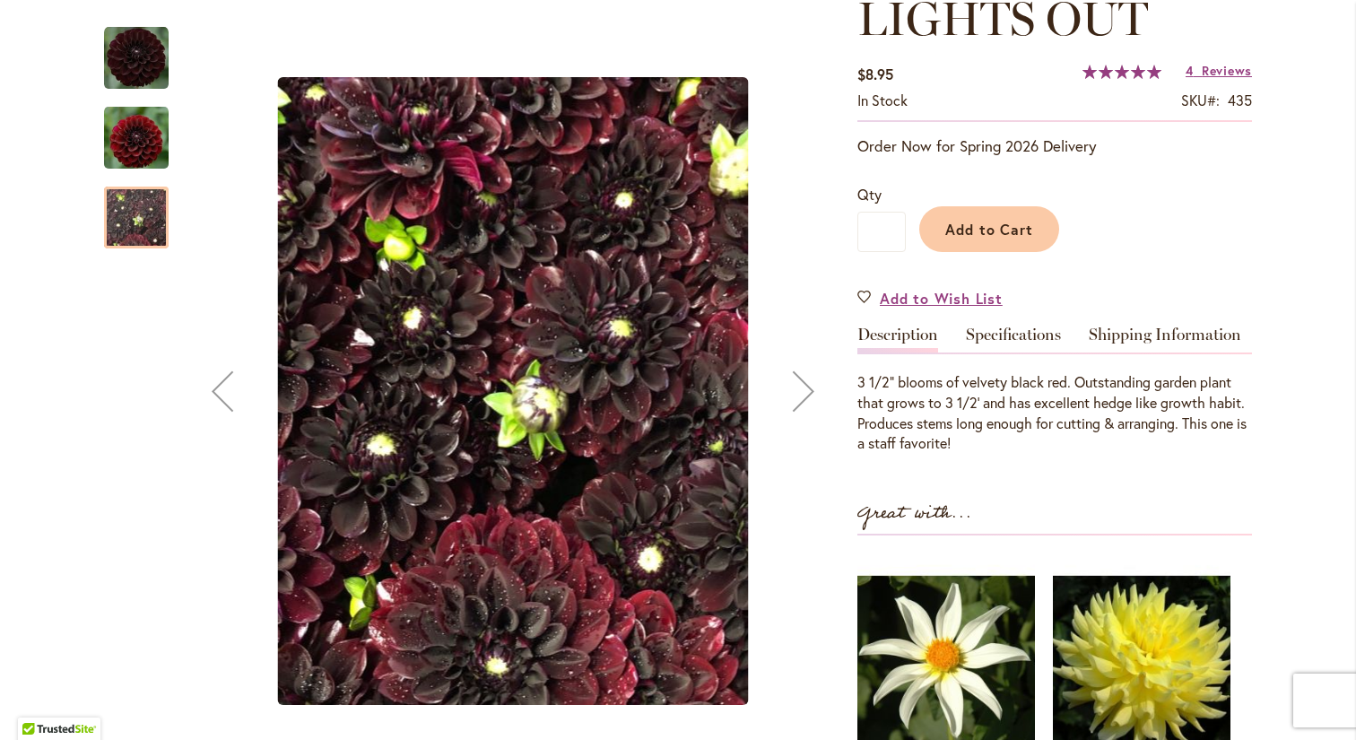
click at [803, 390] on div "Next" at bounding box center [804, 391] width 72 height 72
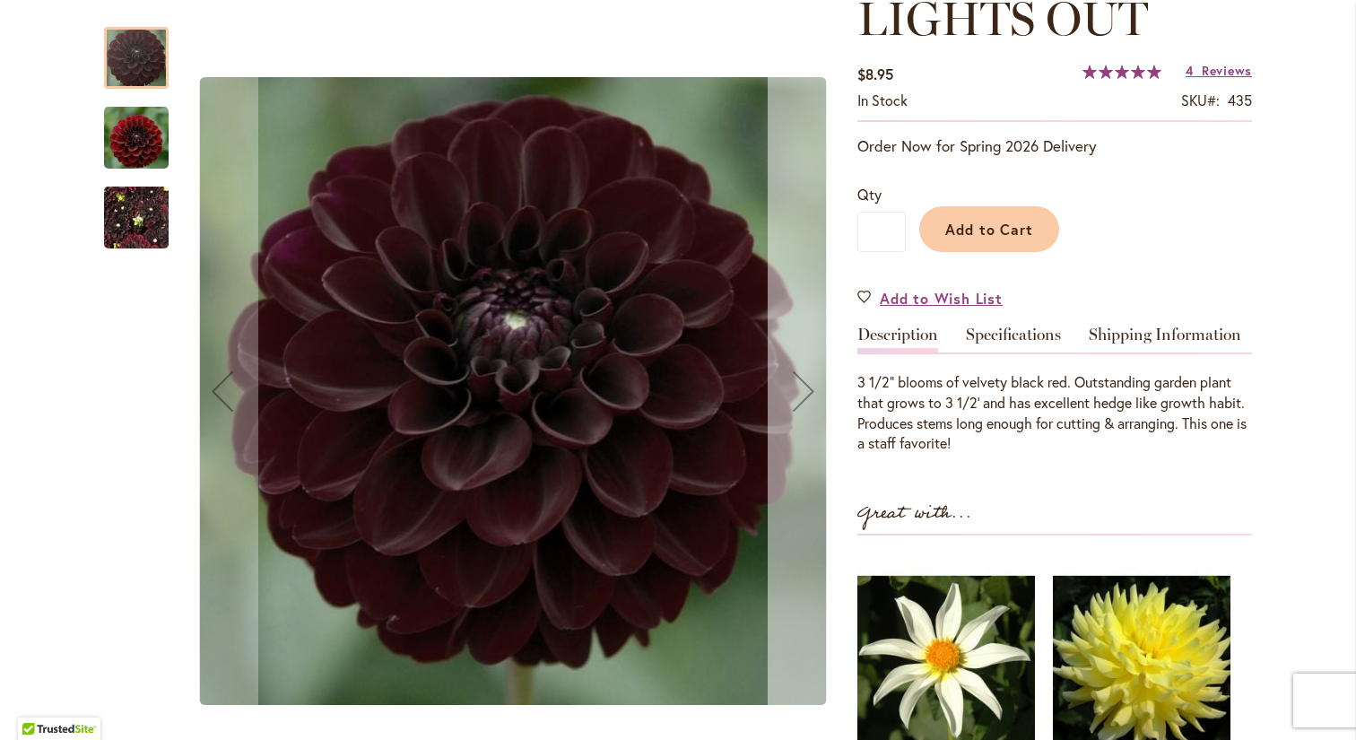
click at [805, 390] on div "Next" at bounding box center [804, 391] width 72 height 72
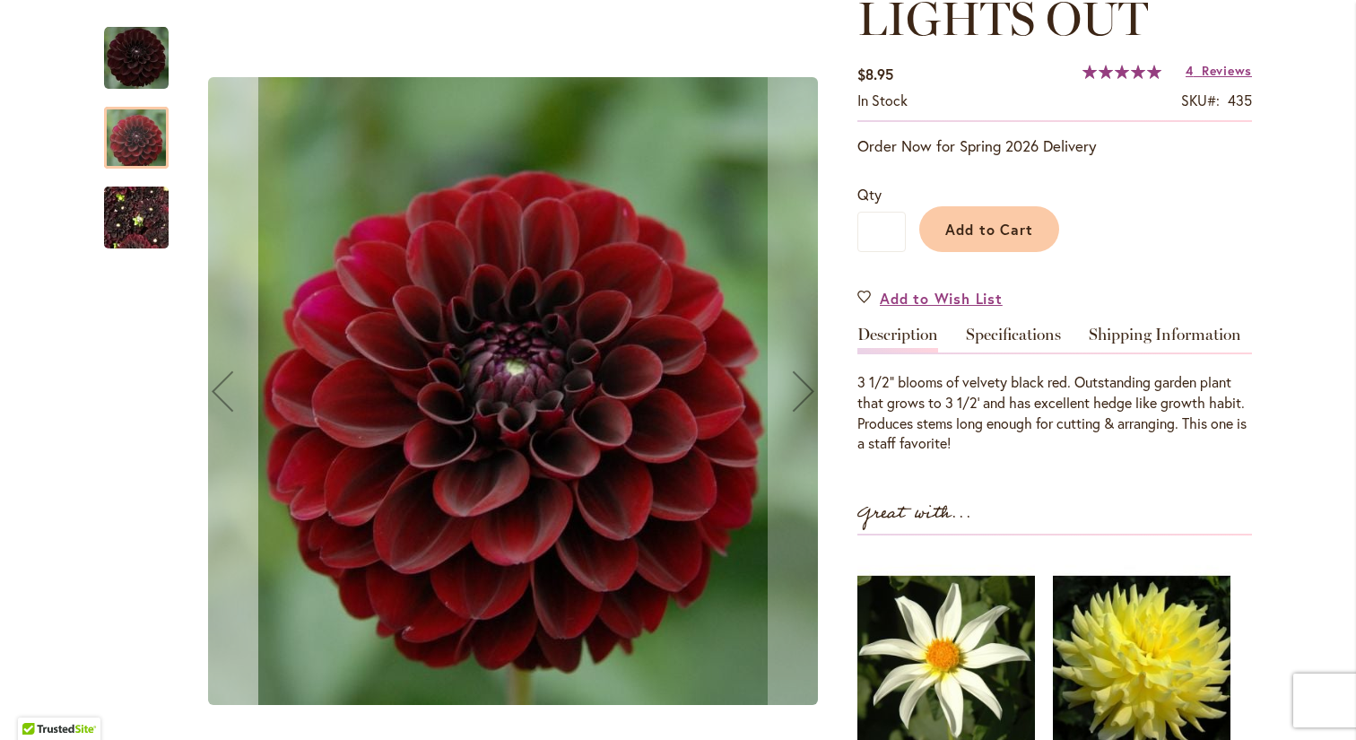
click at [222, 380] on div "Previous" at bounding box center [223, 391] width 72 height 72
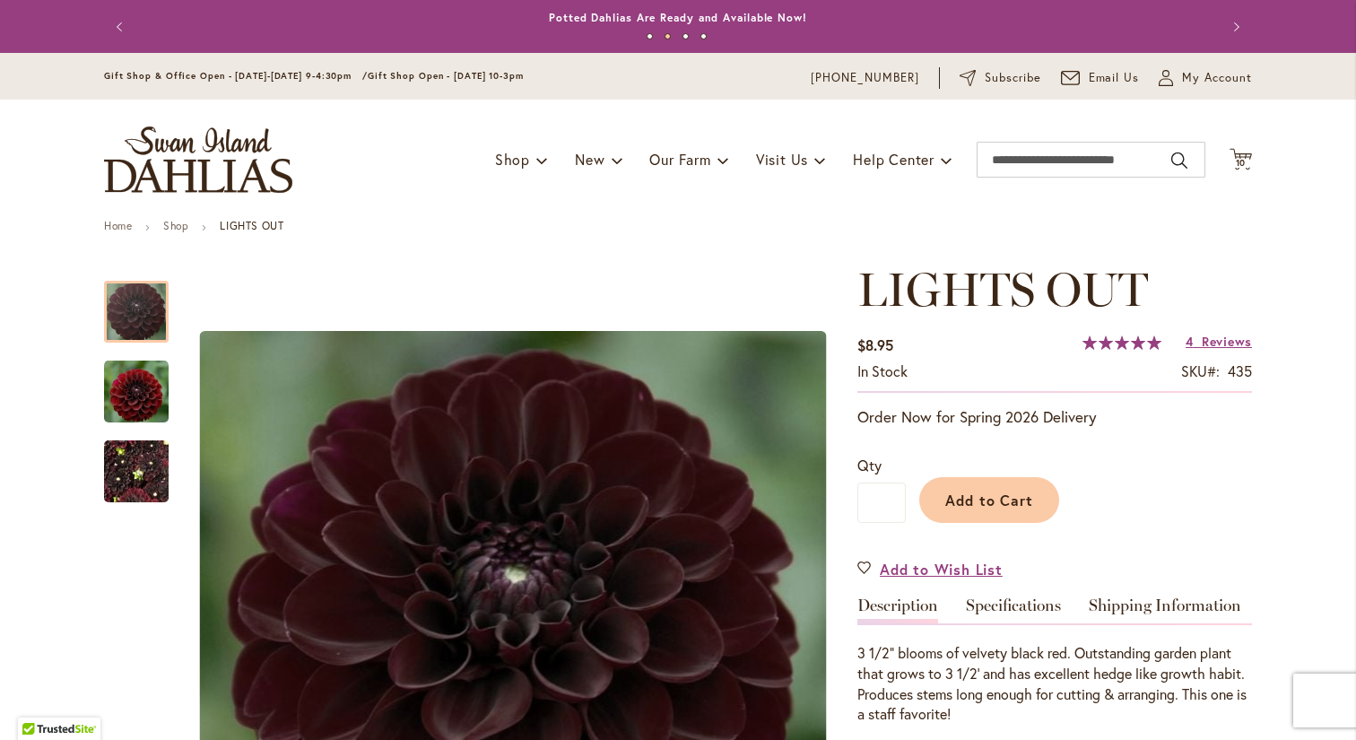
scroll to position [0, 0]
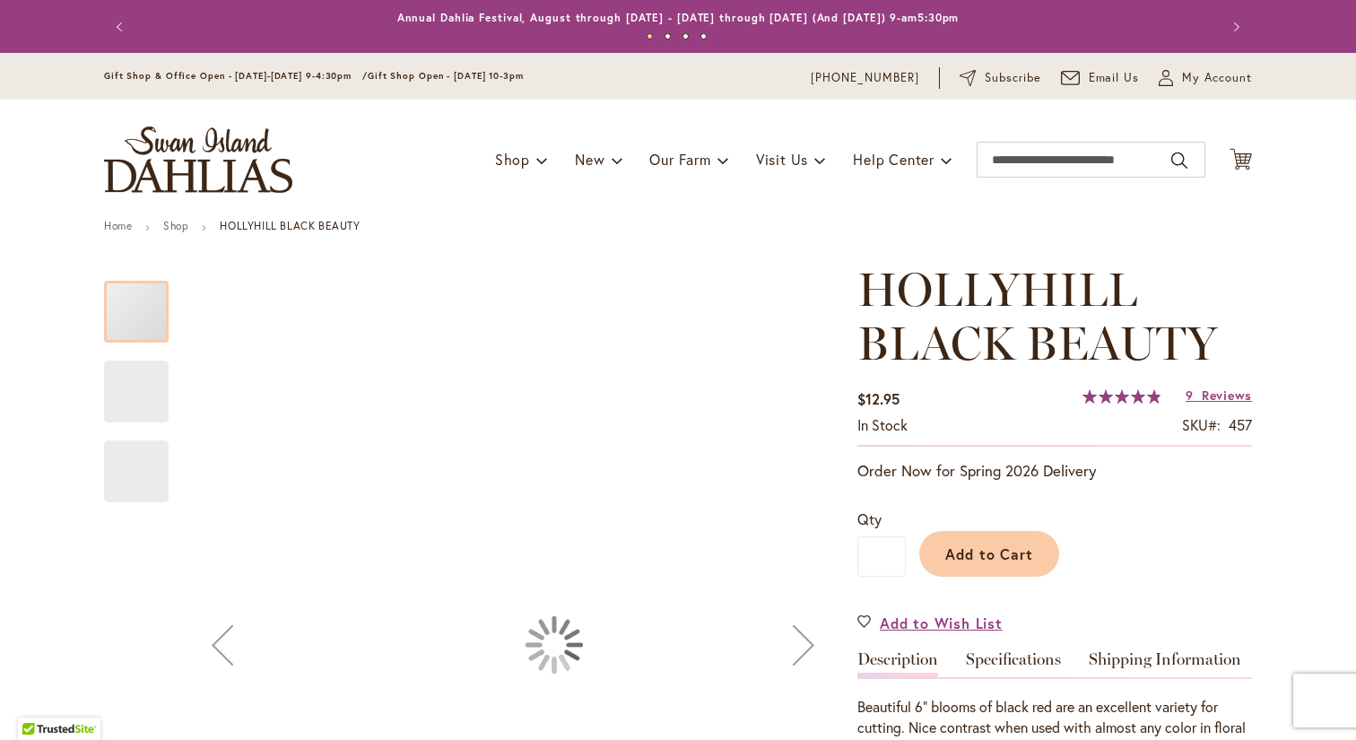
type input "***"
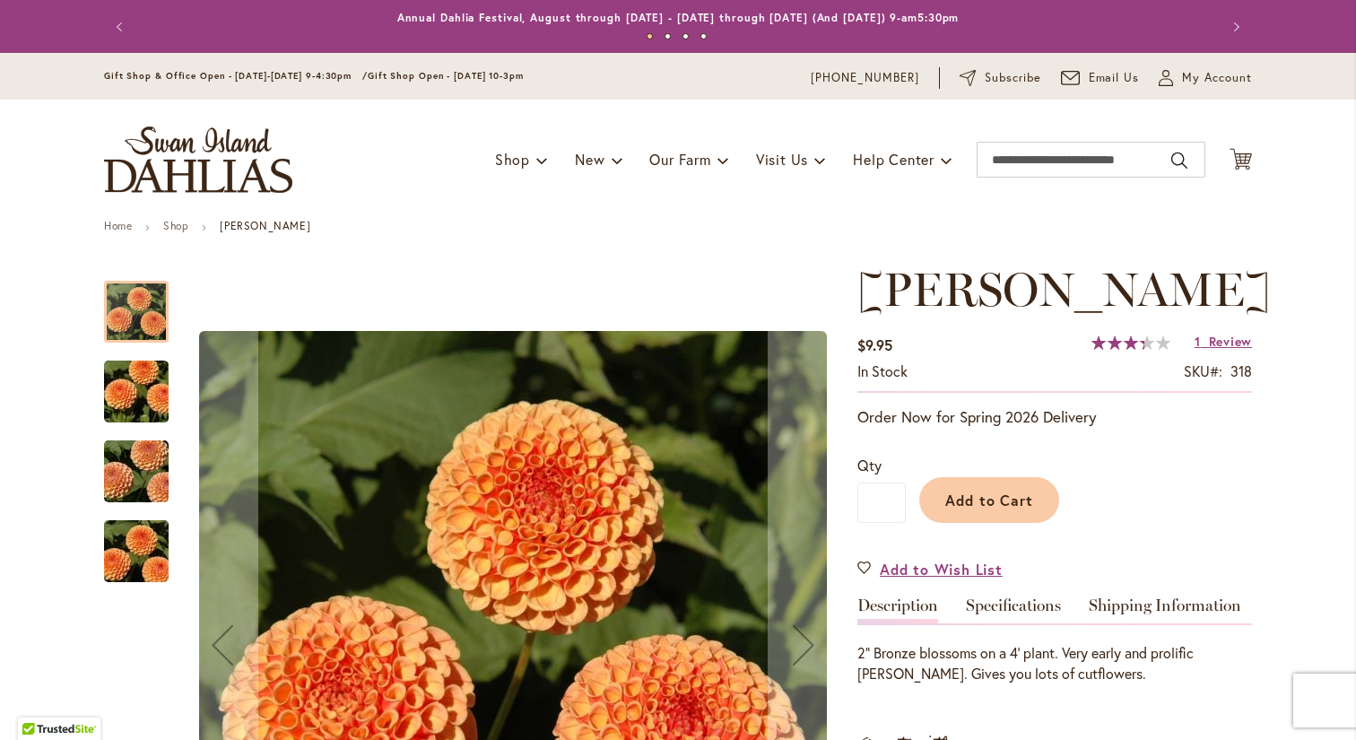
type input "***"
click at [1244, 154] on icon "Cart .cls-1 { fill: #231f20; }" at bounding box center [1240, 159] width 22 height 22
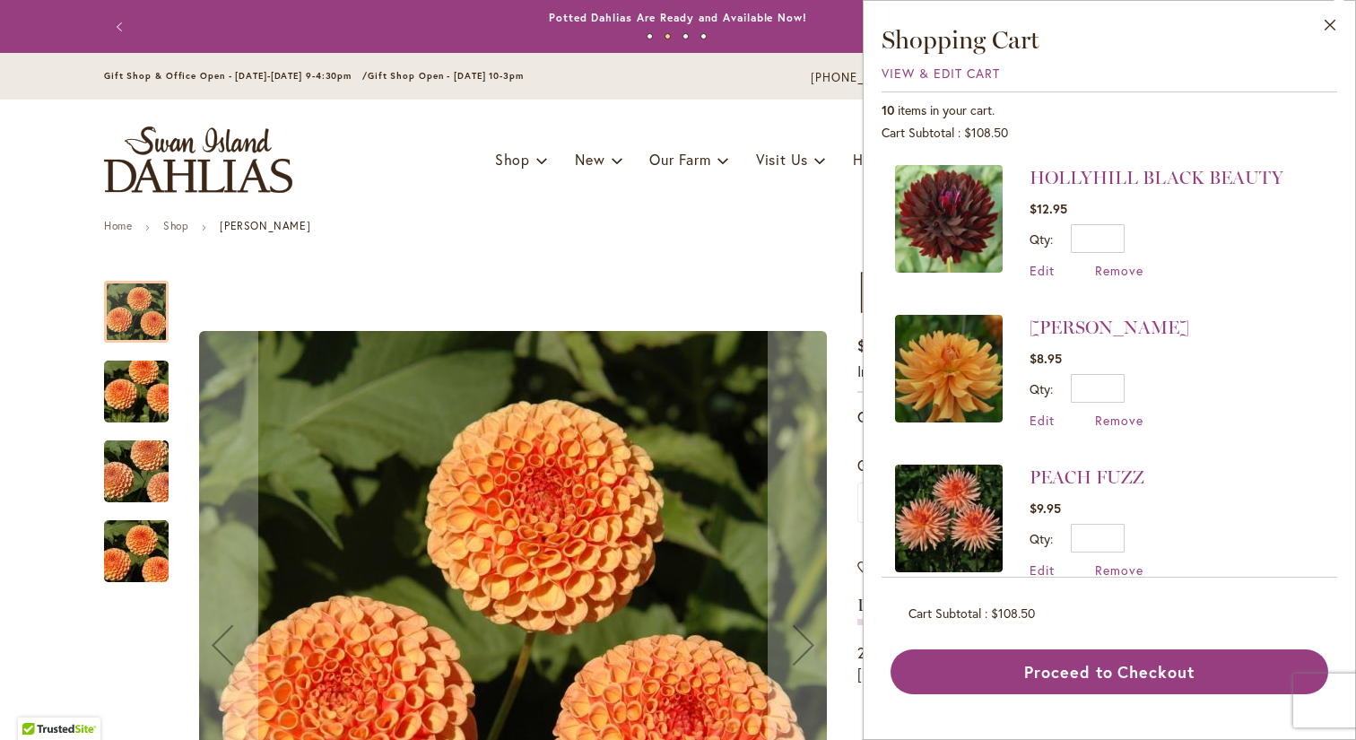
scroll to position [1072, 0]
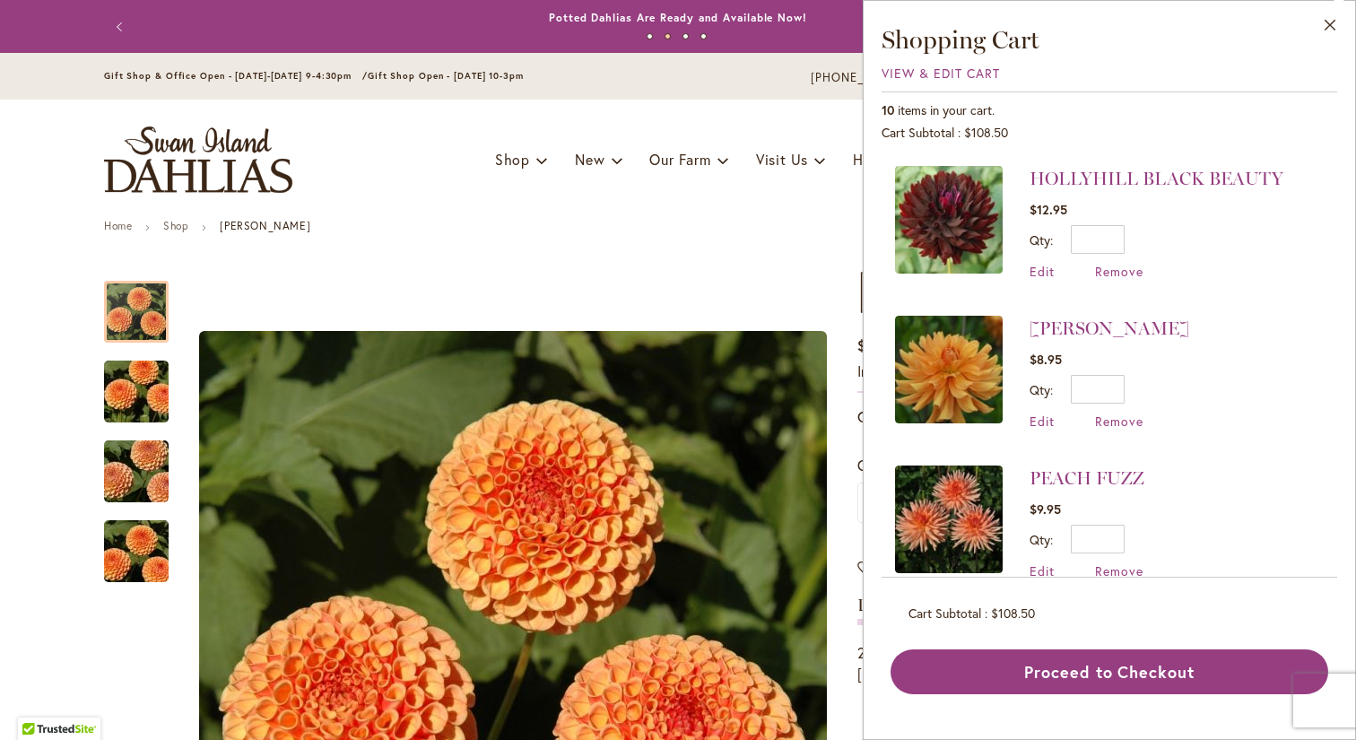
click at [945, 472] on img at bounding box center [949, 519] width 108 height 108
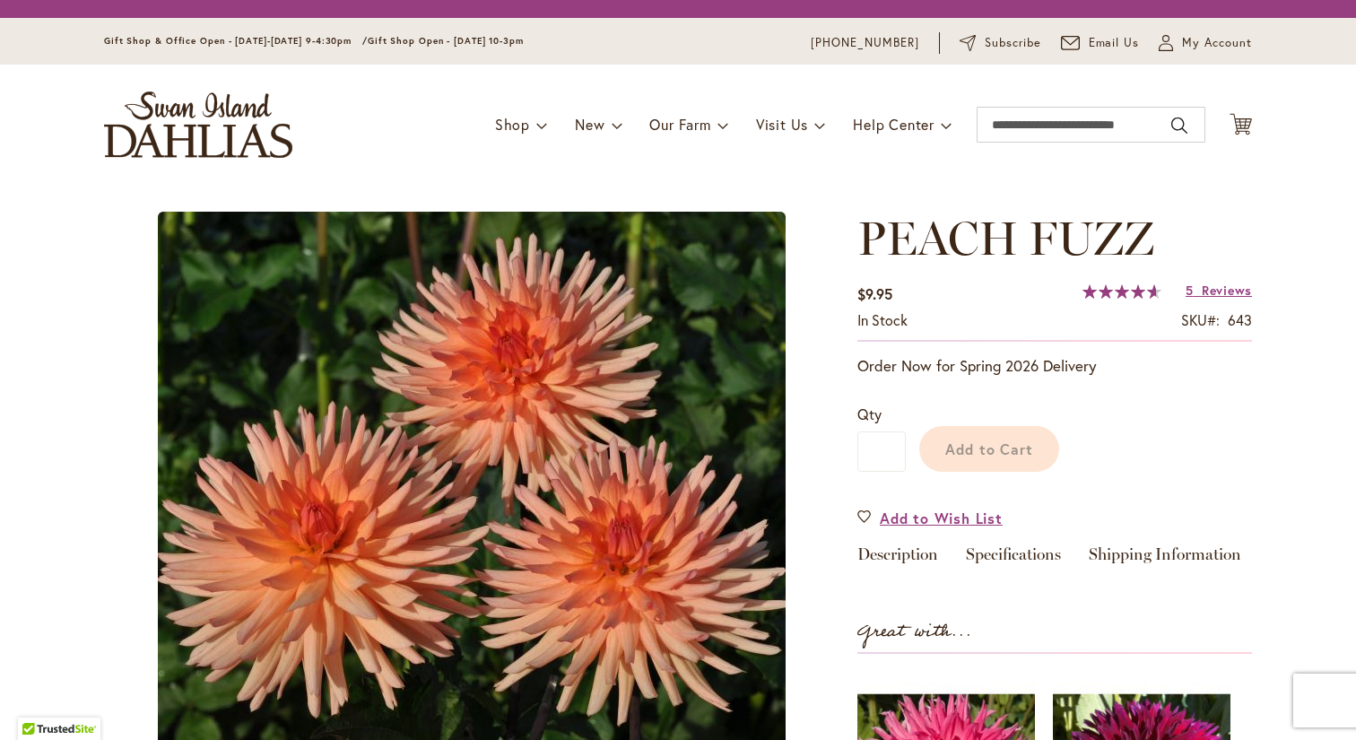
type input "***"
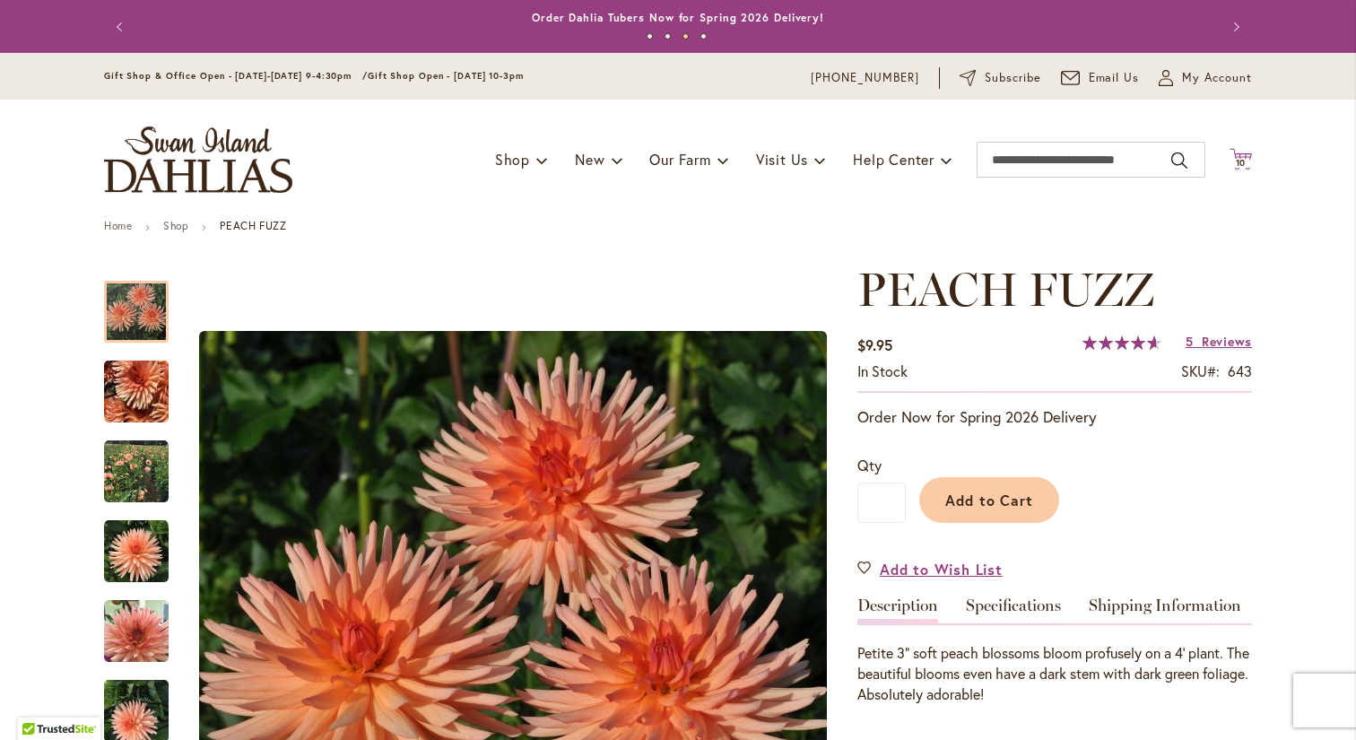
click at [1241, 158] on span "10" at bounding box center [1241, 163] width 11 height 12
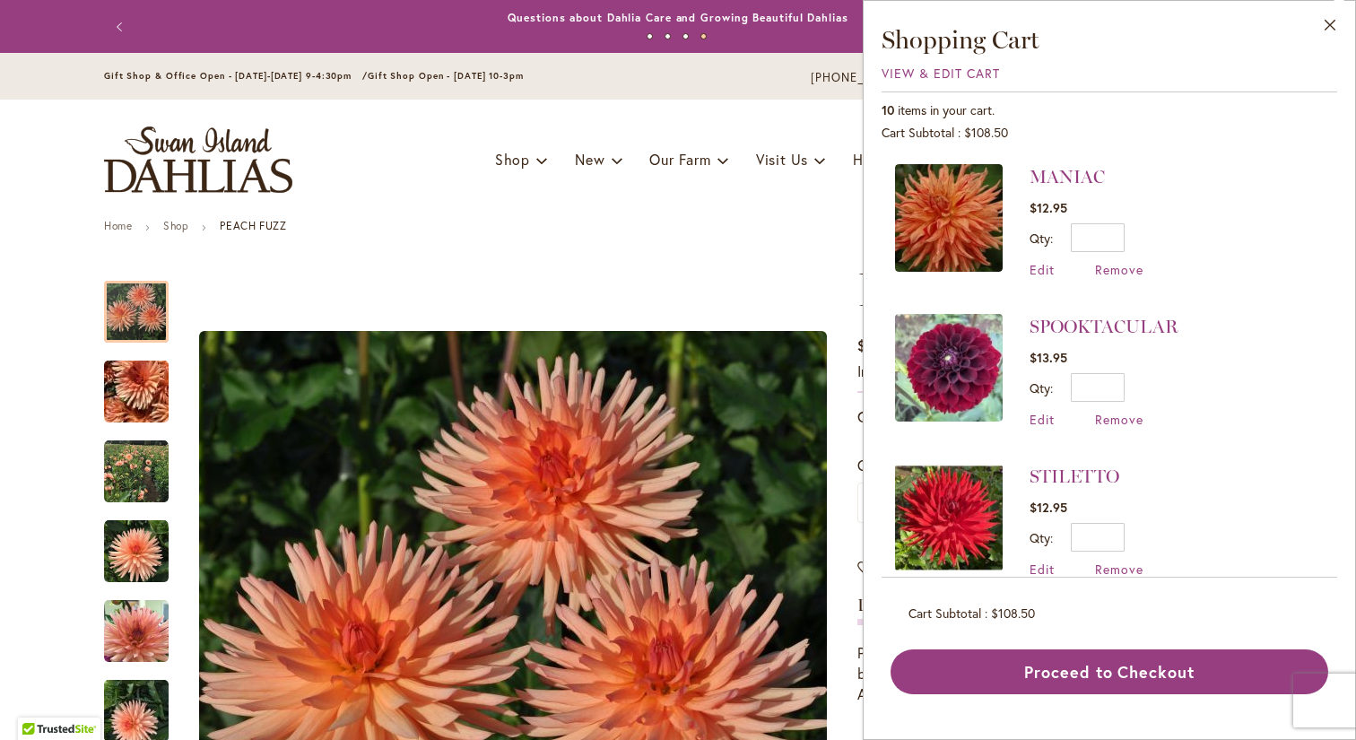
click at [966, 525] on img at bounding box center [949, 518] width 108 height 108
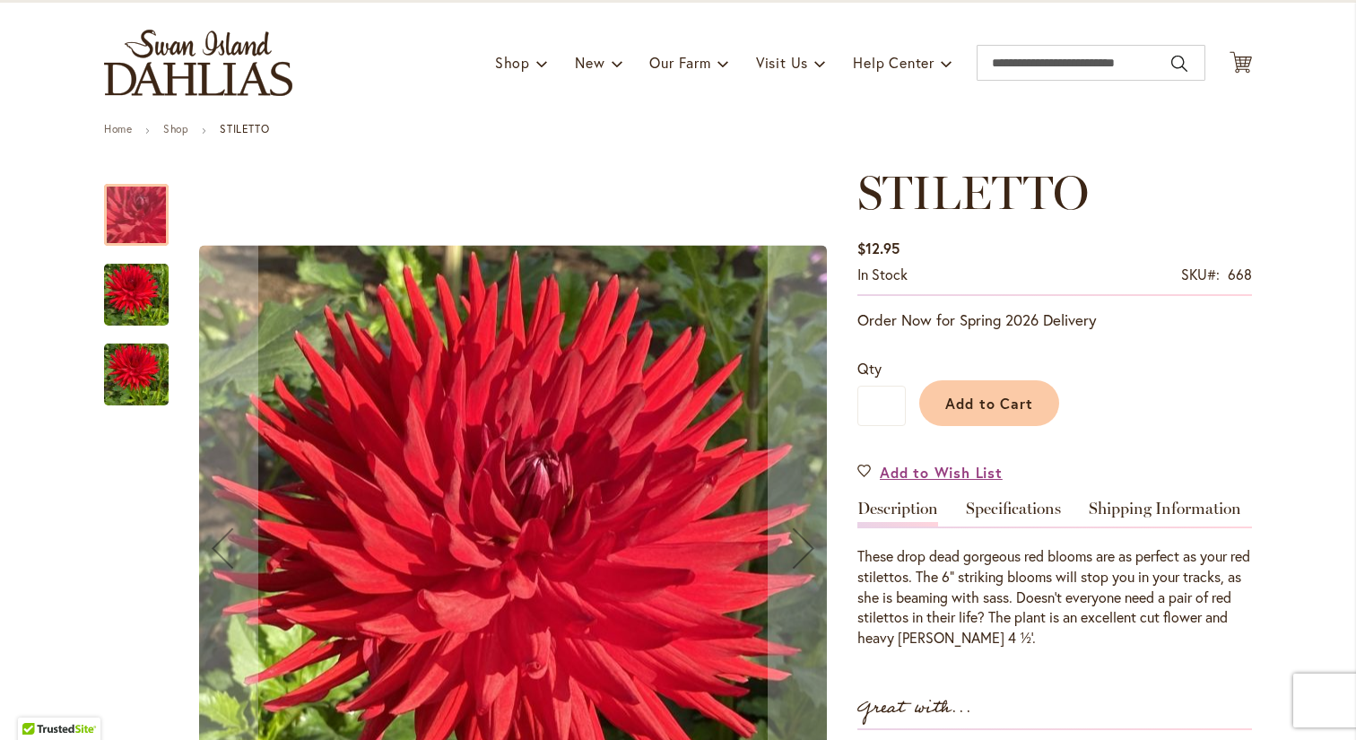
type input "***"
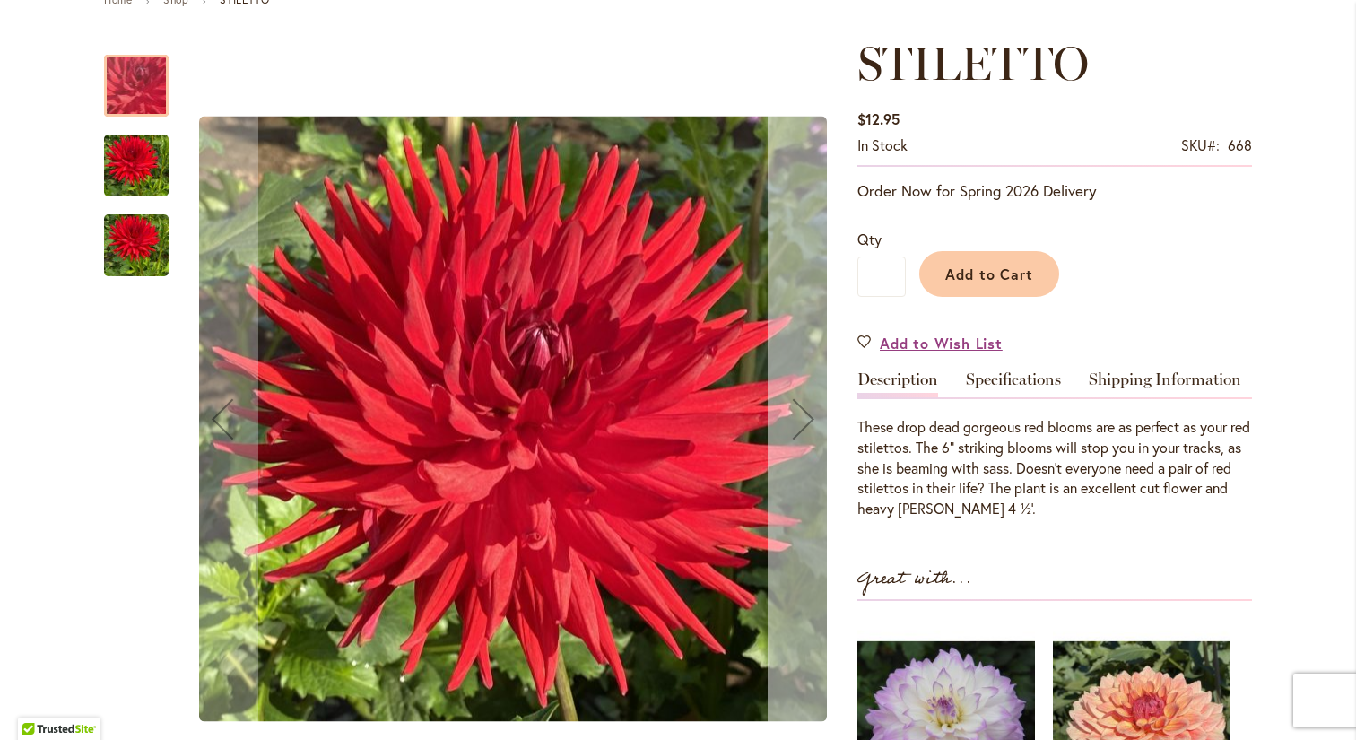
scroll to position [227, 0]
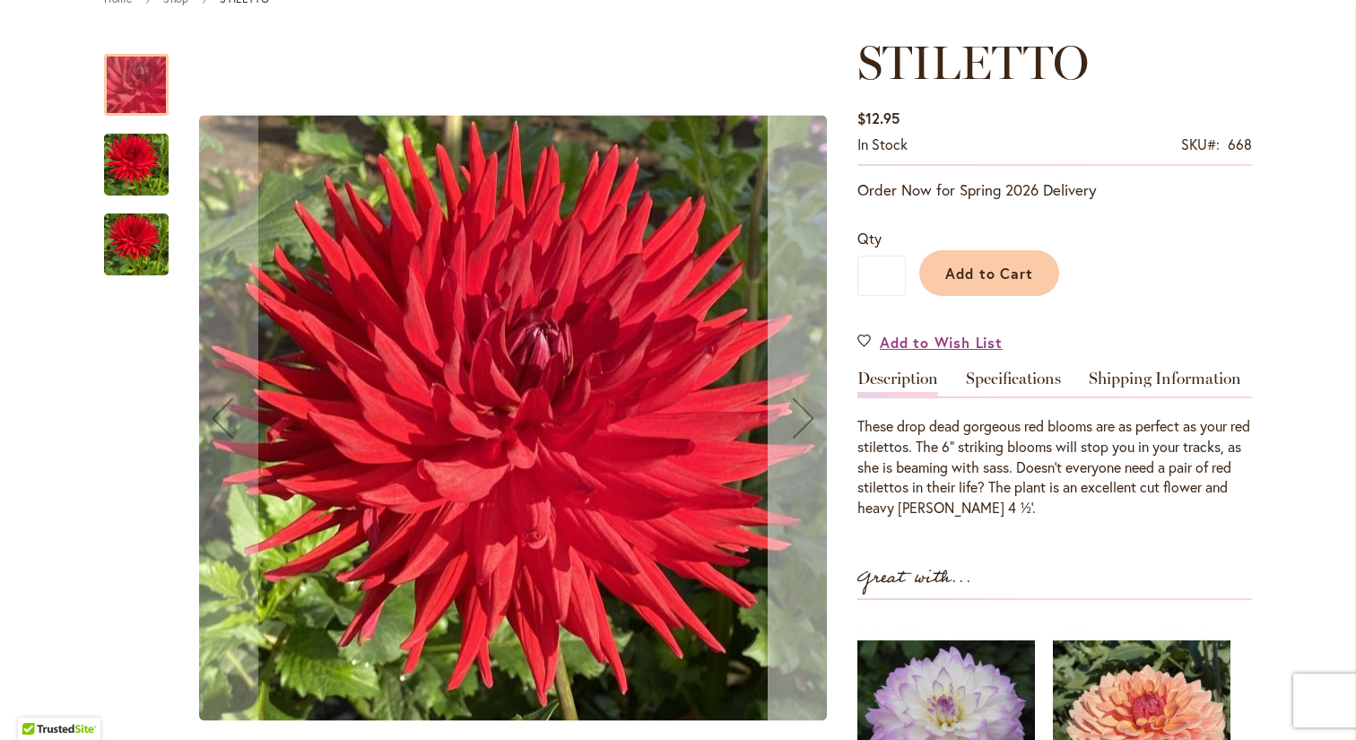
click at [806, 412] on div "Next" at bounding box center [804, 418] width 72 height 72
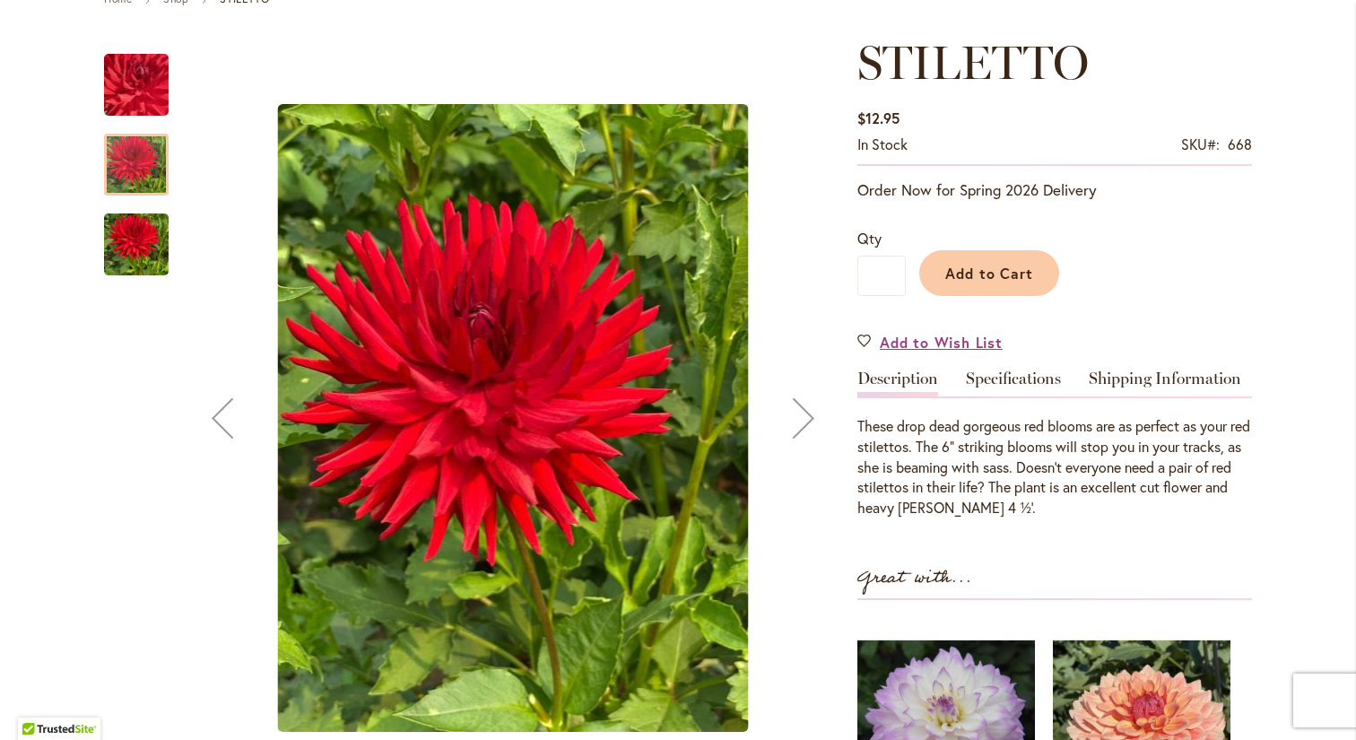
click at [806, 412] on div "Next" at bounding box center [804, 418] width 72 height 72
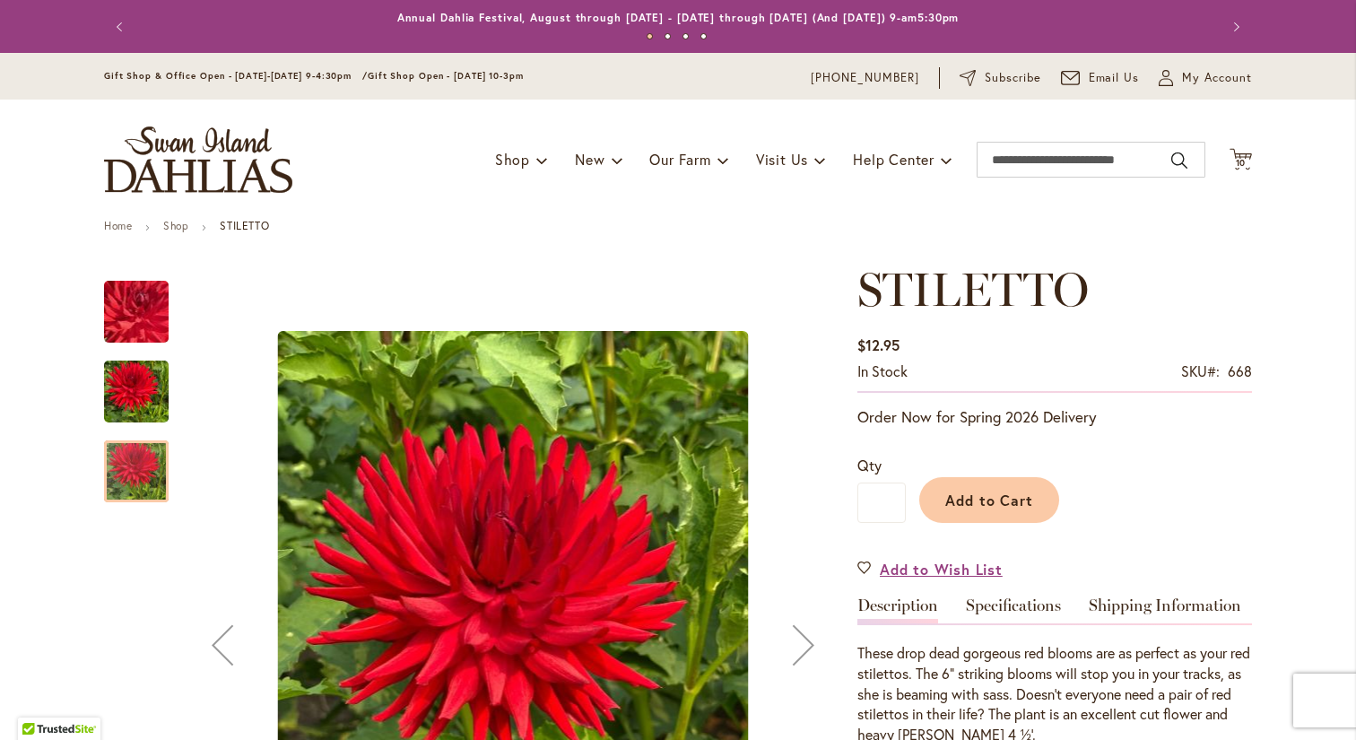
scroll to position [0, 0]
click at [1237, 157] on span "10" at bounding box center [1241, 163] width 11 height 12
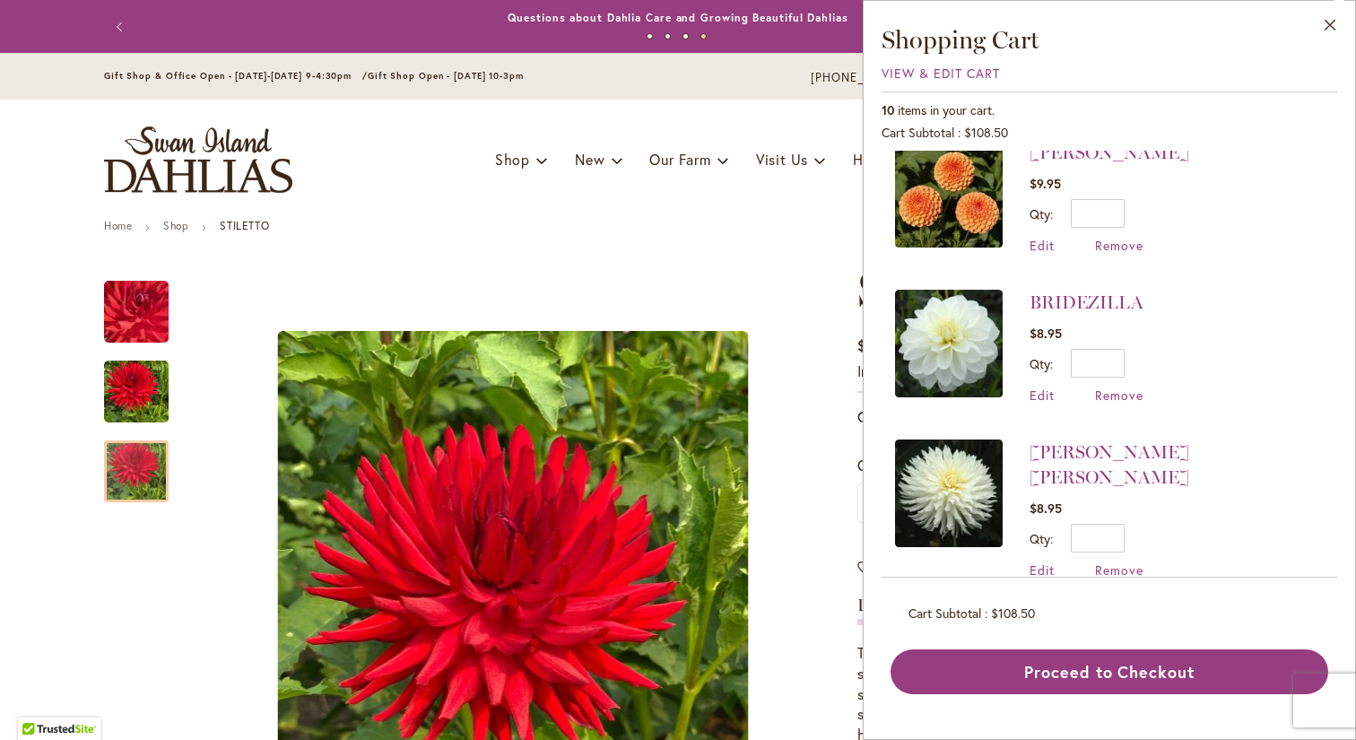
scroll to position [625, 0]
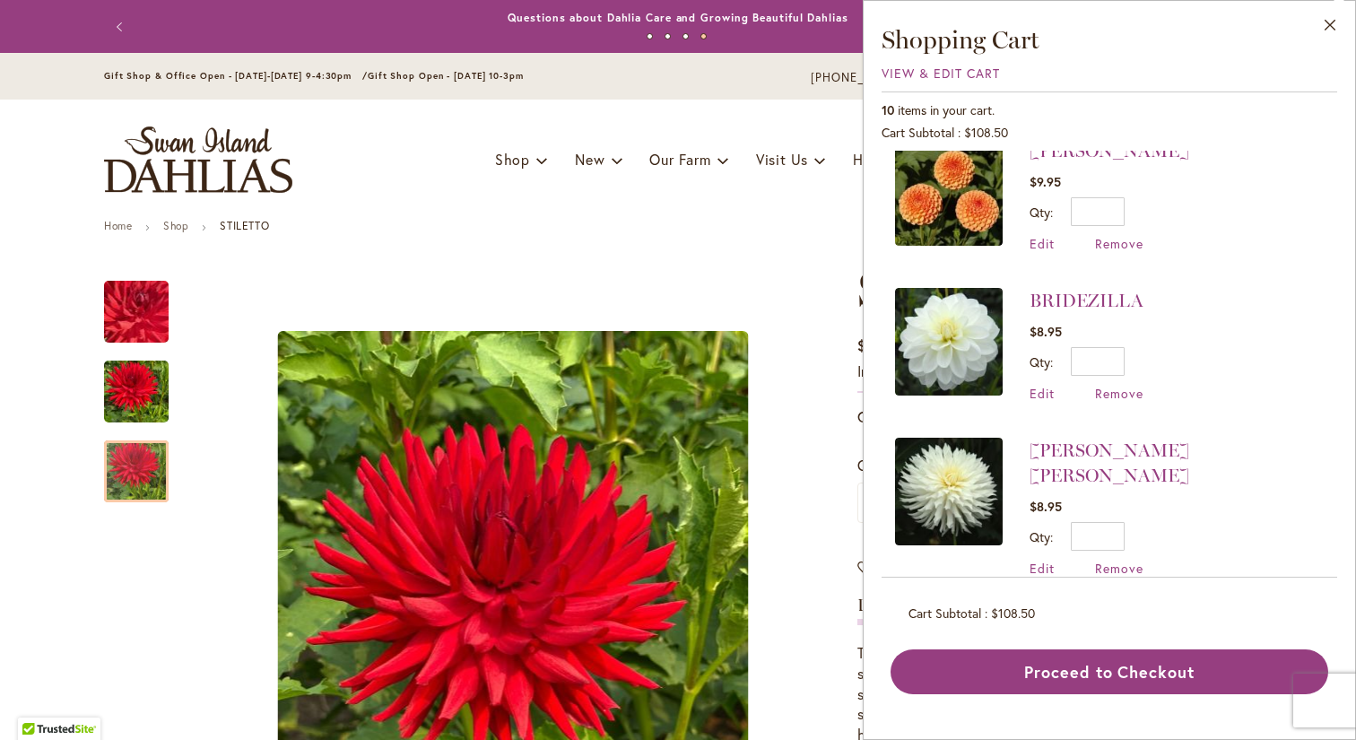
click at [971, 354] on img at bounding box center [949, 342] width 108 height 108
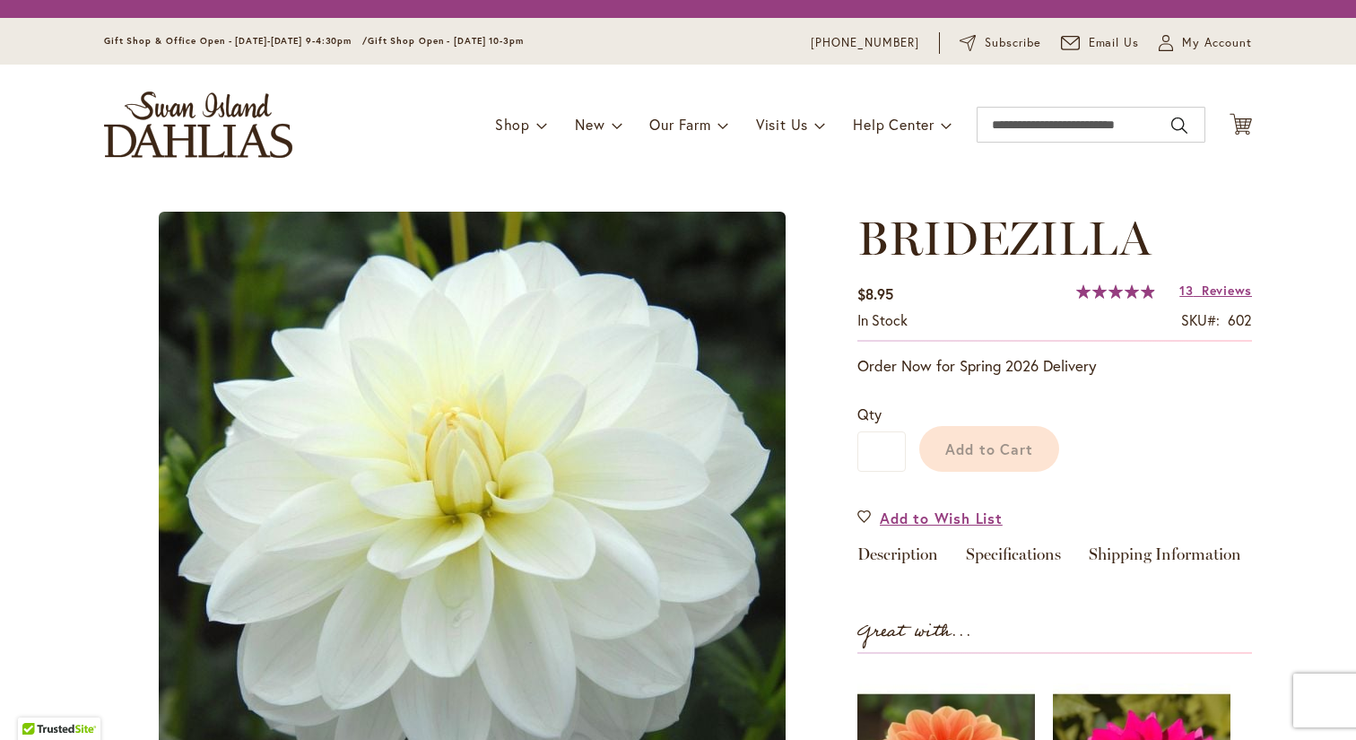
type input "***"
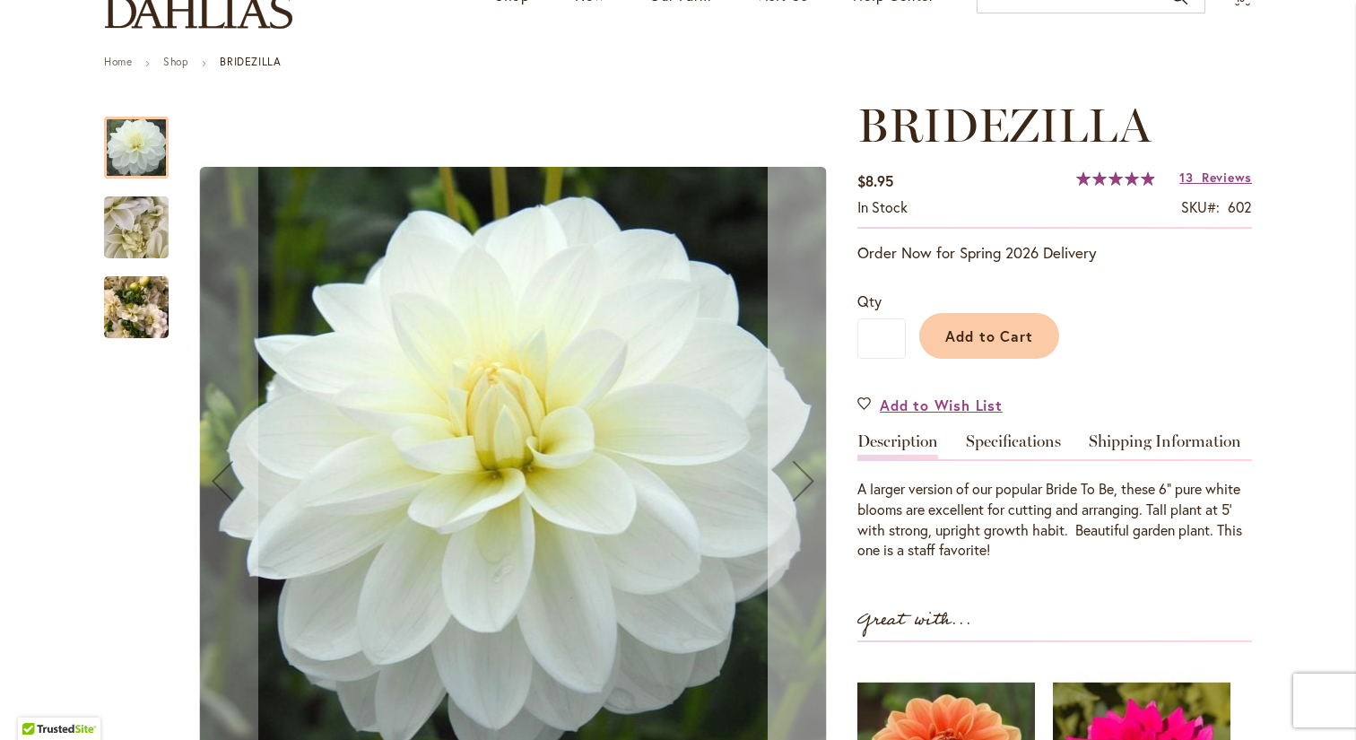
scroll to position [188, 0]
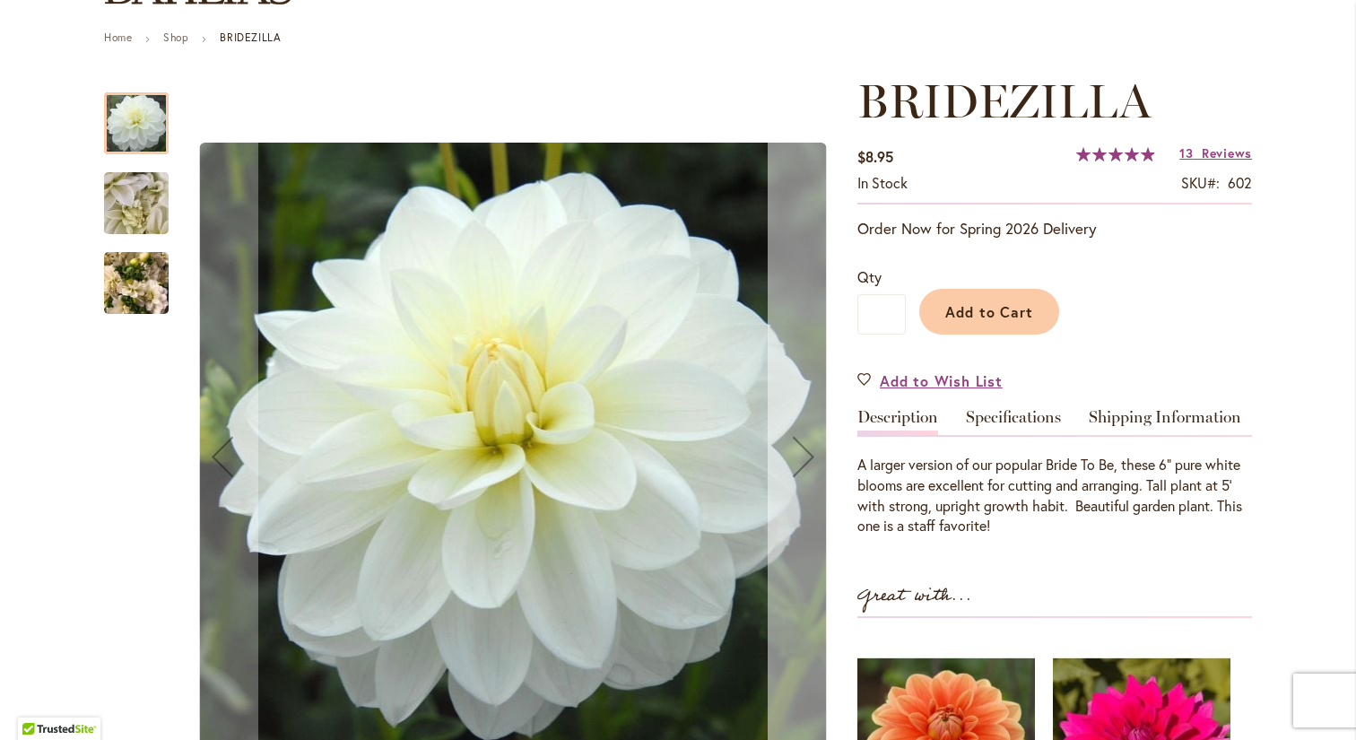
click at [810, 452] on div "Next" at bounding box center [804, 457] width 72 height 72
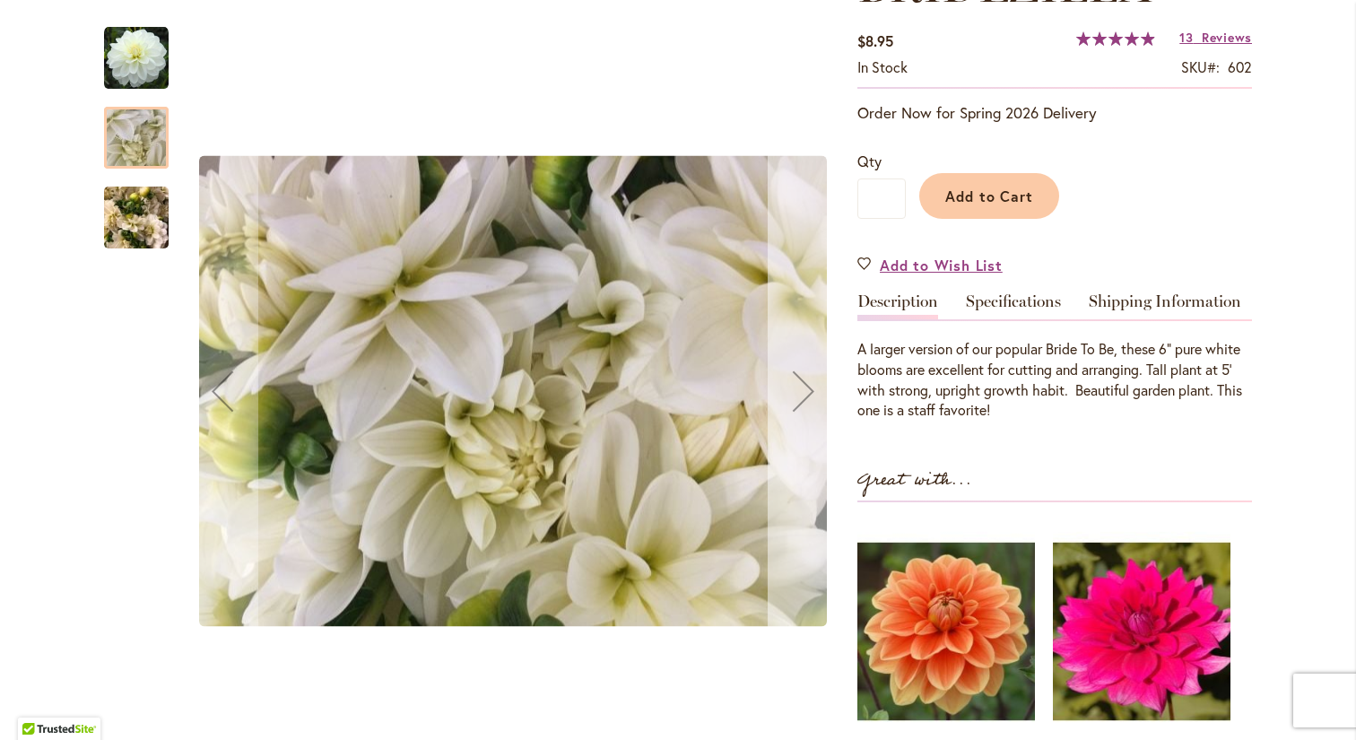
scroll to position [355, 0]
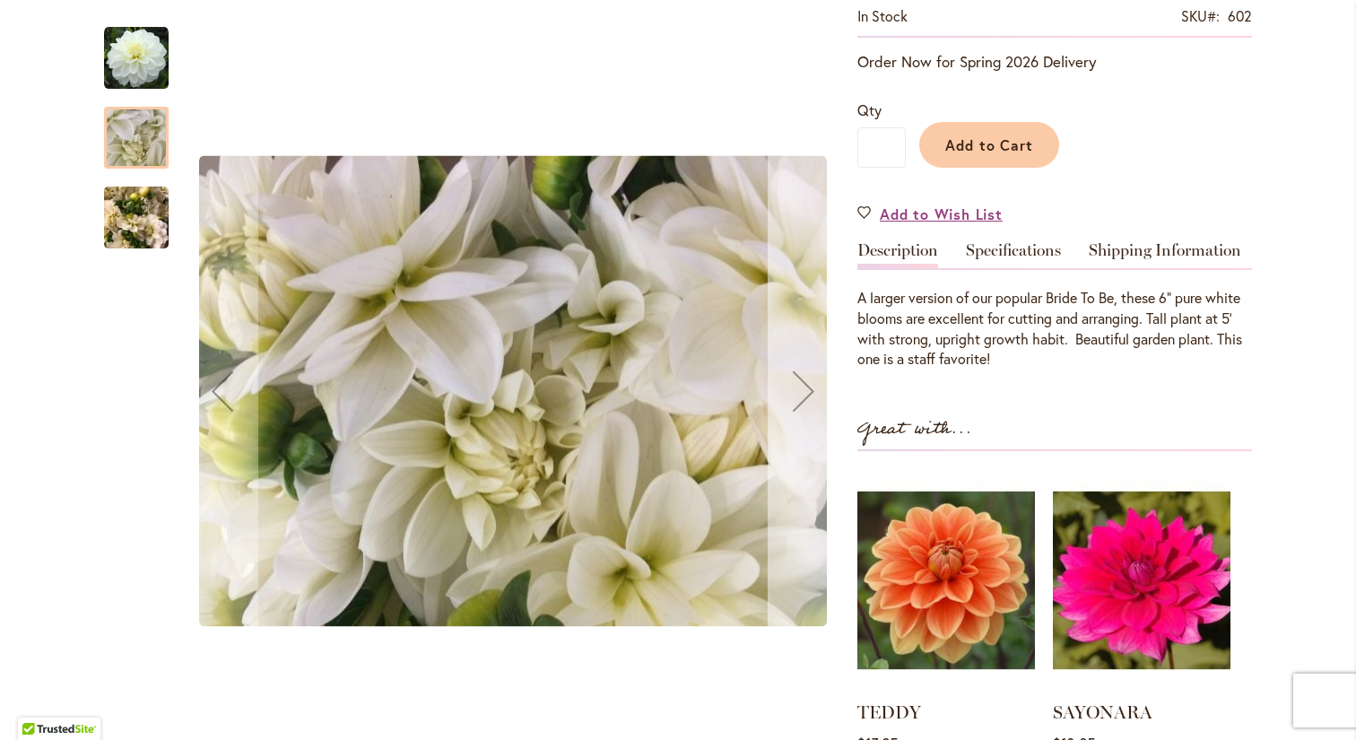
click at [809, 395] on div "Next" at bounding box center [804, 391] width 72 height 72
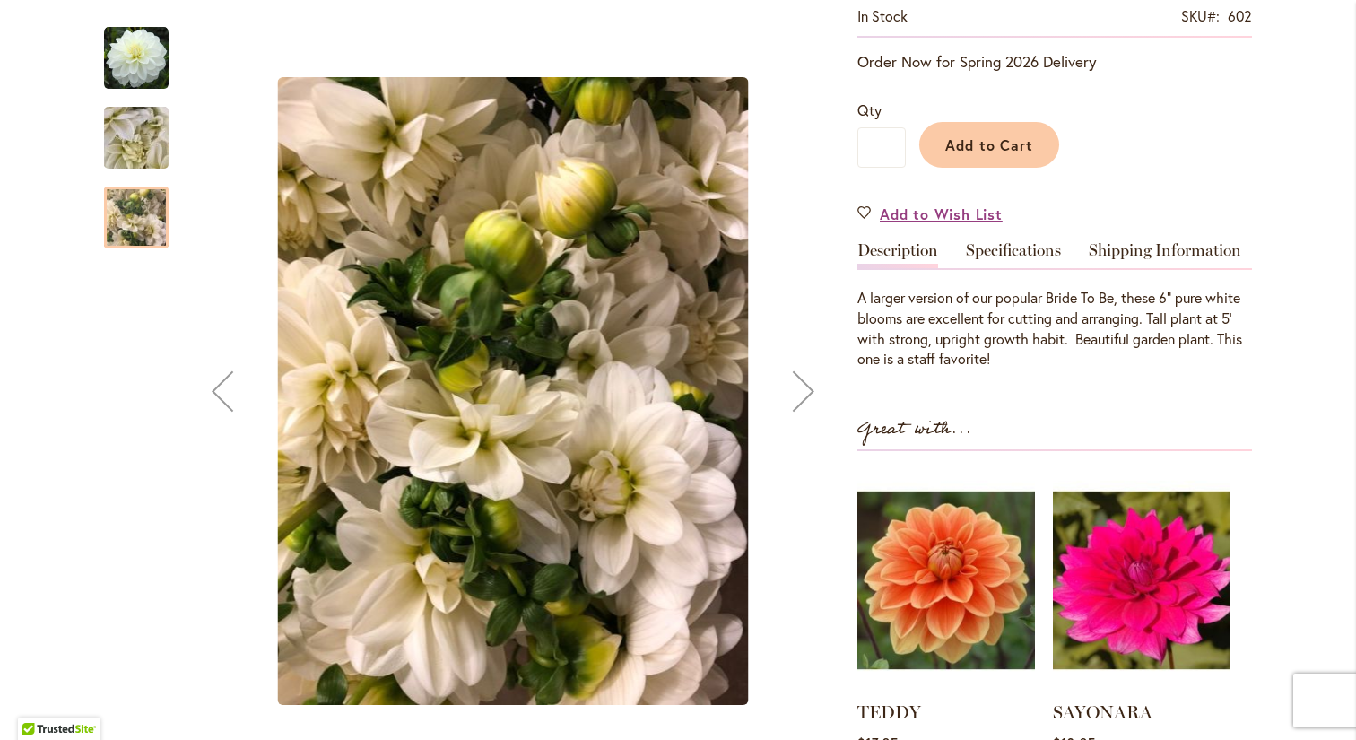
click at [809, 395] on div "Next" at bounding box center [804, 391] width 72 height 72
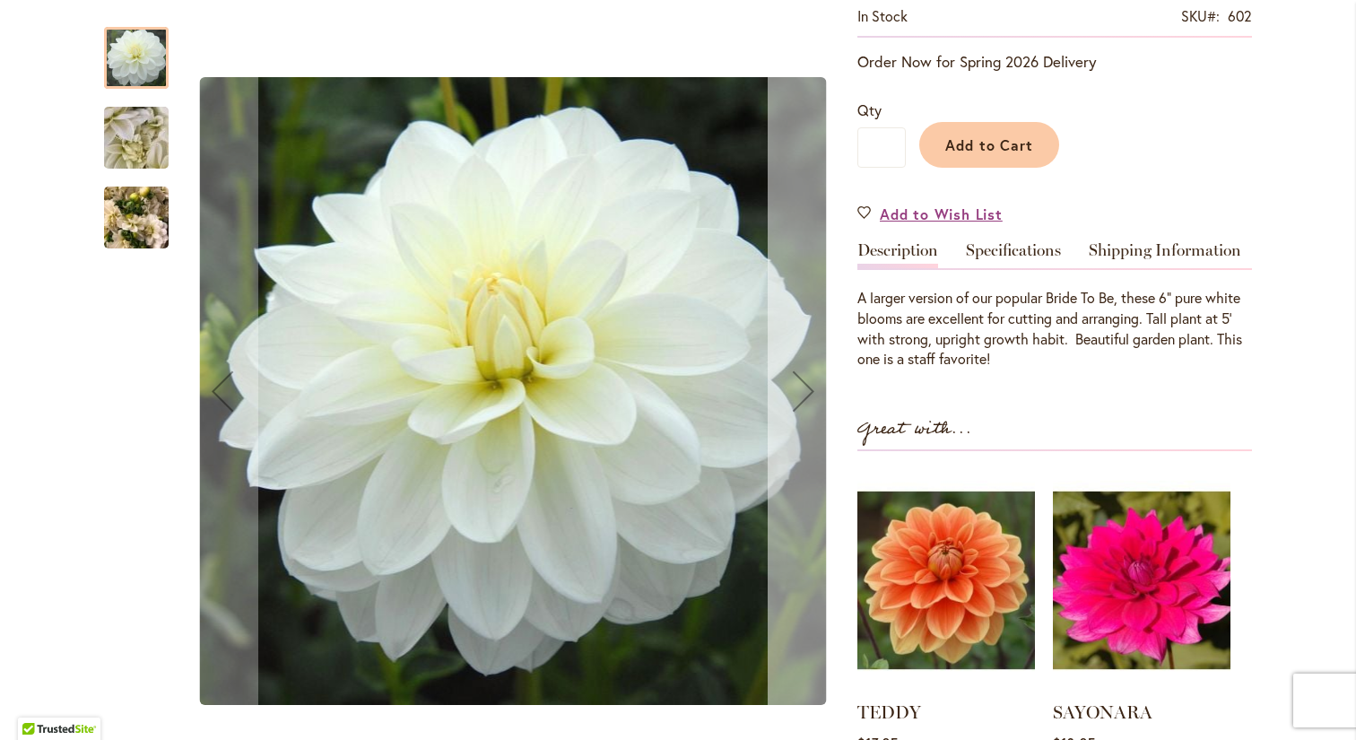
click at [809, 395] on div "Next" at bounding box center [804, 391] width 72 height 72
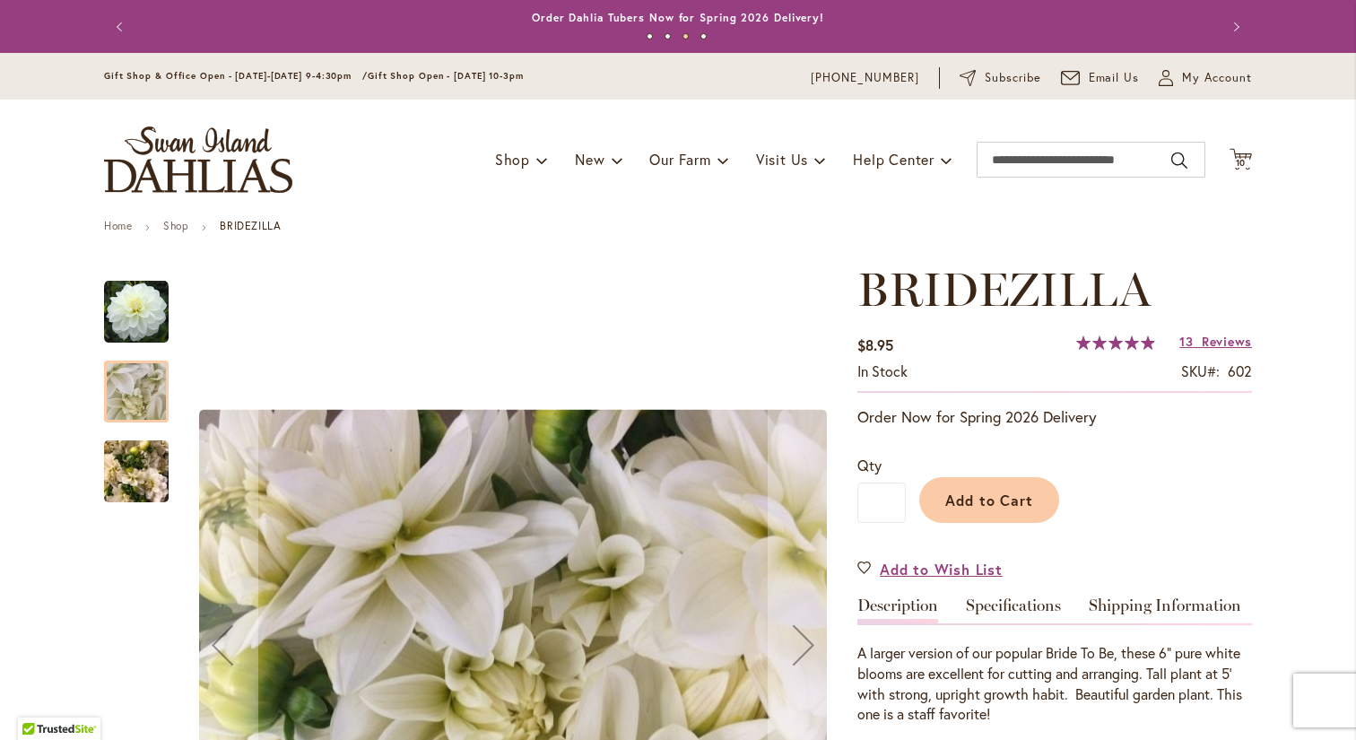
scroll to position [0, 0]
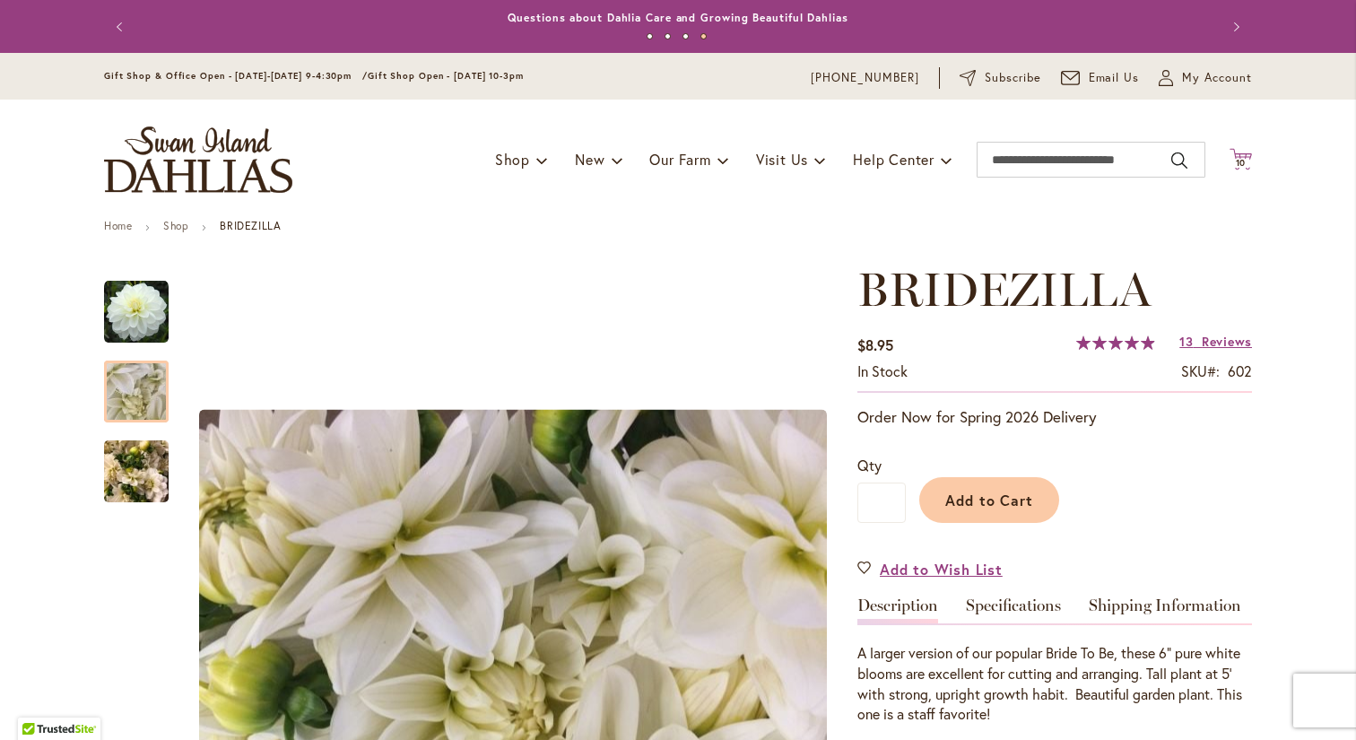
click at [1237, 152] on icon at bounding box center [1240, 159] width 22 height 22
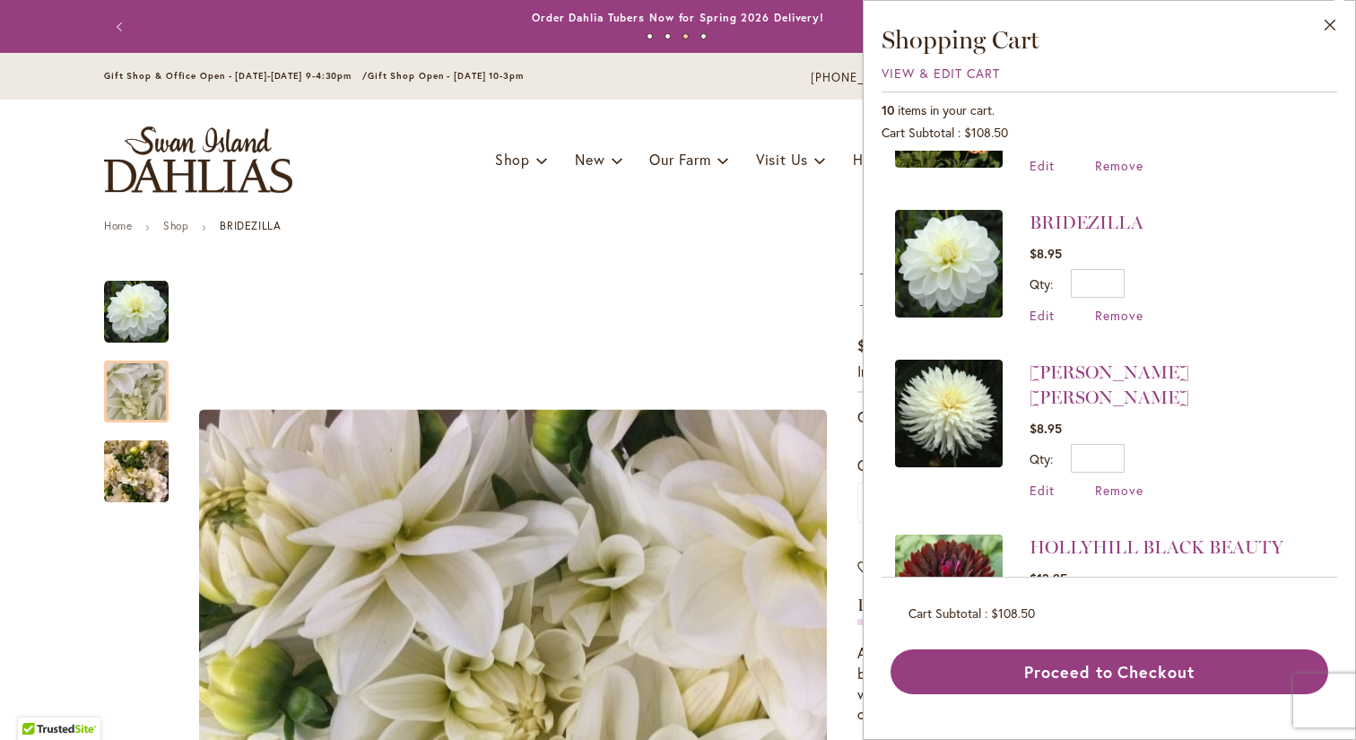
scroll to position [852, 0]
